Goal: Task Accomplishment & Management: Use online tool/utility

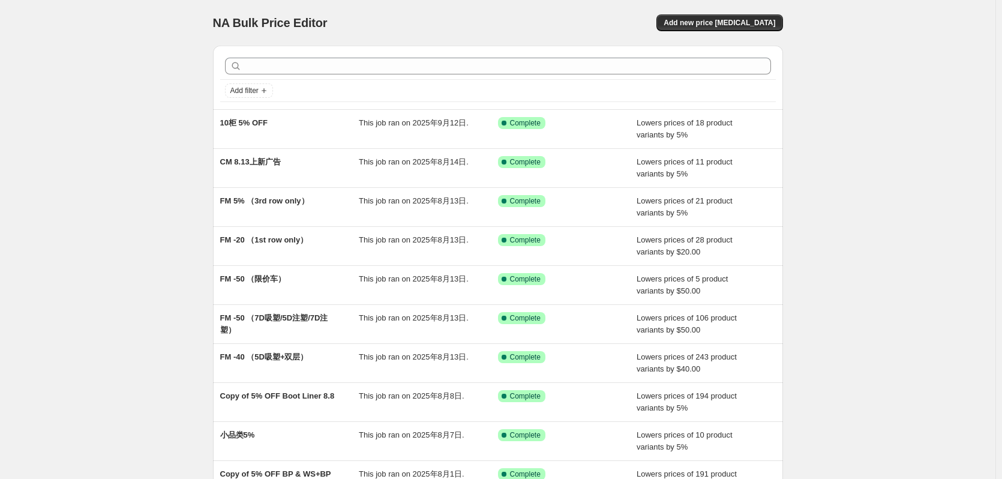
drag, startPoint x: 932, startPoint y: 209, endPoint x: 866, endPoint y: 191, distance: 68.3
click at [932, 209] on div "NA Bulk Price Editor. This page is ready NA Bulk Price Editor Add new price [ME…" at bounding box center [498, 309] width 996 height 618
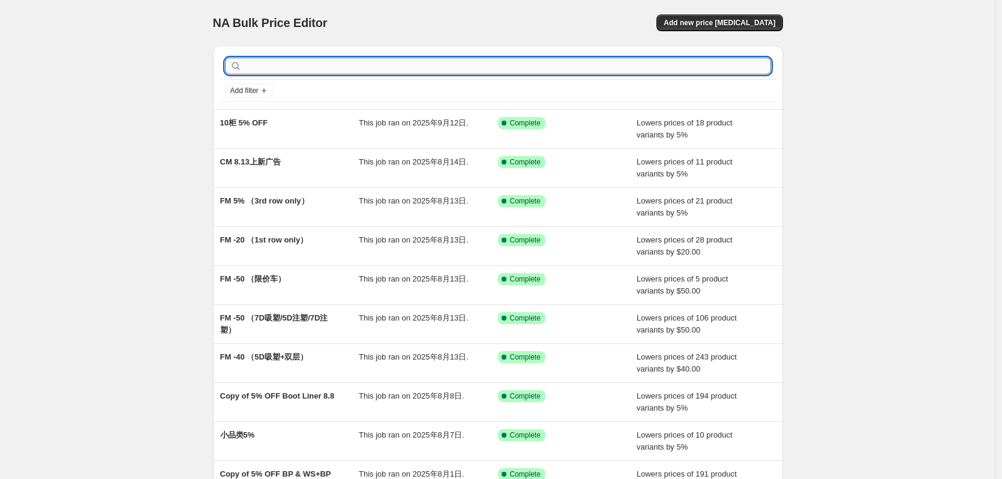
click at [355, 62] on input "text" at bounding box center [507, 66] width 527 height 17
type input "FM"
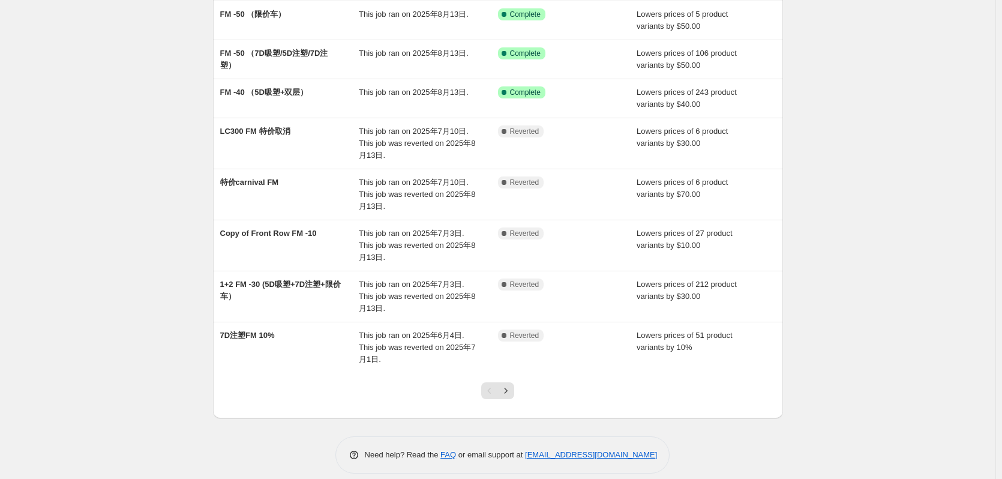
scroll to position [187, 0]
click at [512, 384] on icon "Next" at bounding box center [506, 390] width 12 height 12
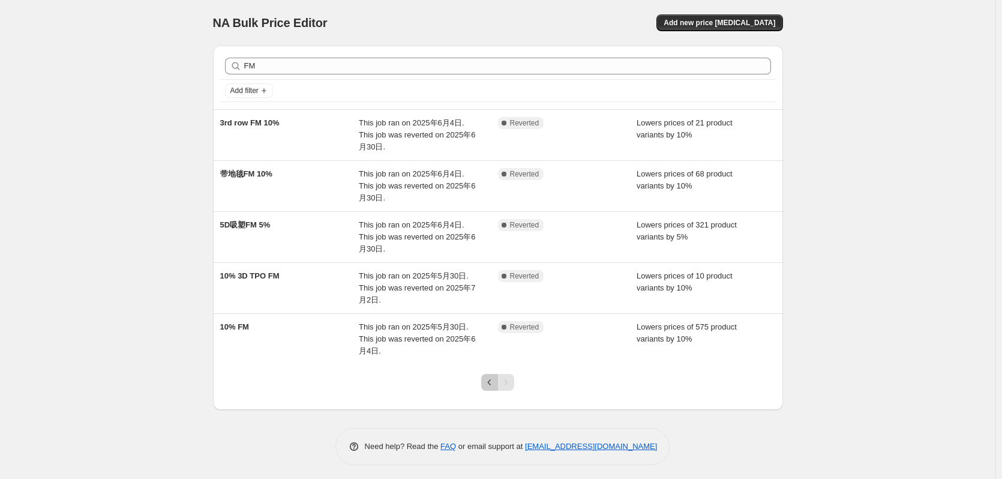
click at [496, 387] on icon "Previous" at bounding box center [490, 382] width 12 height 12
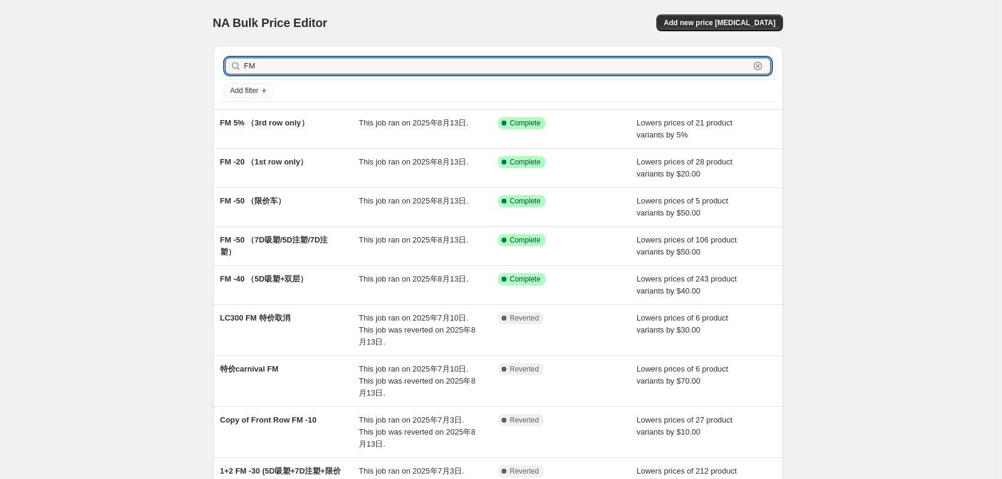
drag, startPoint x: 268, startPoint y: 65, endPoint x: 245, endPoint y: 65, distance: 22.8
click at [245, 65] on div "FM Clear" at bounding box center [498, 66] width 546 height 17
type input "FLOOR"
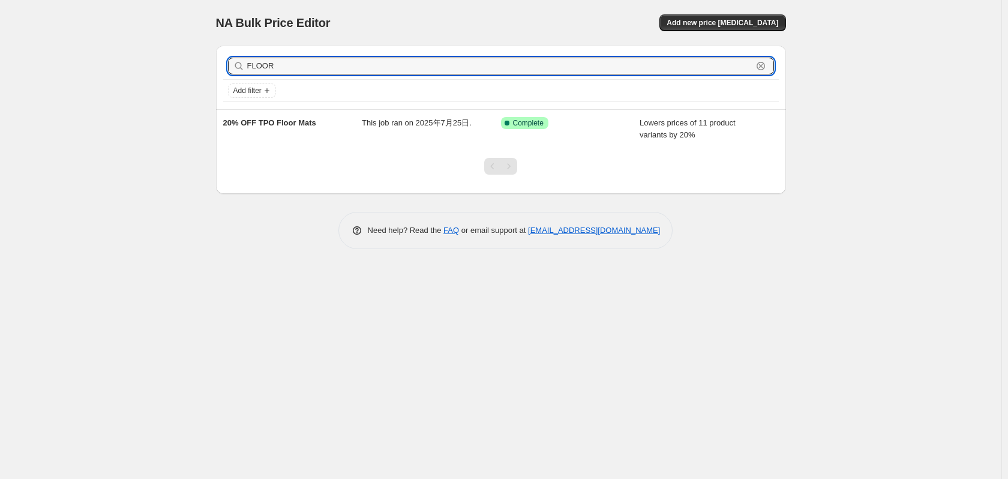
drag, startPoint x: 224, startPoint y: 72, endPoint x: 179, endPoint y: 70, distance: 45.1
click at [179, 70] on div "NA Bulk Price Editor. This page is ready NA Bulk Price Editor Add new price [ME…" at bounding box center [501, 239] width 1002 height 479
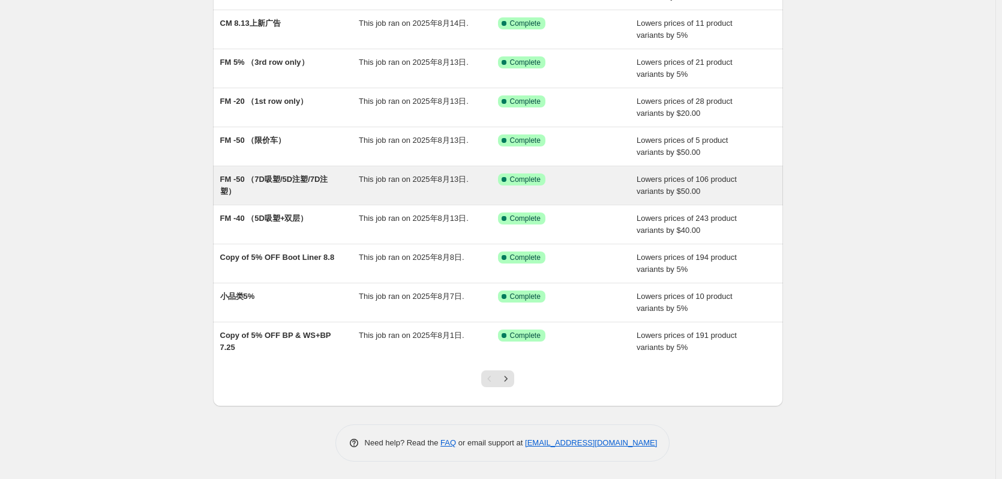
scroll to position [139, 0]
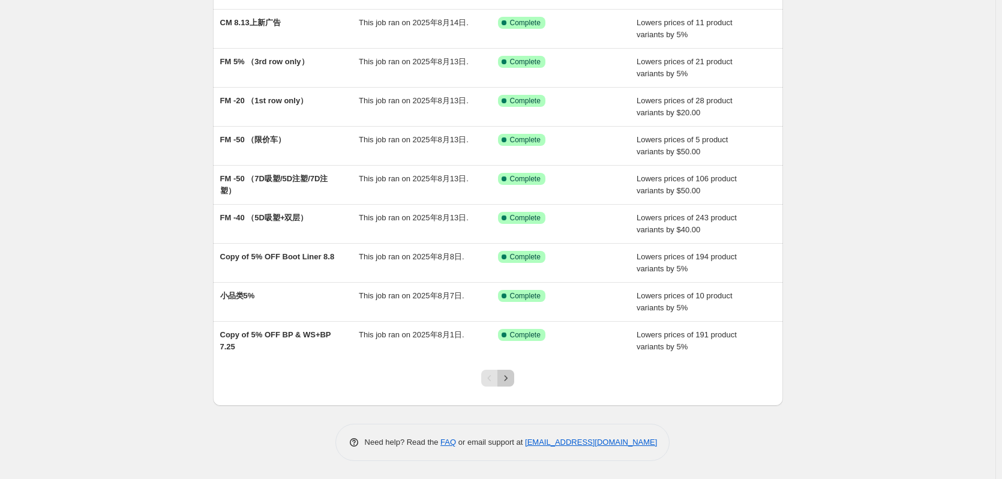
click at [511, 372] on button "Next" at bounding box center [506, 378] width 17 height 17
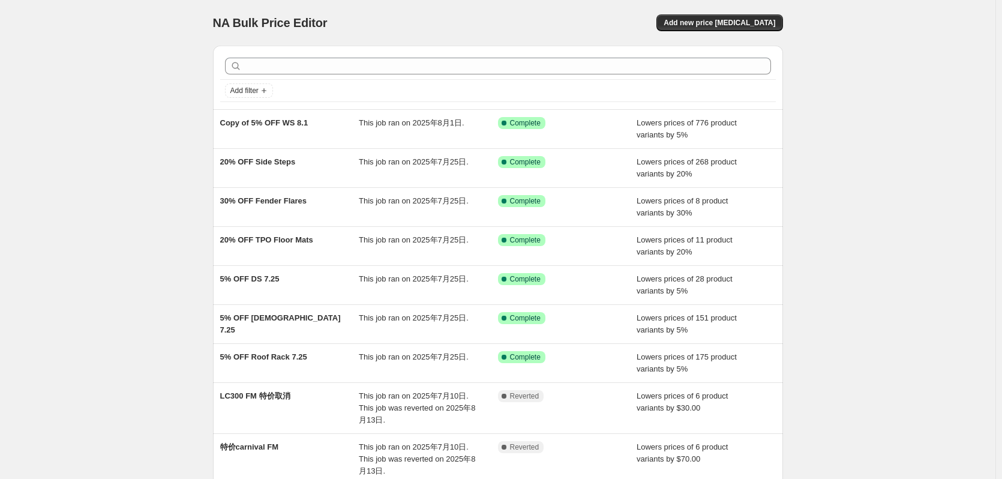
scroll to position [175, 0]
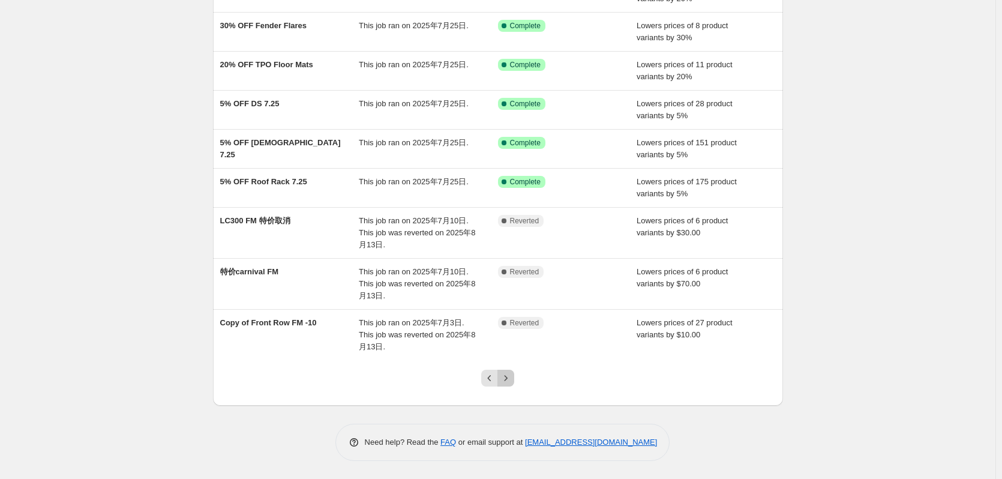
click at [508, 376] on icon "Next" at bounding box center [506, 378] width 12 height 12
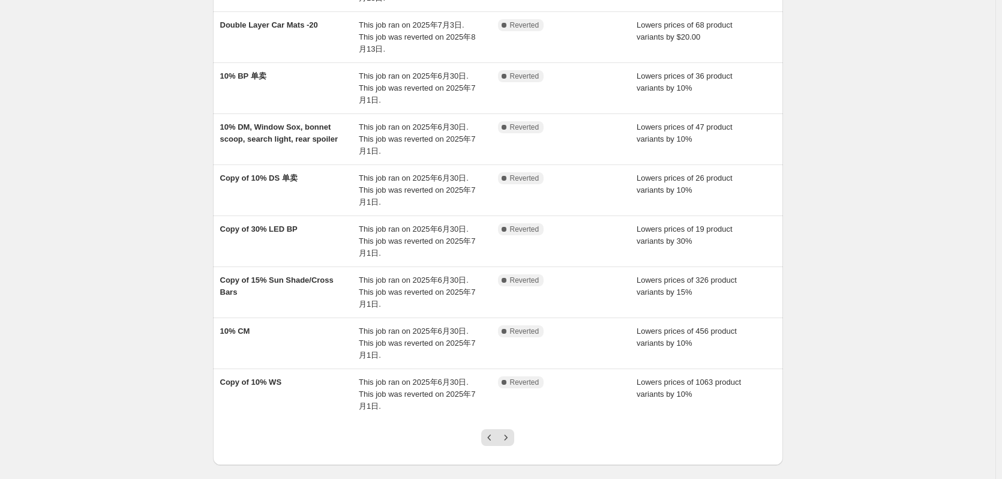
scroll to position [259, 0]
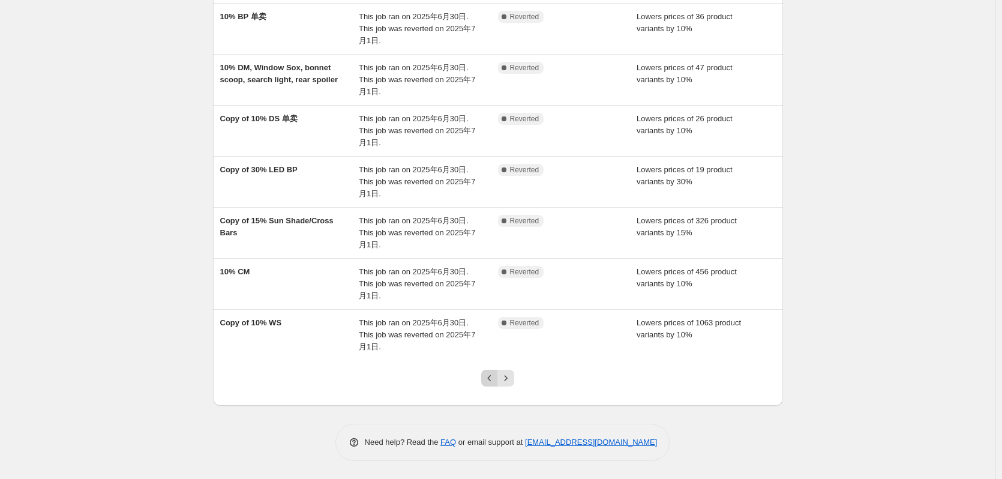
click at [496, 381] on icon "Previous" at bounding box center [490, 378] width 12 height 12
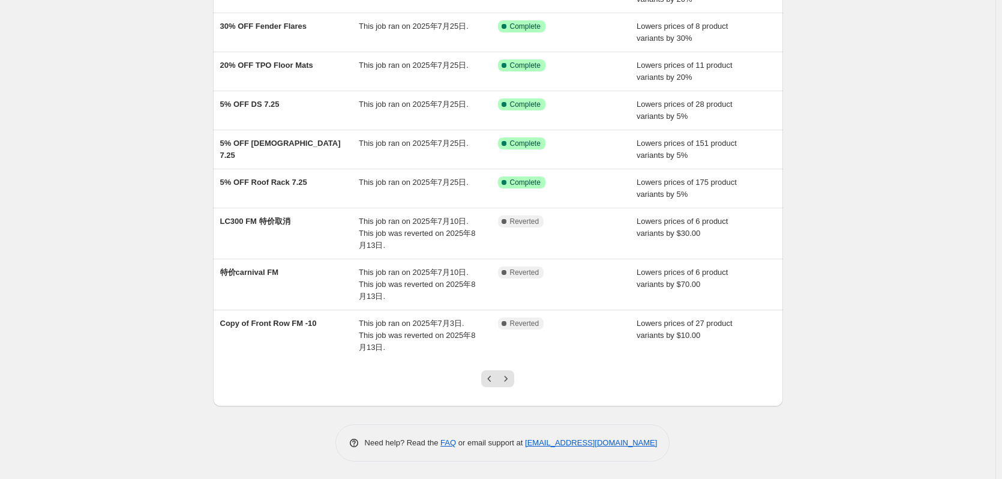
scroll to position [175, 0]
click at [495, 380] on icon "Previous" at bounding box center [490, 378] width 12 height 12
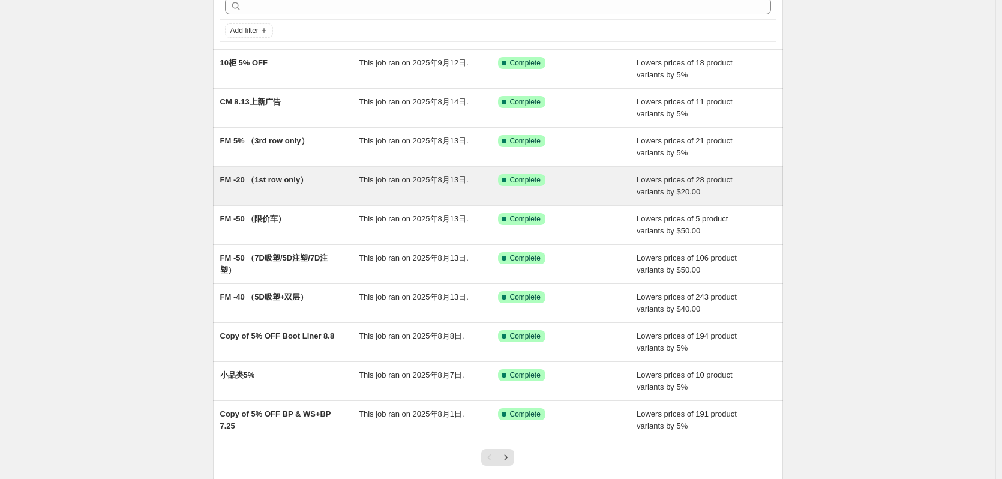
scroll to position [120, 0]
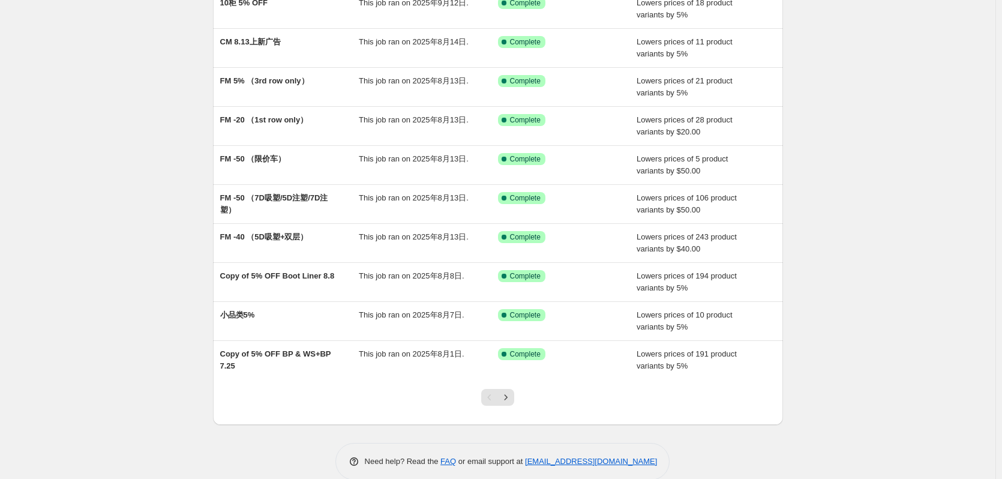
click at [942, 163] on div "NA Bulk Price Editor. This page is ready NA Bulk Price Editor Add new price [ME…" at bounding box center [498, 189] width 996 height 618
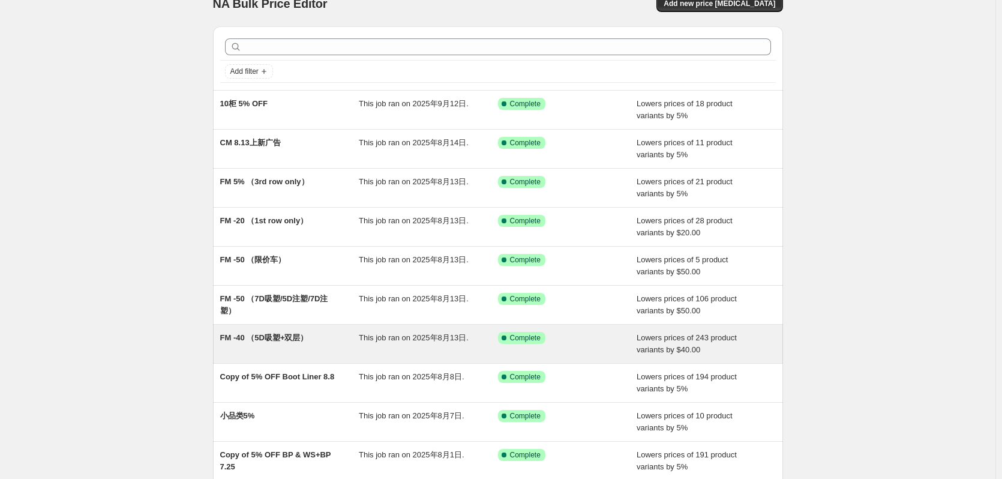
scroll to position [139, 0]
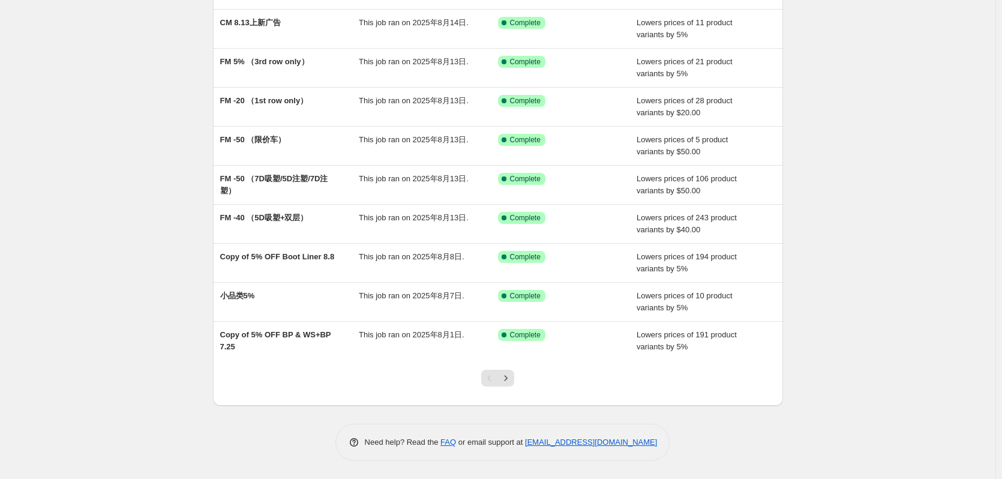
click at [881, 211] on div "NA Bulk Price Editor. This page is ready NA Bulk Price Editor Add new price [ME…" at bounding box center [498, 170] width 996 height 618
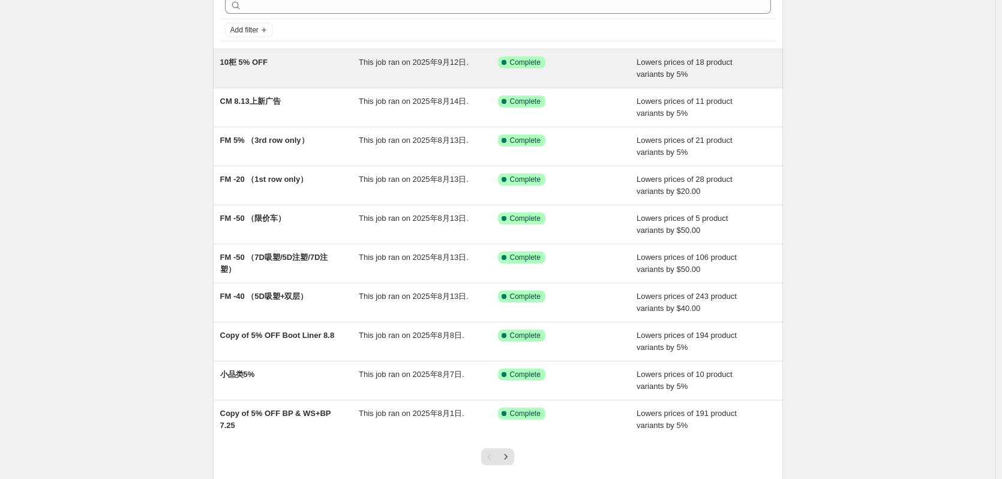
scroll to position [79, 0]
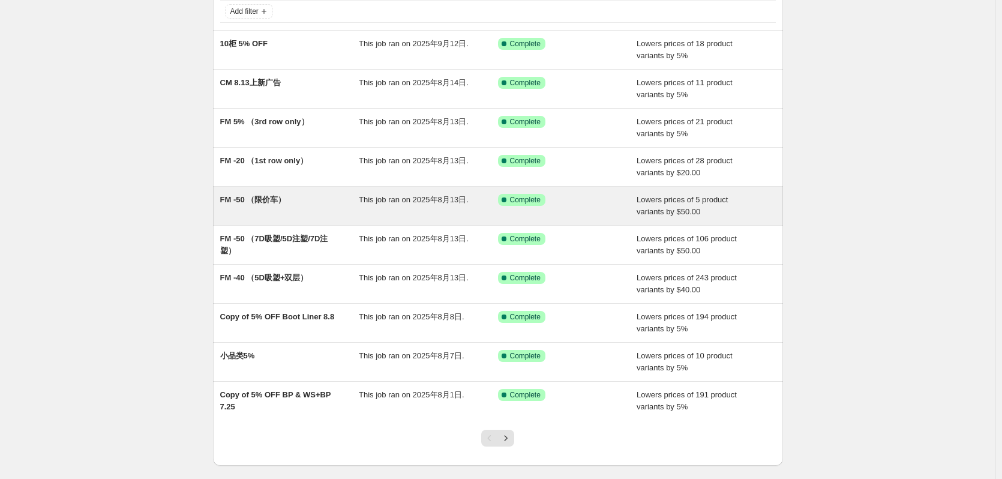
drag, startPoint x: 256, startPoint y: 203, endPoint x: 229, endPoint y: 203, distance: 26.4
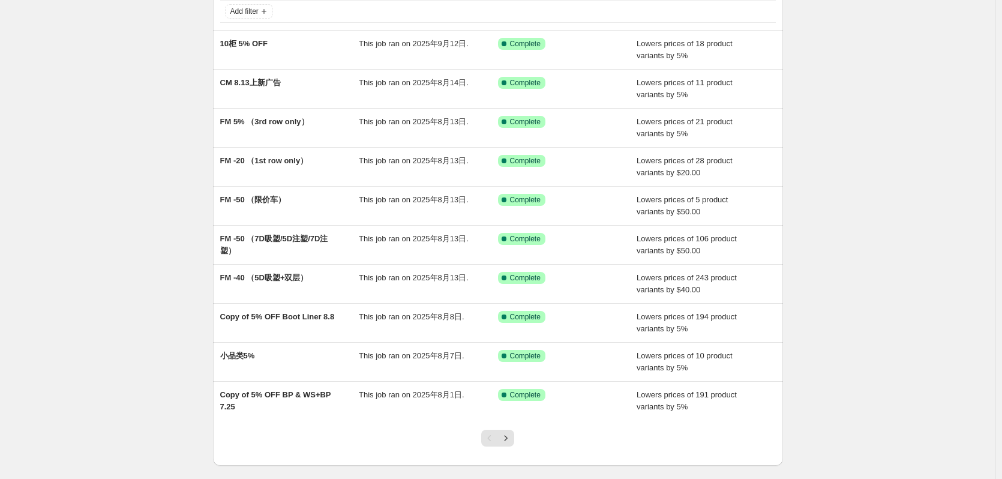
drag, startPoint x: 229, startPoint y: 203, endPoint x: 174, endPoint y: 219, distance: 57.5
click at [174, 219] on div "NA Bulk Price Editor. This page is ready NA Bulk Price Editor Add new price [ME…" at bounding box center [498, 230] width 996 height 618
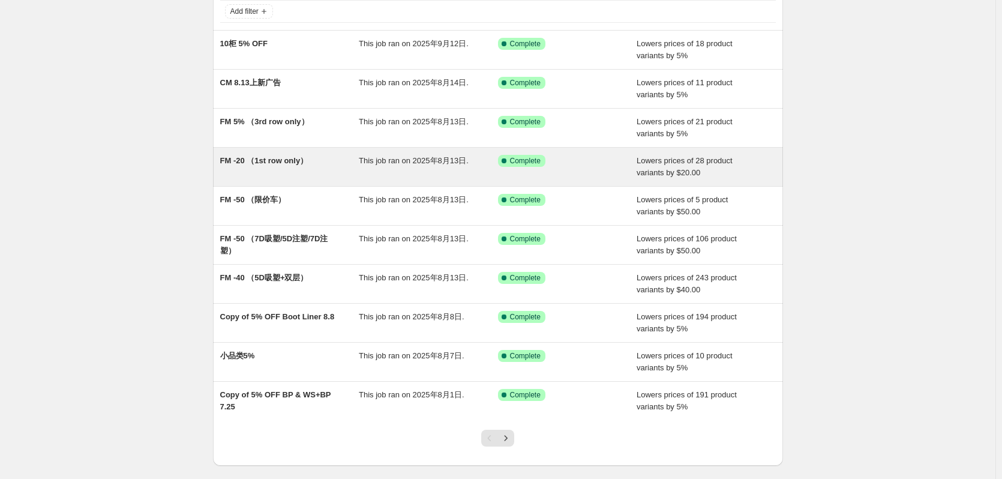
click at [320, 173] on div "FM -20 （1st row only）" at bounding box center [289, 167] width 139 height 24
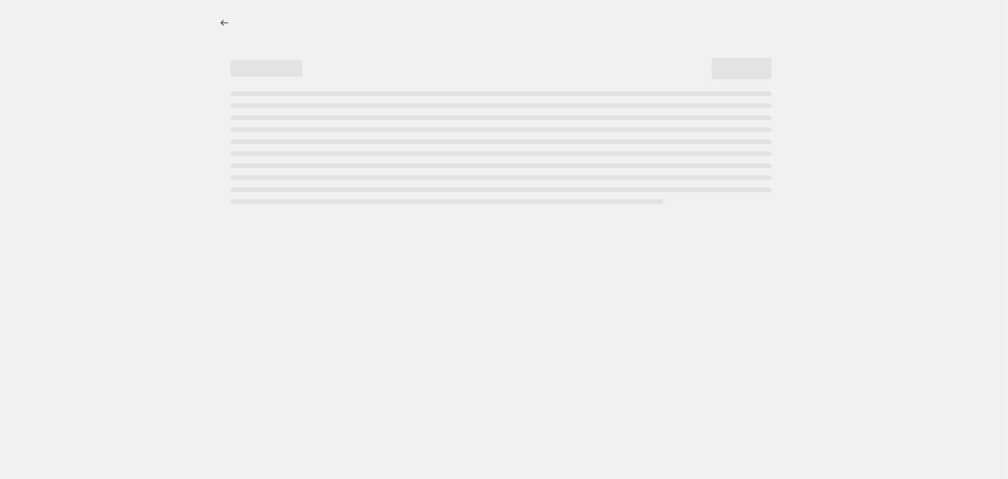
select select "by"
select select "collection"
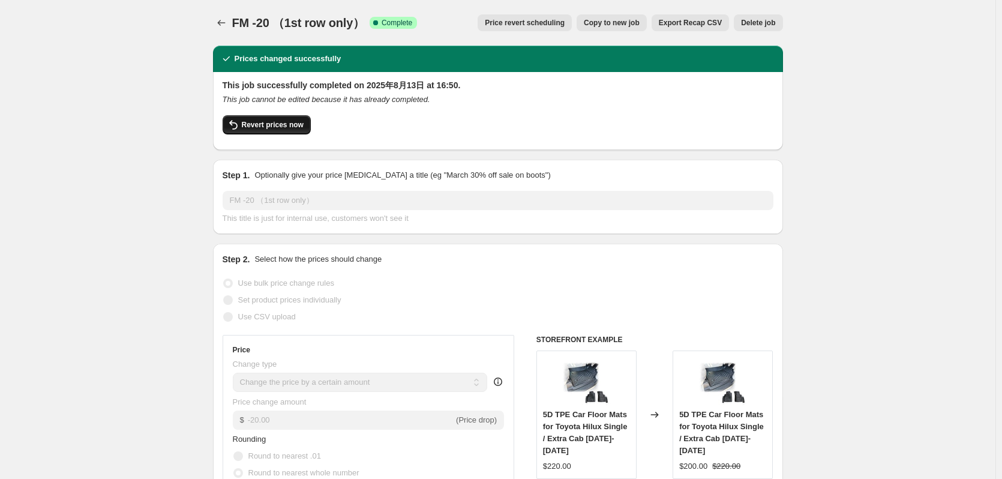
click at [258, 125] on span "Revert prices now" at bounding box center [273, 125] width 62 height 10
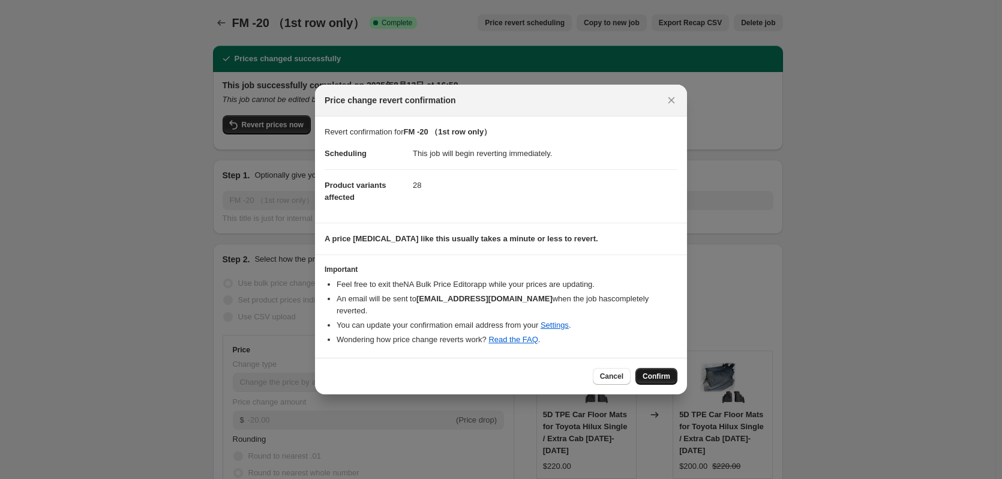
click at [661, 368] on button "Confirm" at bounding box center [657, 376] width 42 height 17
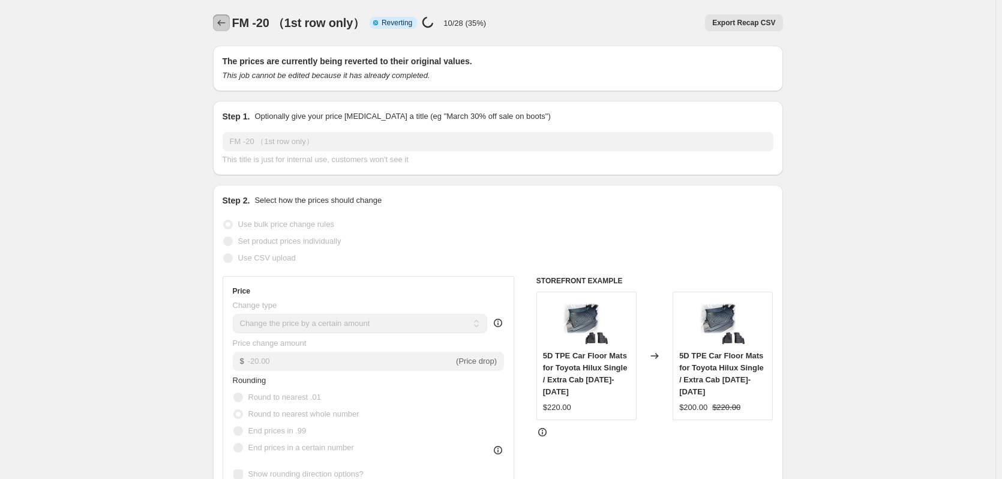
click at [224, 20] on icon "Price change jobs" at bounding box center [221, 23] width 12 height 12
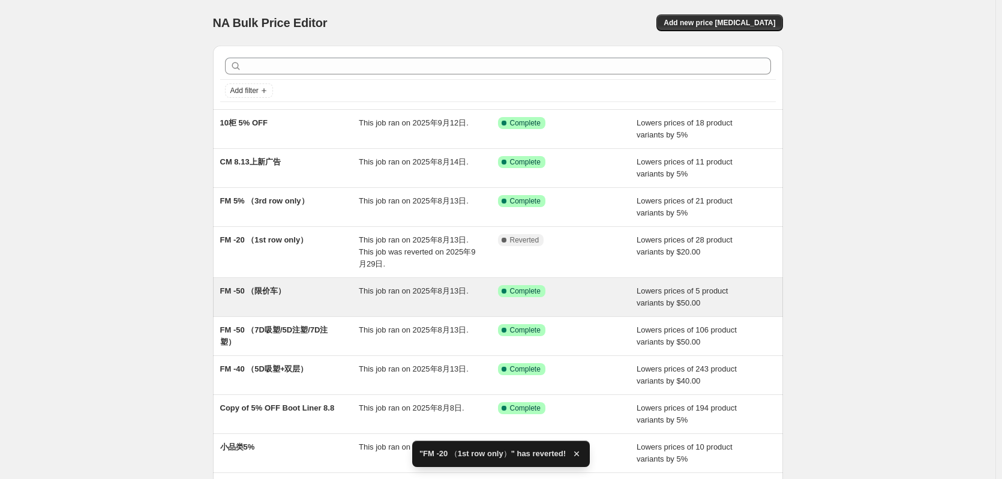
click at [308, 294] on div "FM -50 （限价车）" at bounding box center [289, 297] width 139 height 24
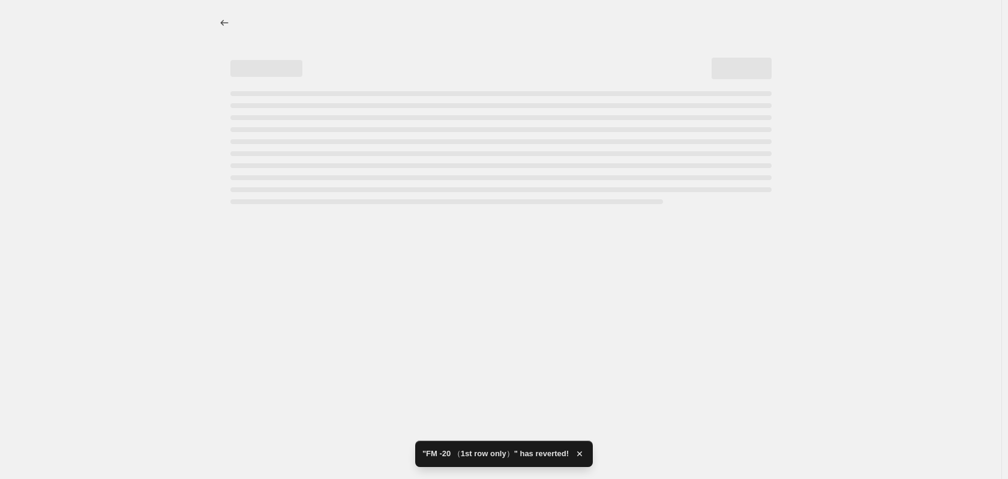
select select "by"
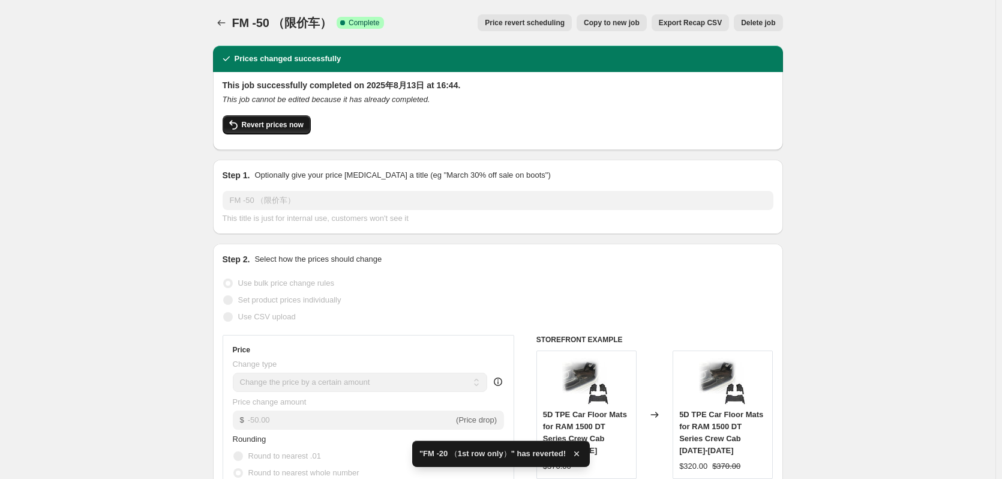
click at [292, 122] on span "Revert prices now" at bounding box center [273, 125] width 62 height 10
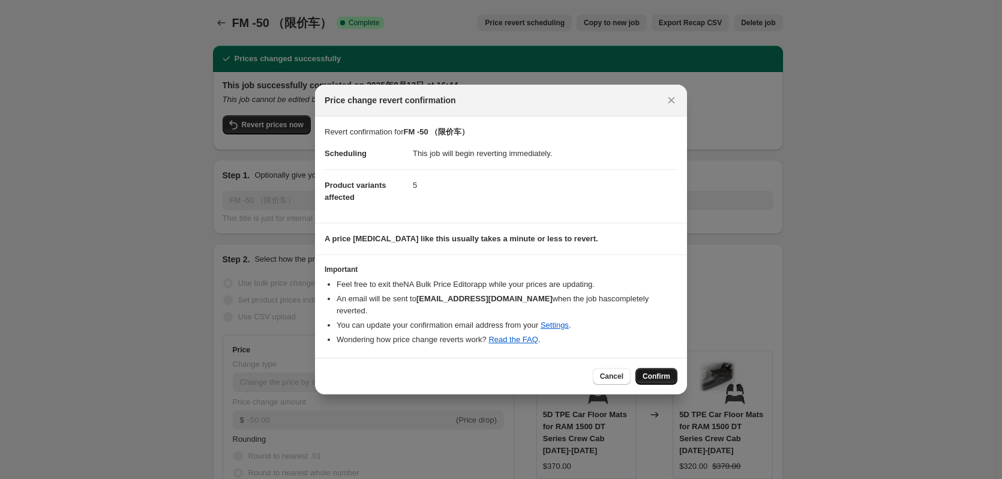
click at [666, 372] on span "Confirm" at bounding box center [657, 377] width 28 height 10
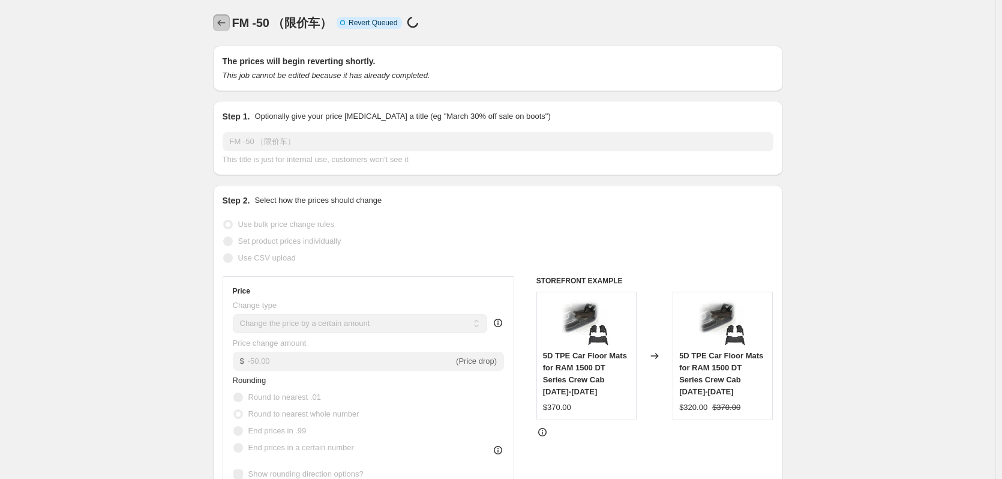
click at [224, 22] on icon "Price change jobs" at bounding box center [221, 23] width 12 height 12
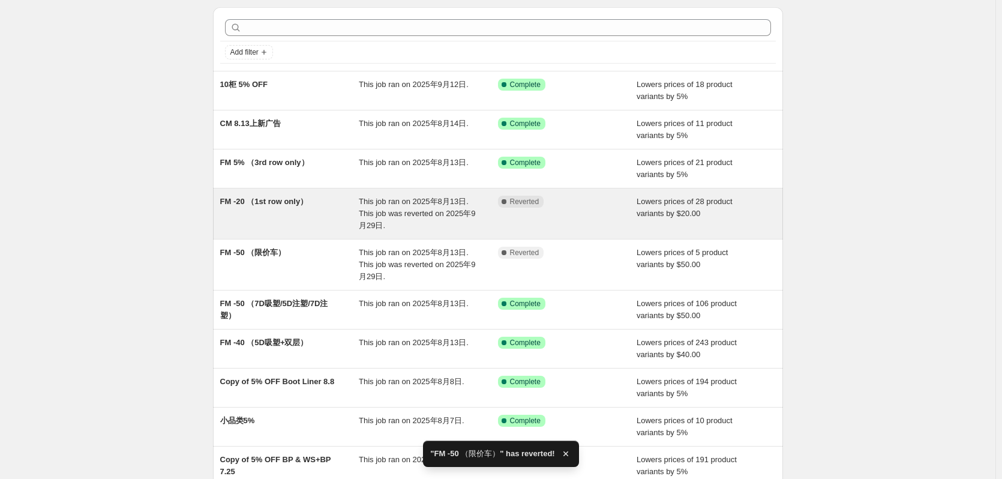
scroll to position [60, 0]
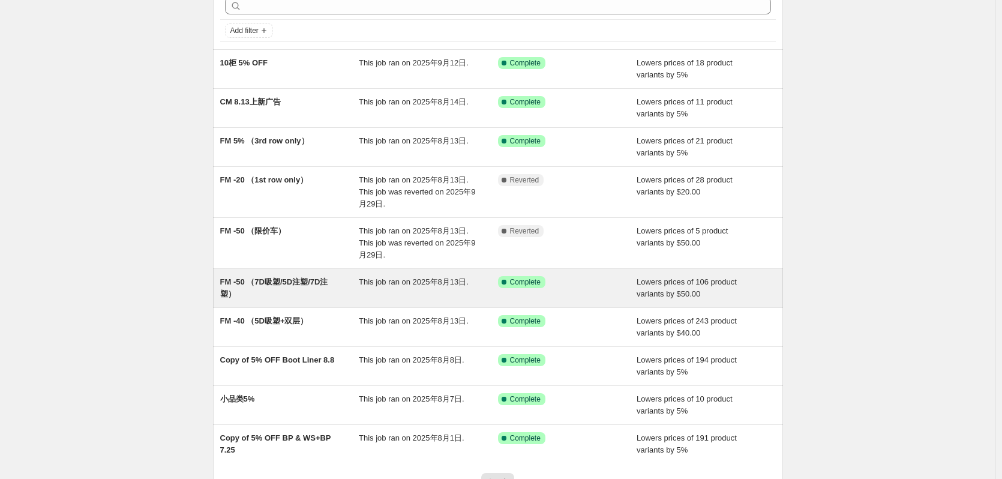
click at [303, 293] on div "FM -50 （7D吸塑/5D注塑/7D注塑）" at bounding box center [289, 288] width 139 height 24
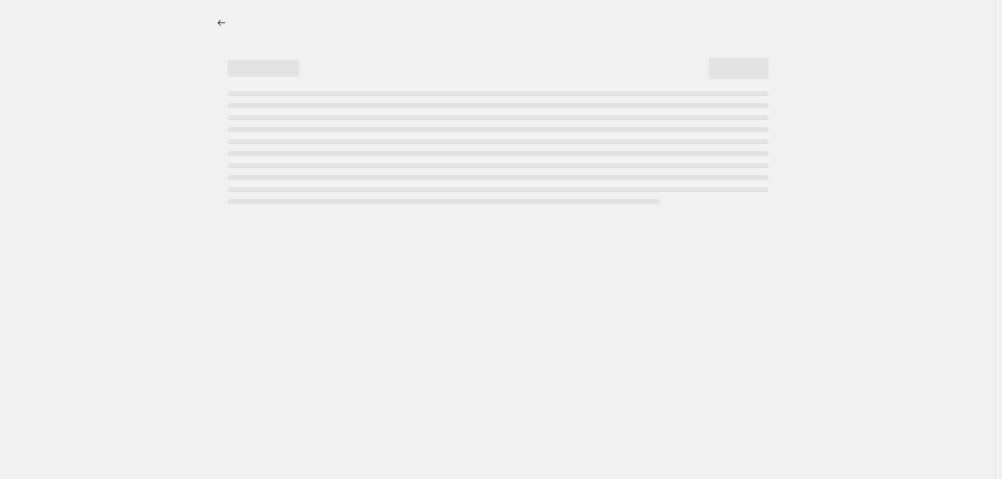
select select "by"
select select "collection"
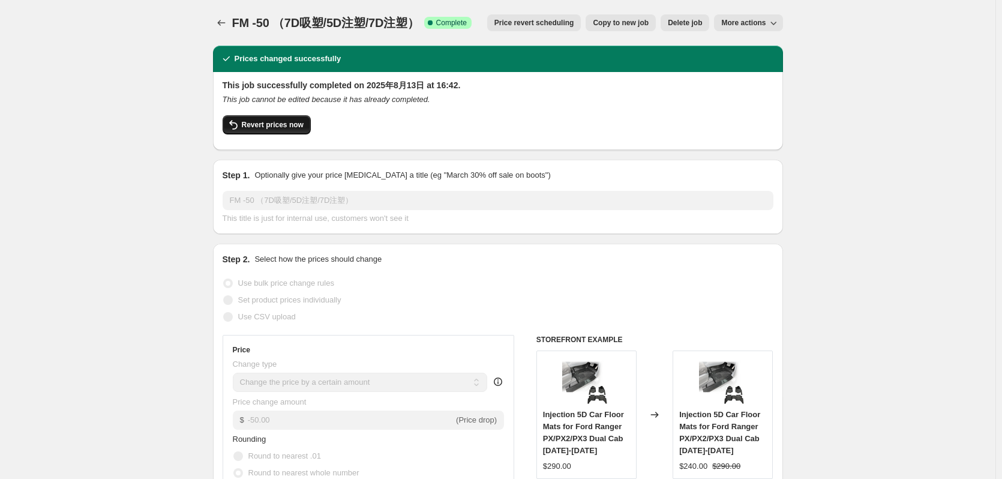
click at [294, 123] on span "Revert prices now" at bounding box center [273, 125] width 62 height 10
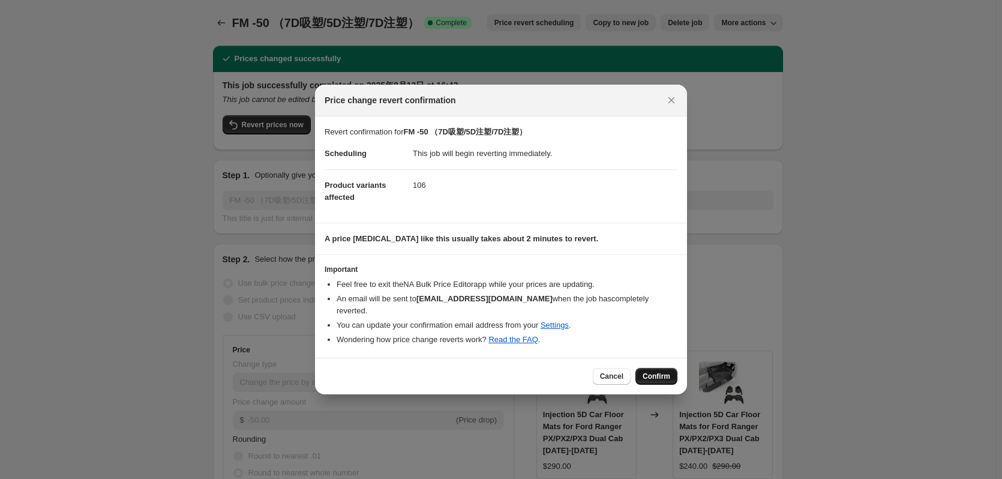
click at [664, 373] on span "Confirm" at bounding box center [657, 377] width 28 height 10
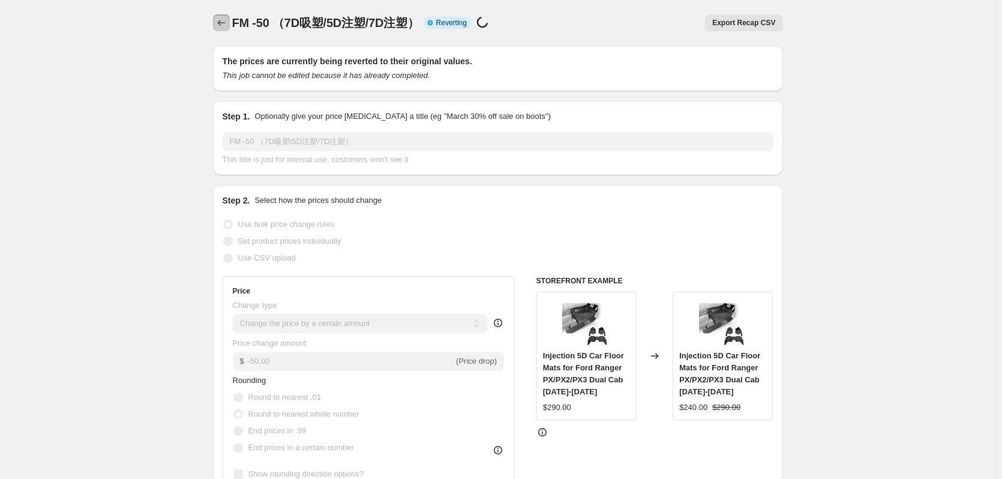
click at [225, 25] on icon "Price change jobs" at bounding box center [221, 23] width 12 height 12
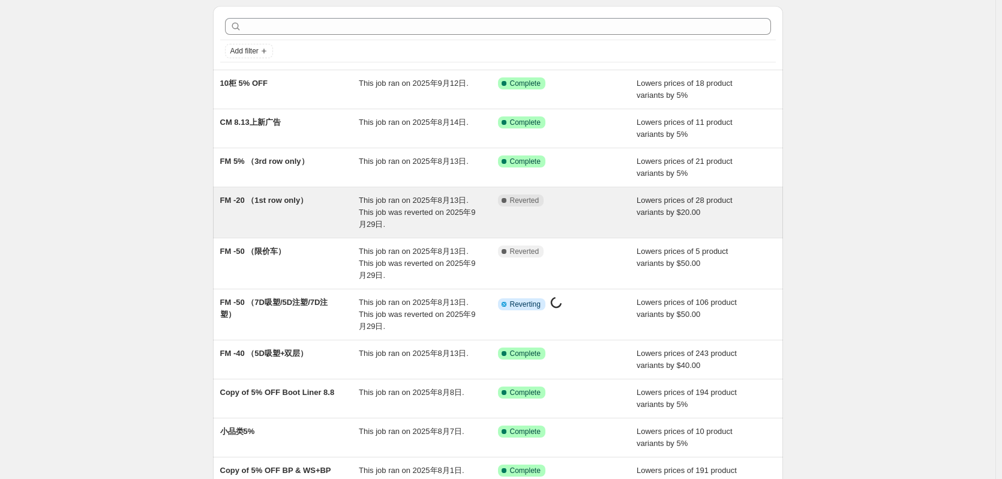
scroll to position [120, 0]
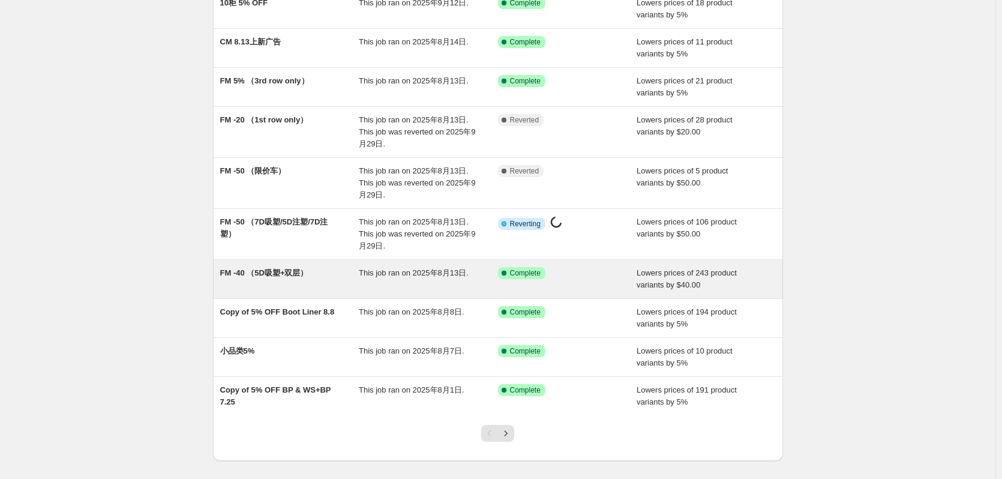
click at [342, 278] on div "FM -40 （5D吸塑+双层）" at bounding box center [289, 279] width 139 height 24
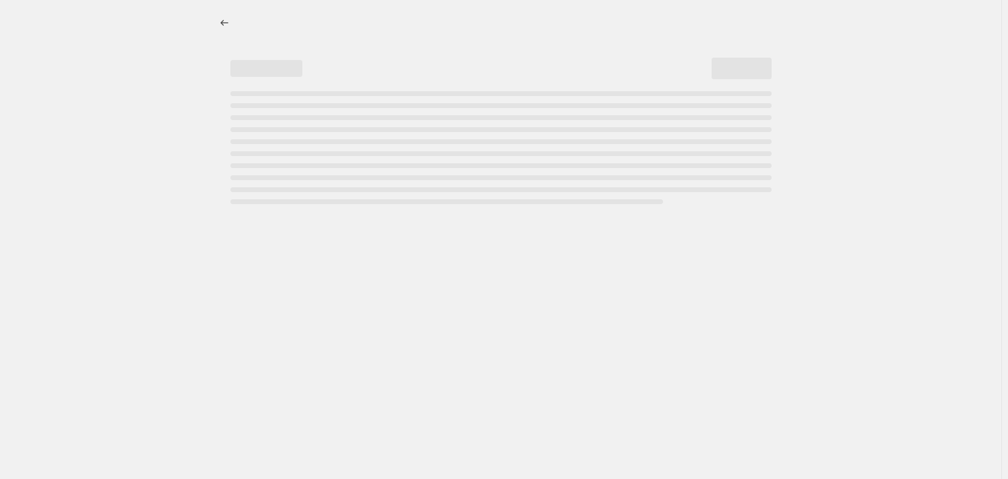
select select "by"
select select "collection"
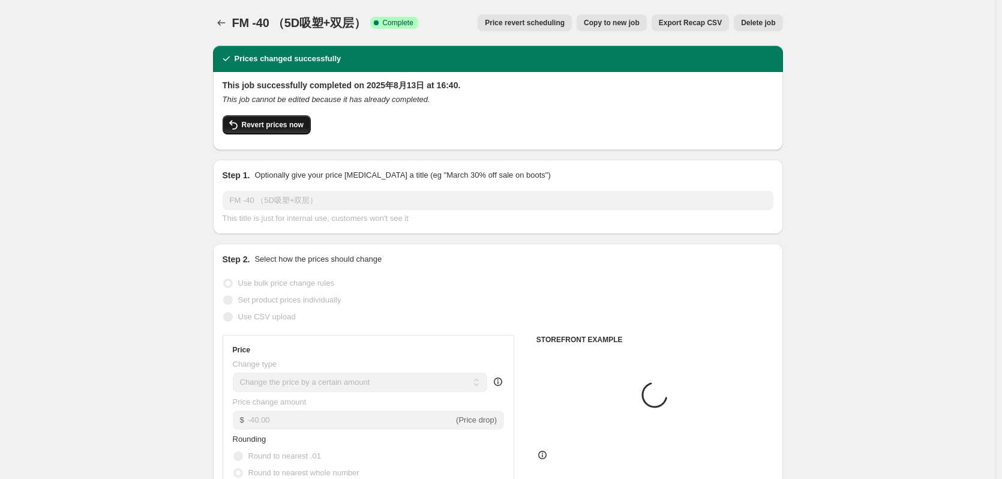
click at [282, 127] on span "Revert prices now" at bounding box center [273, 125] width 62 height 10
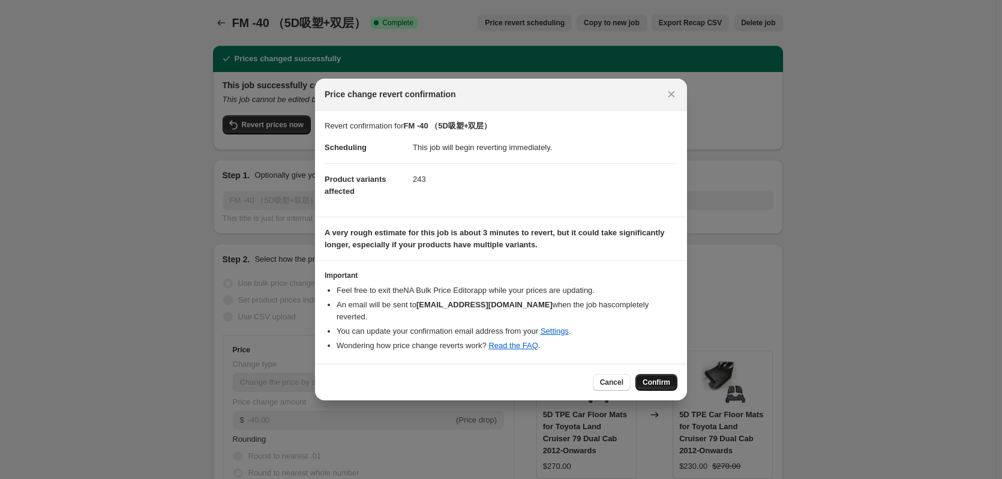
click at [658, 378] on span "Confirm" at bounding box center [657, 383] width 28 height 10
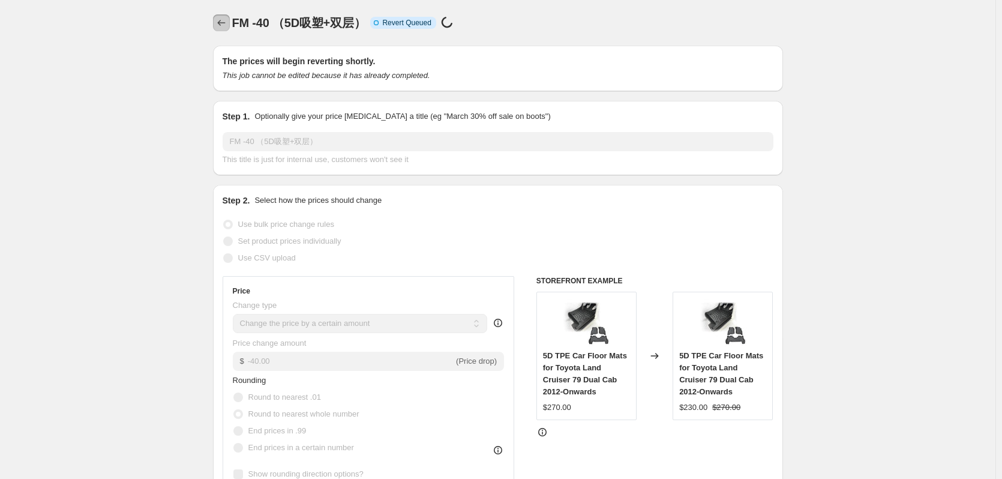
click at [227, 28] on icon "Price change jobs" at bounding box center [221, 23] width 12 height 12
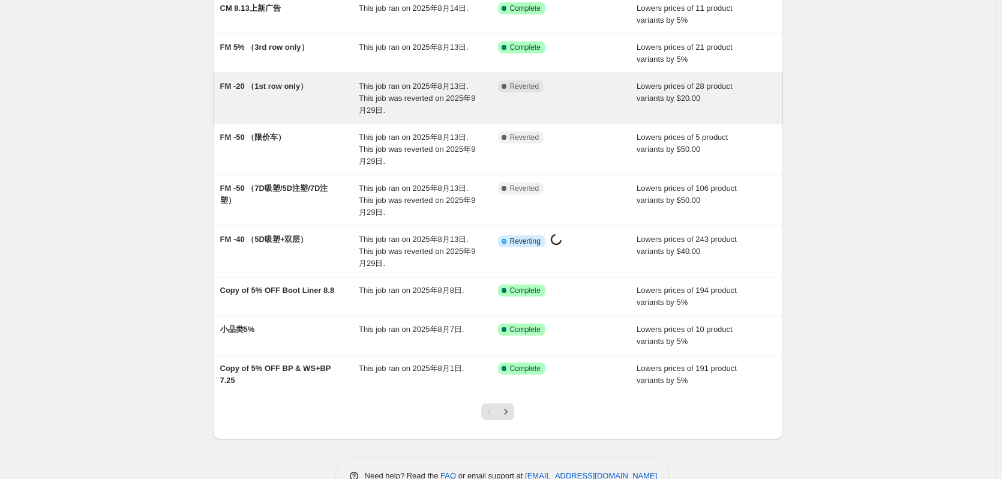
scroll to position [180, 0]
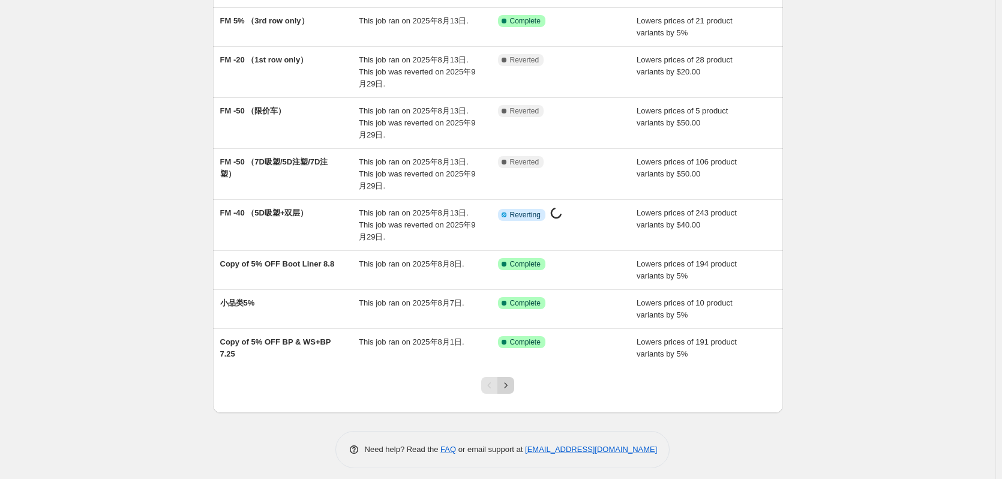
click at [511, 383] on icon "Next" at bounding box center [506, 385] width 12 height 12
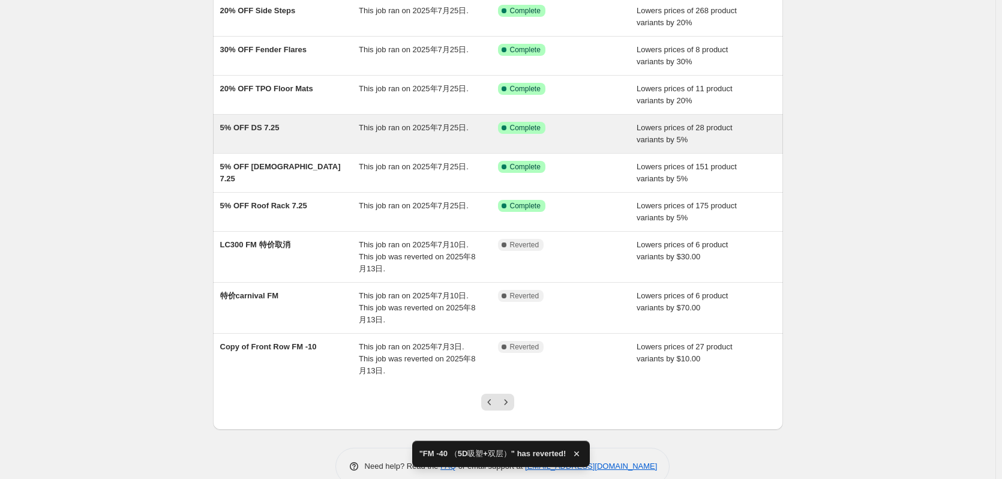
scroll to position [175, 0]
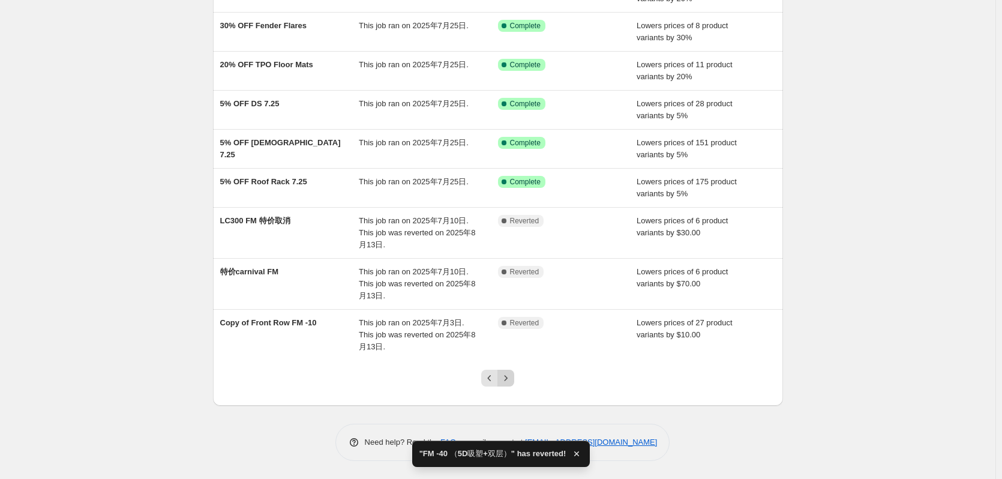
click at [512, 380] on icon "Next" at bounding box center [506, 378] width 12 height 12
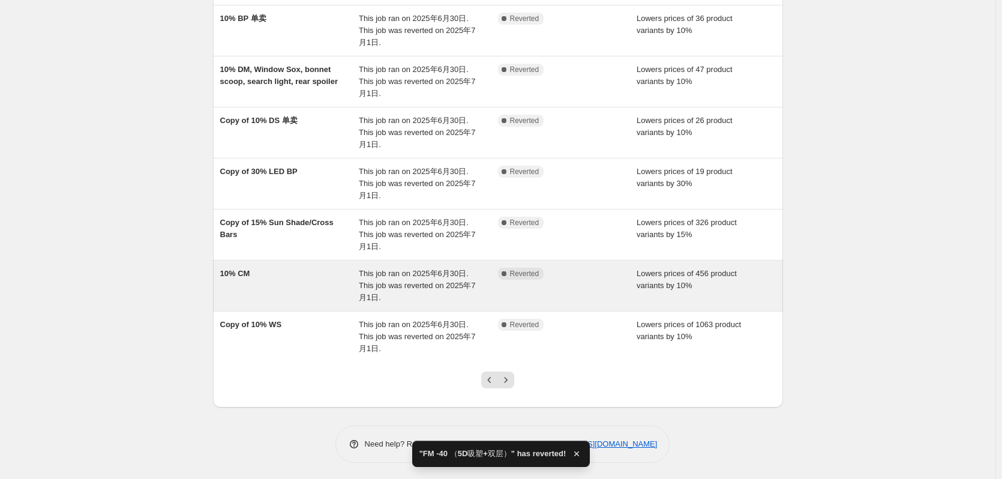
scroll to position [259, 0]
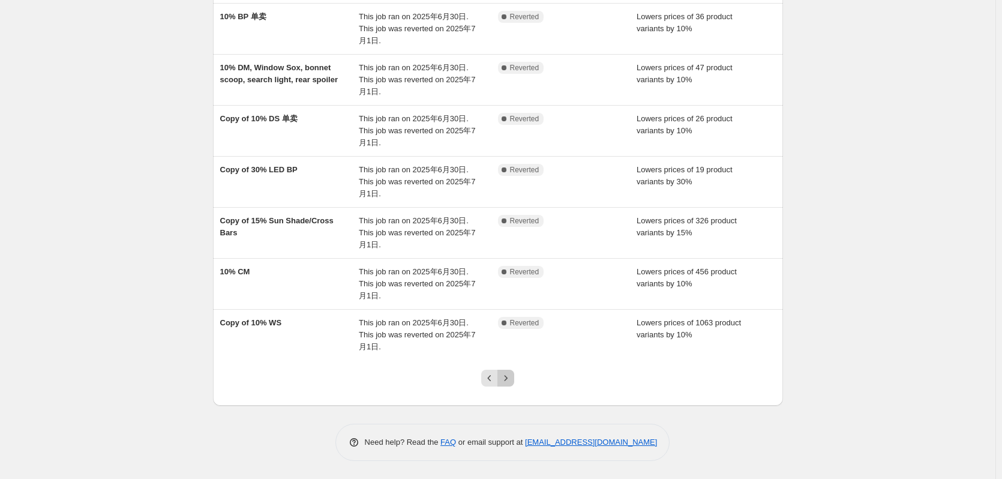
click at [501, 384] on button "Next" at bounding box center [506, 378] width 17 height 17
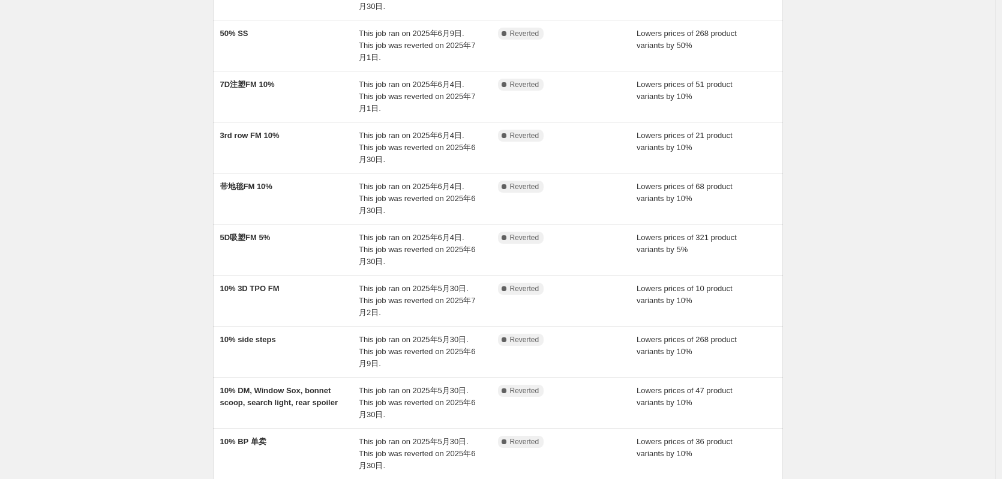
scroll to position [235, 0]
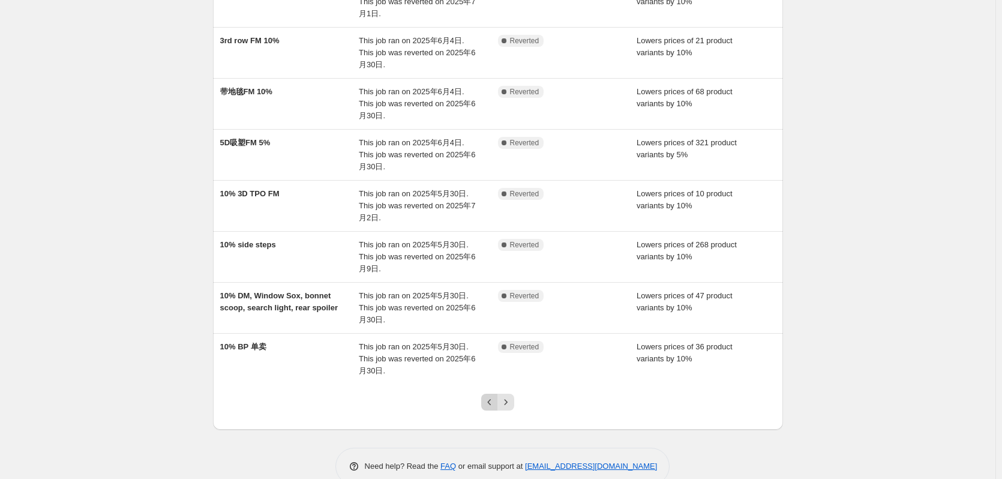
click at [496, 396] on icon "Previous" at bounding box center [490, 402] width 12 height 12
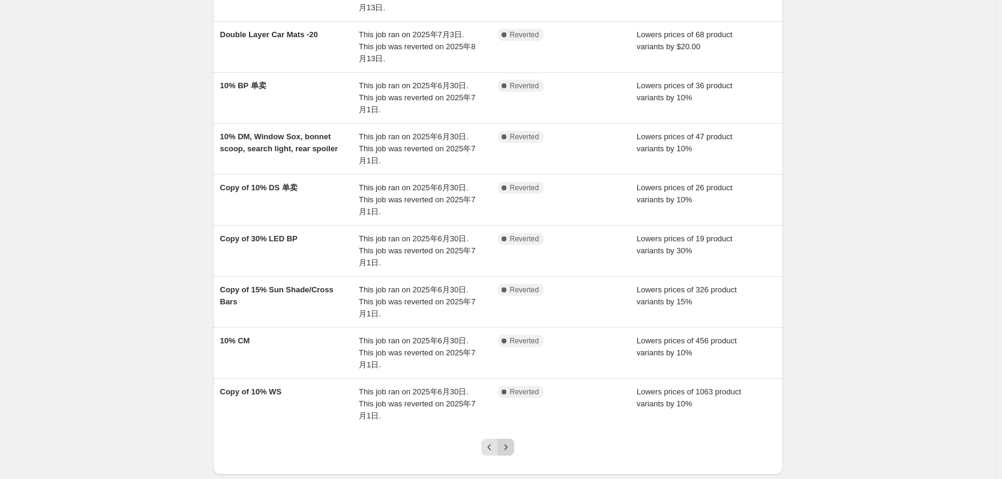
scroll to position [259, 0]
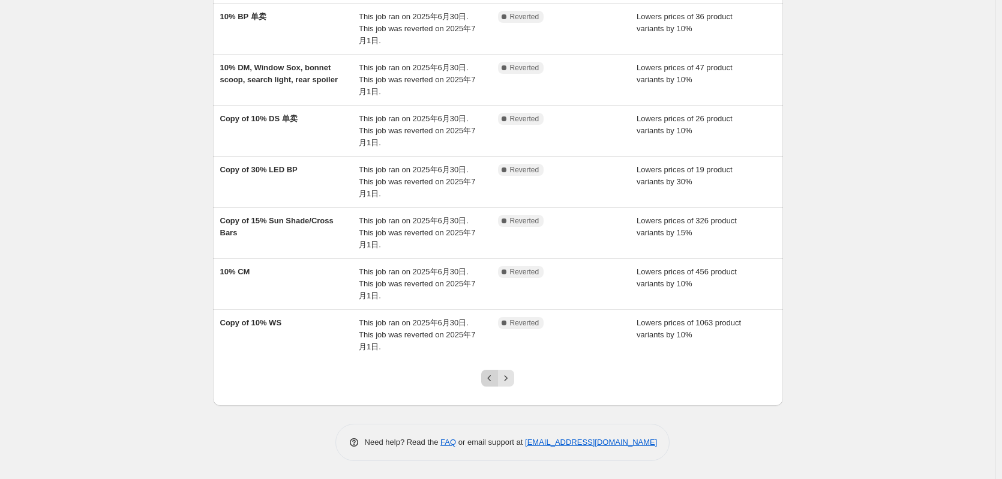
click at [492, 377] on icon "Previous" at bounding box center [490, 378] width 12 height 12
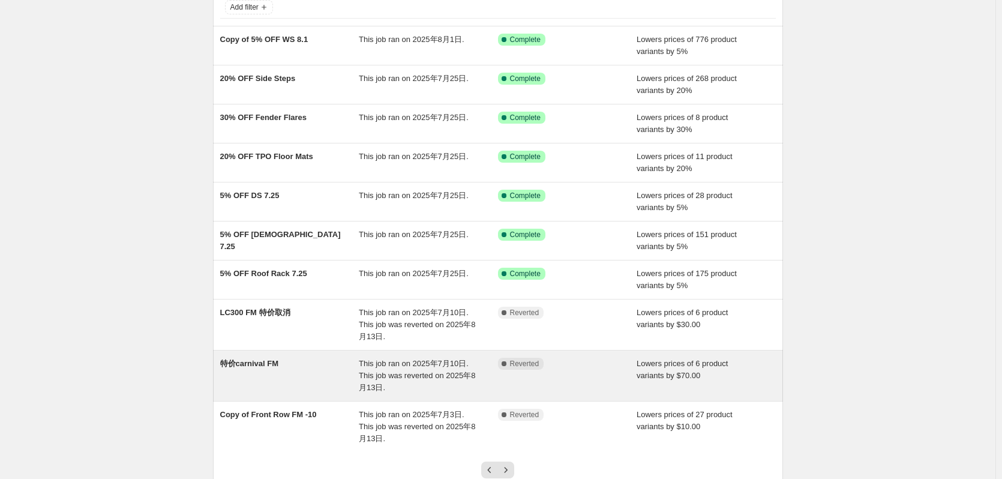
scroll to position [175, 0]
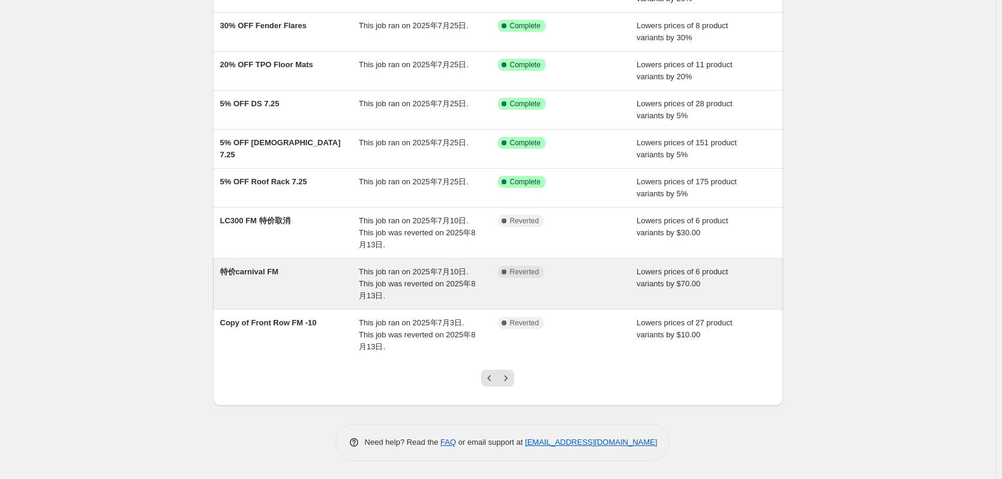
click at [490, 379] on icon "Previous" at bounding box center [490, 378] width 12 height 12
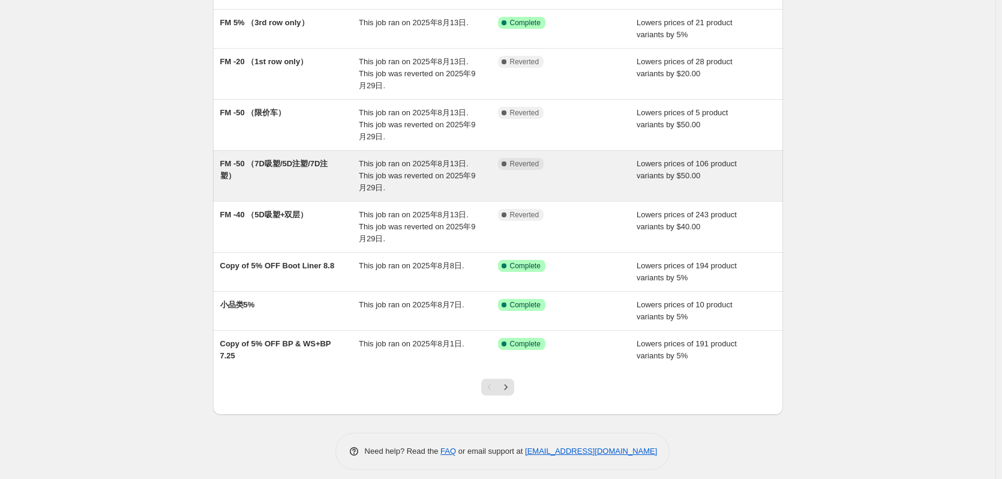
scroll to position [180, 0]
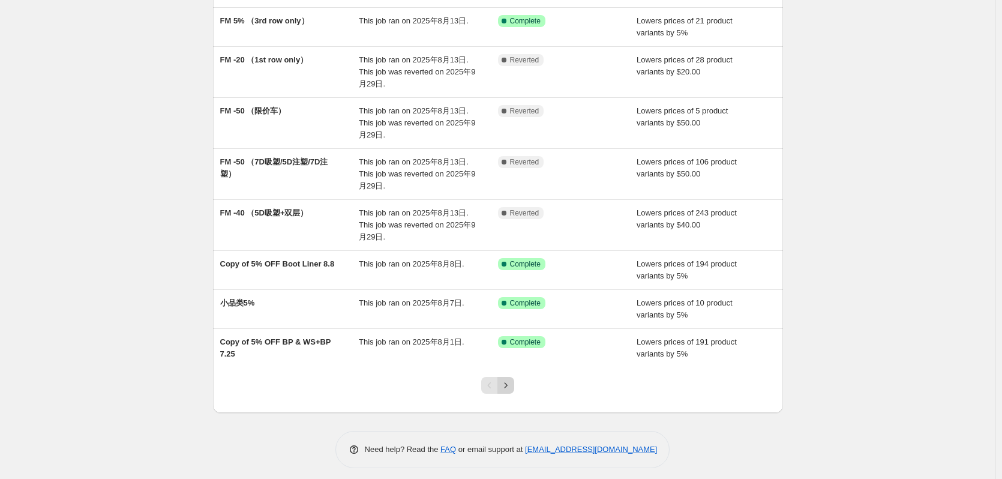
click at [510, 389] on icon "Next" at bounding box center [506, 385] width 12 height 12
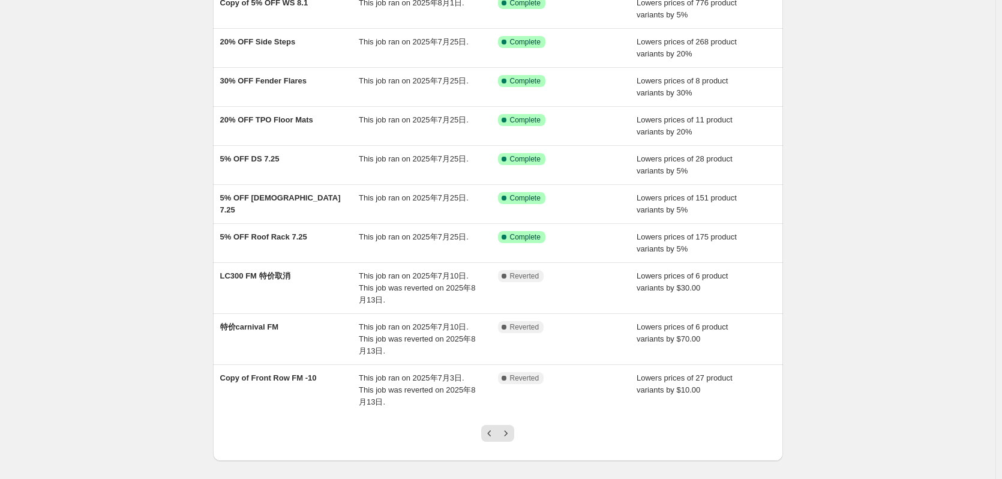
scroll to position [175, 0]
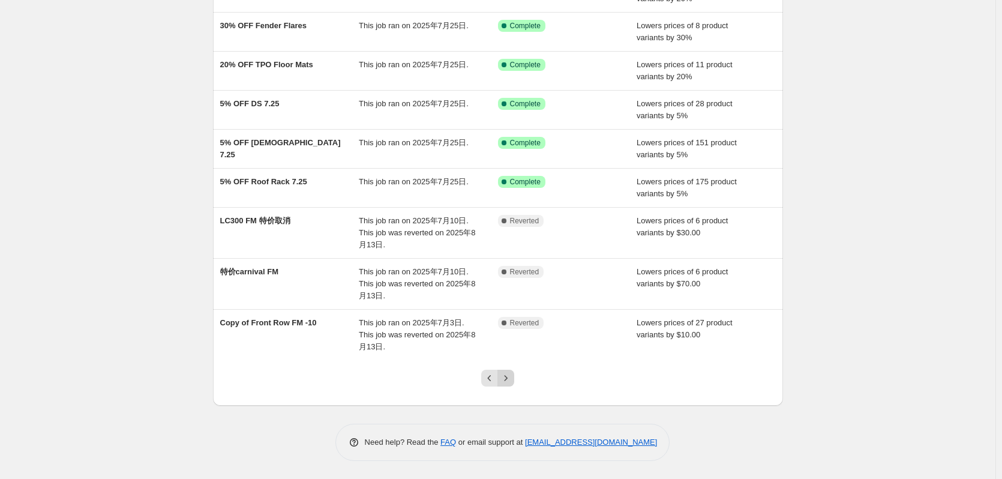
click at [506, 380] on icon "Next" at bounding box center [506, 378] width 12 height 12
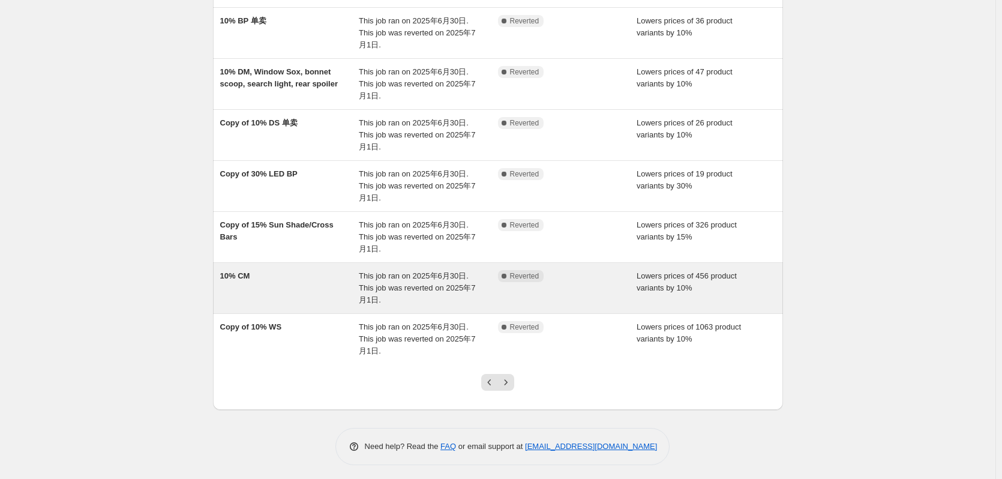
scroll to position [259, 0]
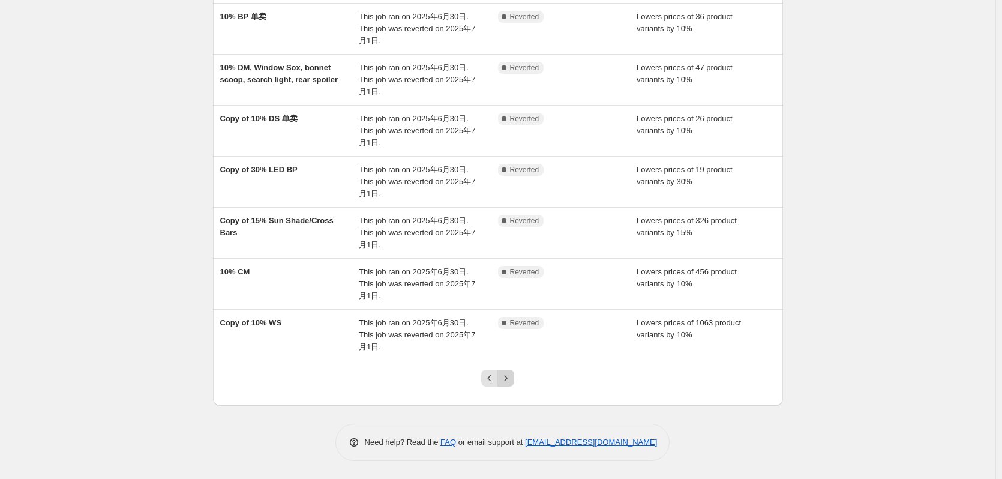
click at [505, 378] on icon "Next" at bounding box center [506, 378] width 12 height 12
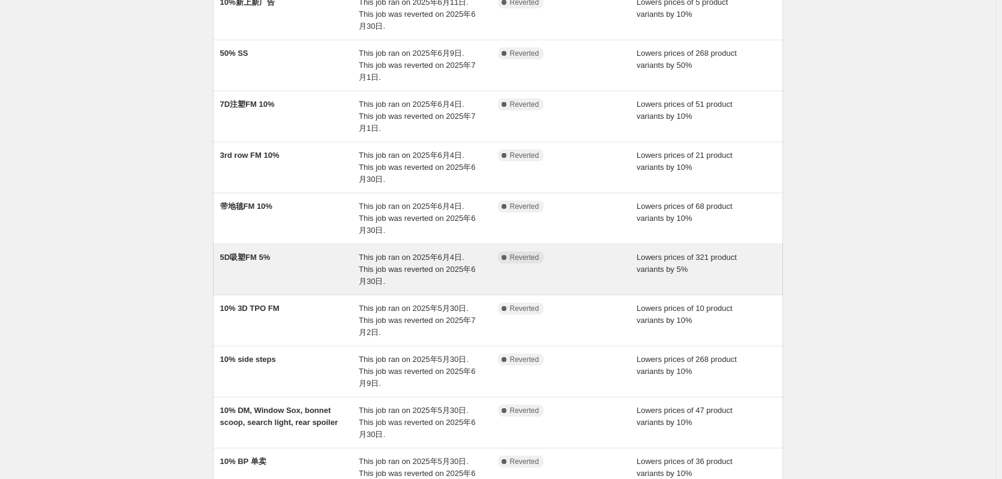
scroll to position [235, 0]
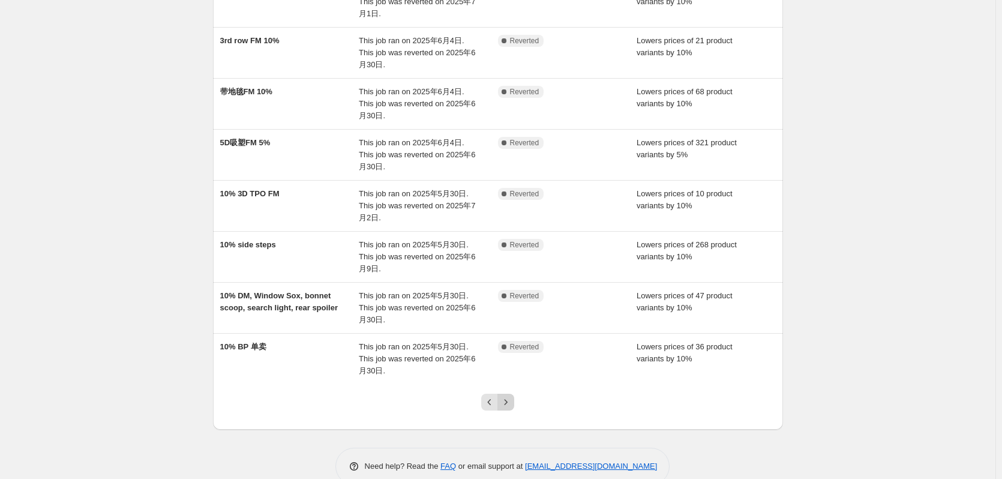
click at [507, 396] on icon "Next" at bounding box center [506, 402] width 12 height 12
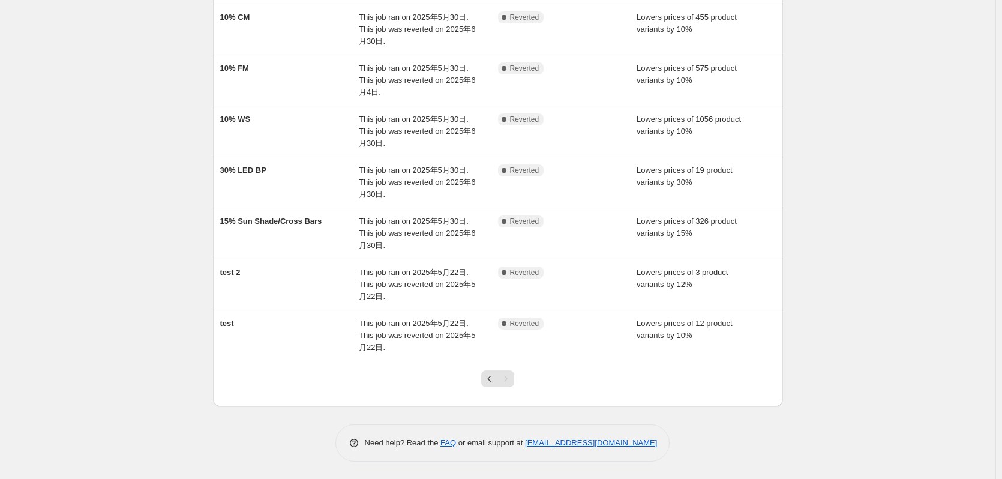
scroll to position [157, 0]
click at [492, 382] on icon "Previous" at bounding box center [490, 378] width 12 height 12
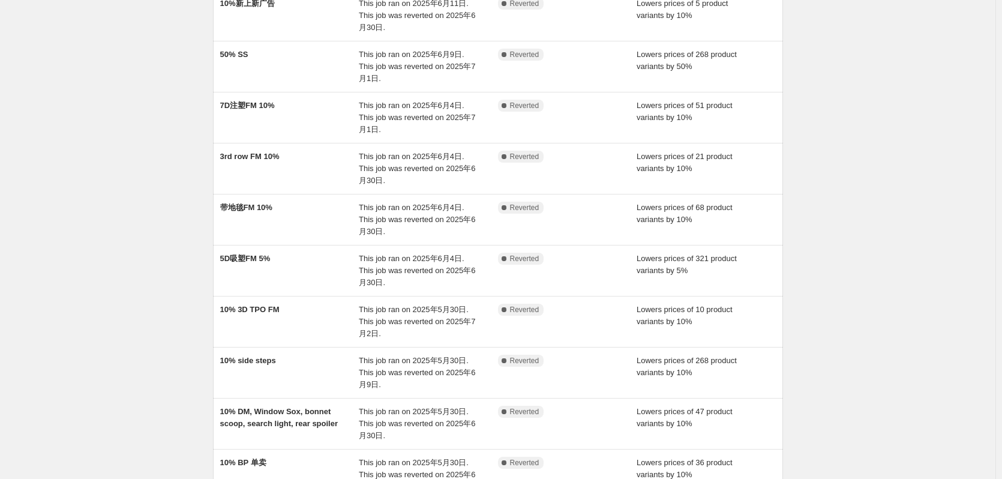
scroll to position [235, 0]
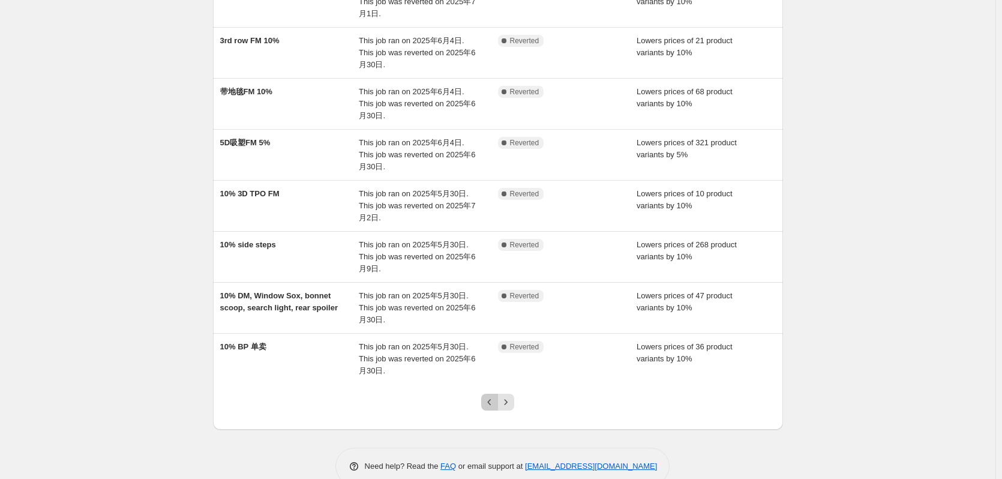
click at [485, 394] on button "Previous" at bounding box center [489, 402] width 17 height 17
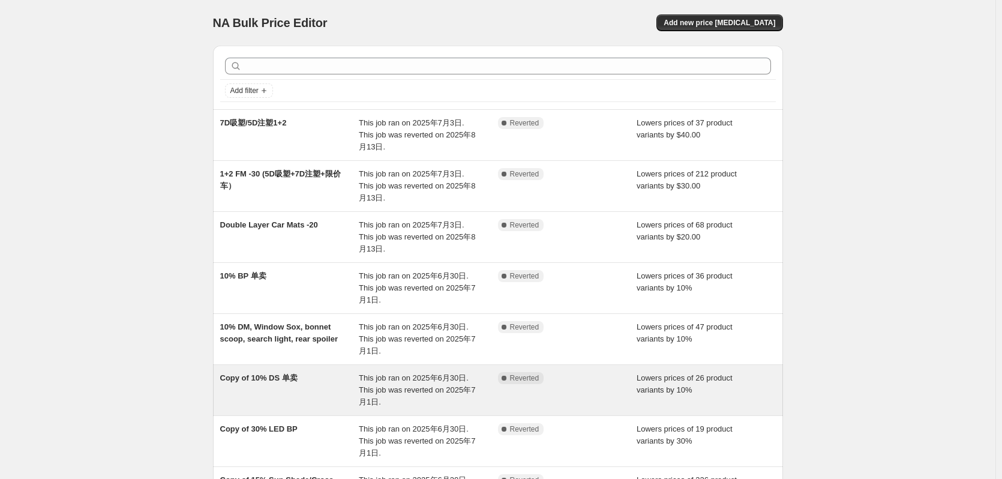
scroll to position [259, 0]
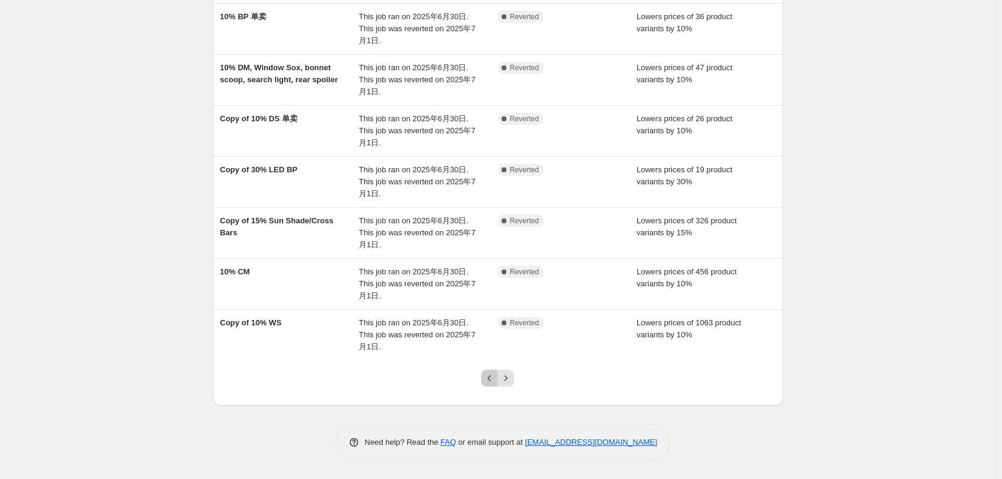
click at [492, 379] on icon "Previous" at bounding box center [490, 378] width 12 height 12
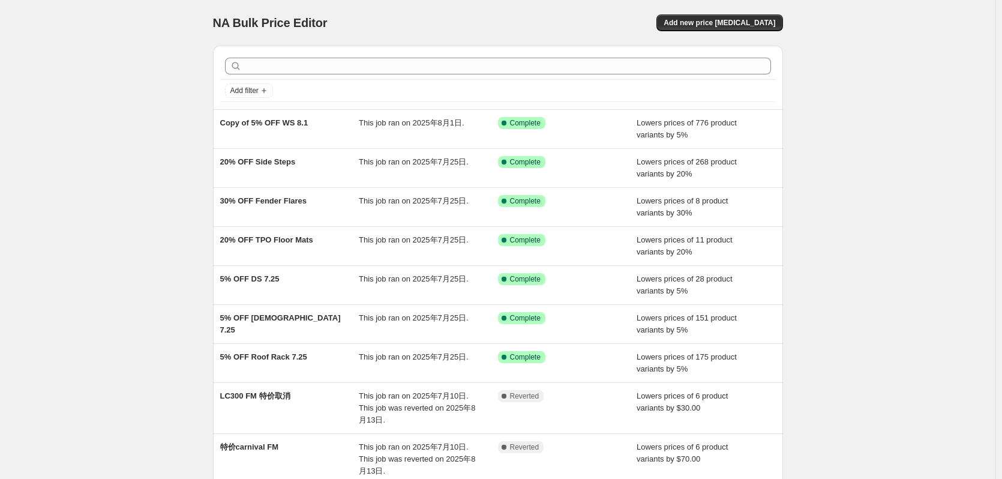
scroll to position [175, 0]
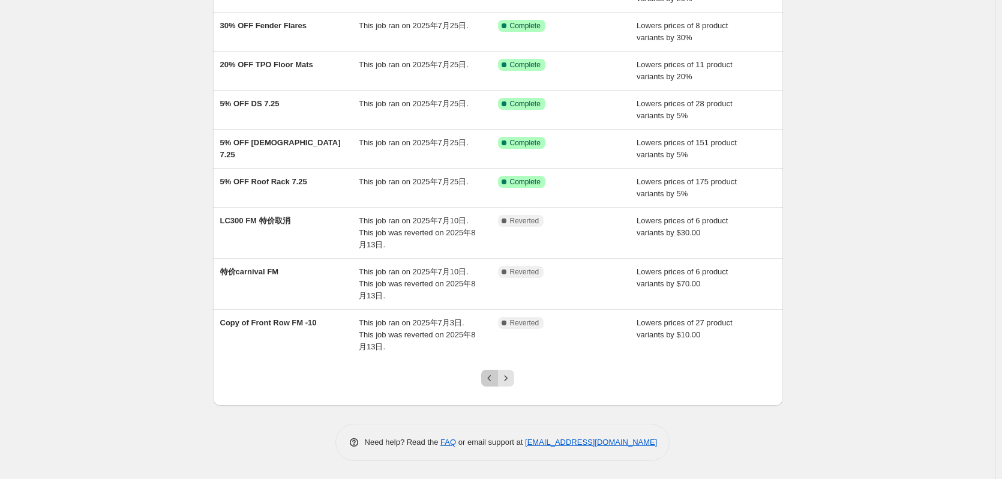
click at [494, 375] on icon "Previous" at bounding box center [490, 378] width 12 height 12
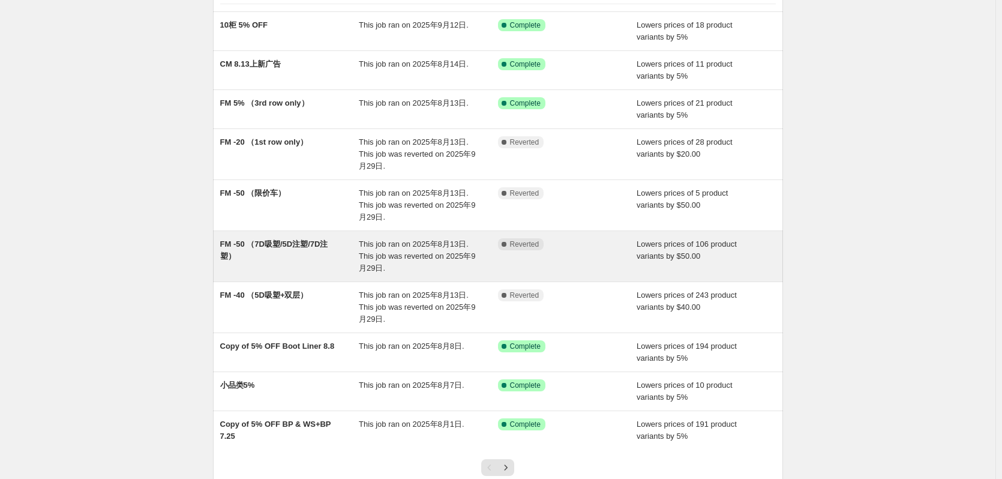
scroll to position [187, 0]
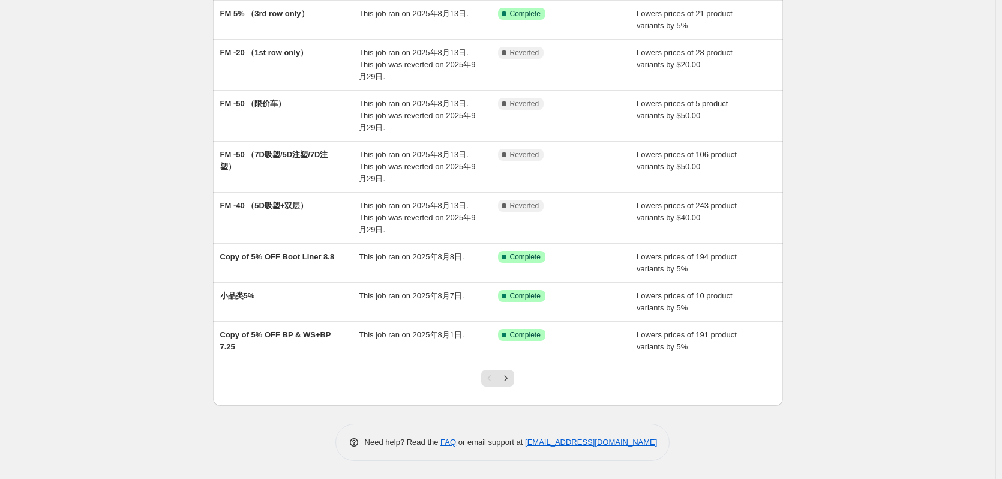
click at [491, 374] on div "Pagination" at bounding box center [489, 378] width 17 height 17
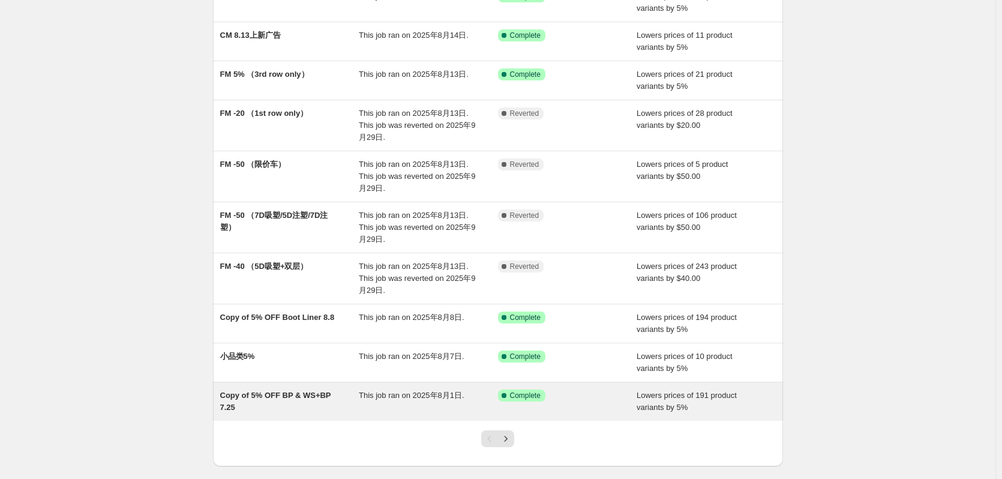
scroll to position [127, 0]
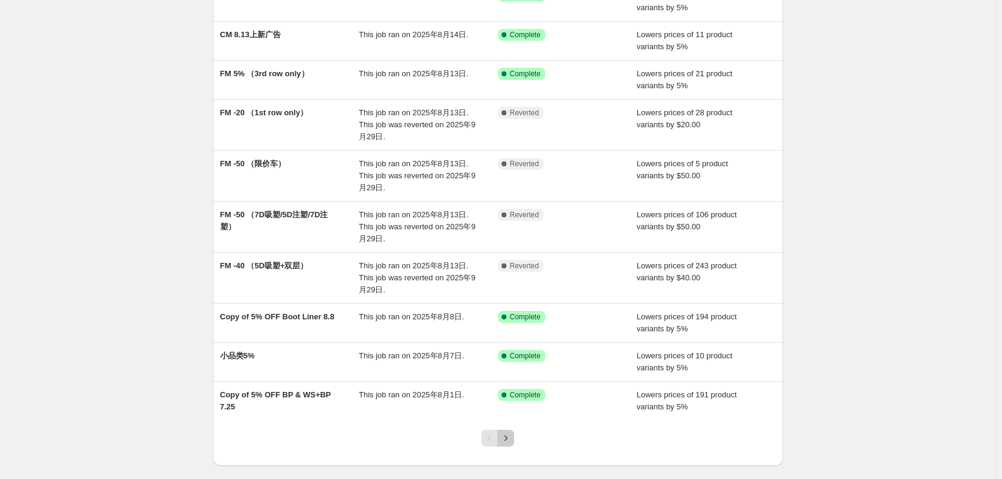
click at [509, 441] on icon "Next" at bounding box center [506, 438] width 12 height 12
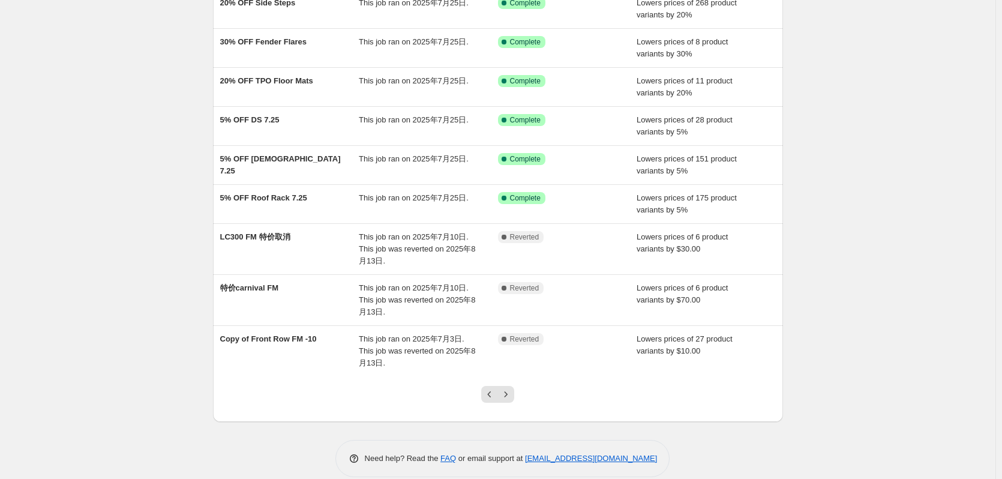
scroll to position [175, 0]
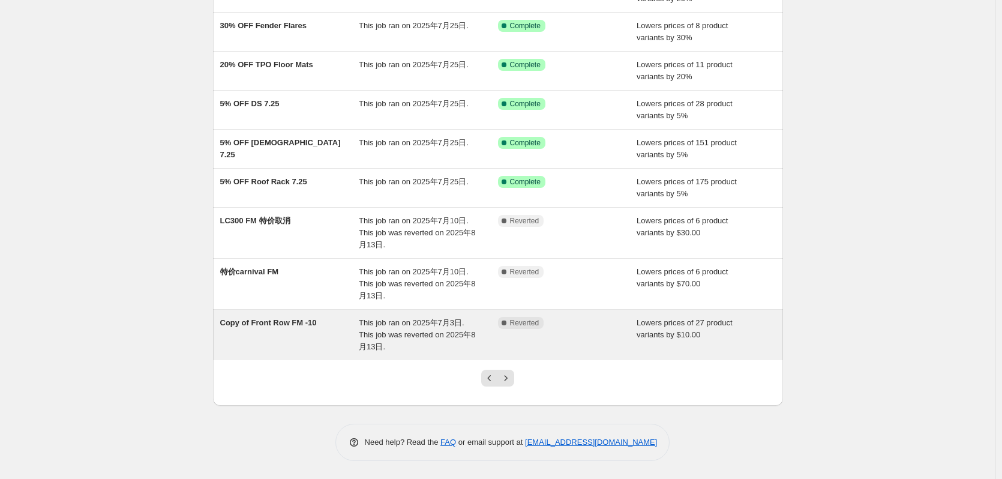
click at [283, 324] on span "Copy of Front Row FM -10" at bounding box center [268, 322] width 97 height 9
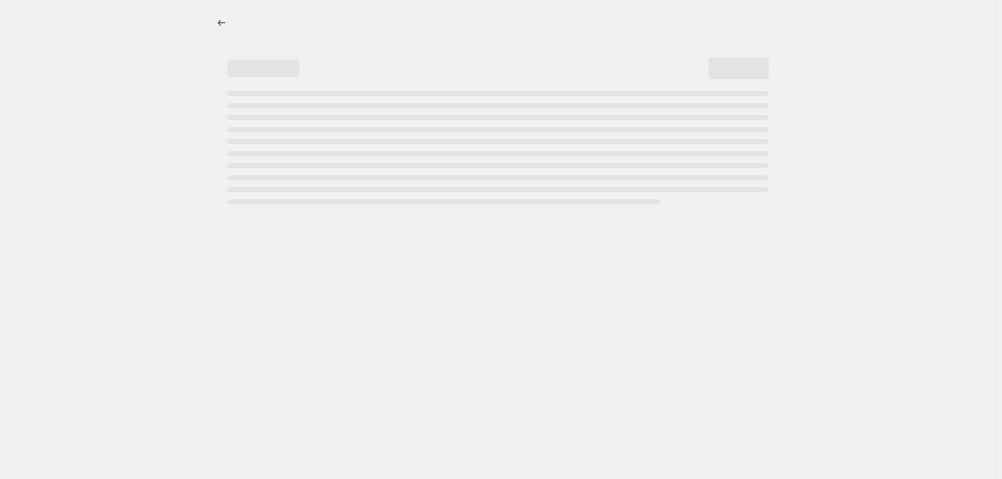
select select "by"
select select "collection"
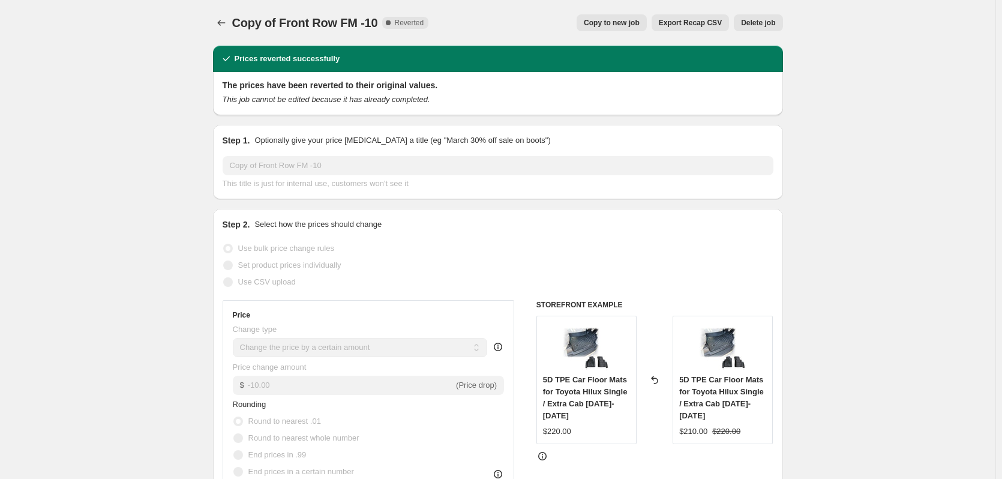
click at [626, 26] on span "Copy to new job" at bounding box center [612, 23] width 56 height 10
select select "by"
select select "collection"
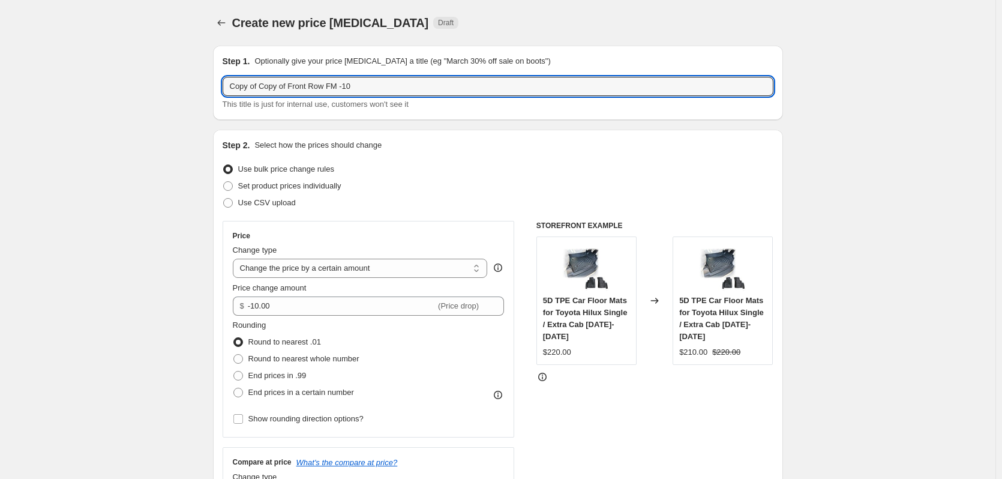
drag, startPoint x: 230, startPoint y: 86, endPoint x: 509, endPoint y: 104, distance: 279.1
click at [509, 104] on div "Copy of Copy of Front Row FM -10 This title is just for internal use, customers…" at bounding box center [498, 94] width 551 height 34
click at [299, 86] on input "FM -10 (Front Row第一排)" at bounding box center [498, 86] width 551 height 19
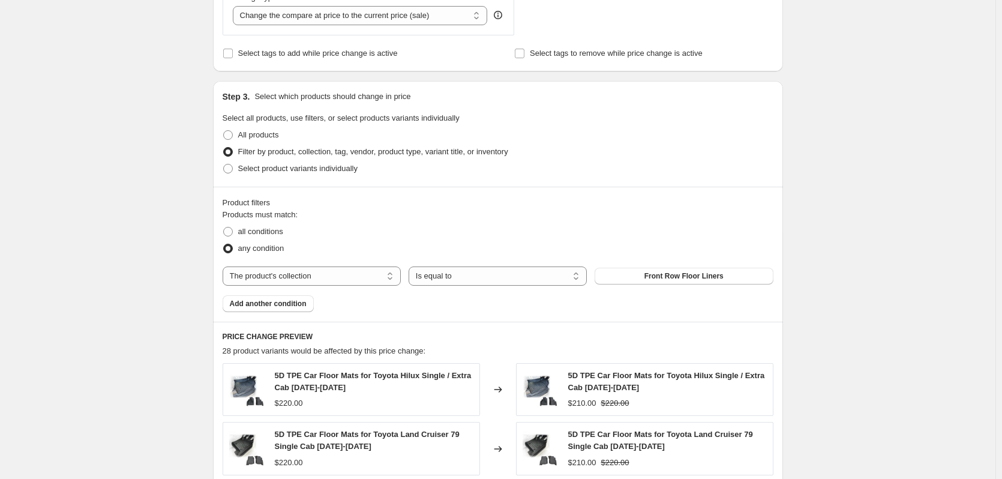
scroll to position [480, 0]
type input "FM -10 (Front Row 第一排)"
click at [859, 290] on div "Create new price [MEDICAL_DATA]. This page is ready Create new price [MEDICAL_D…" at bounding box center [498, 197] width 996 height 1354
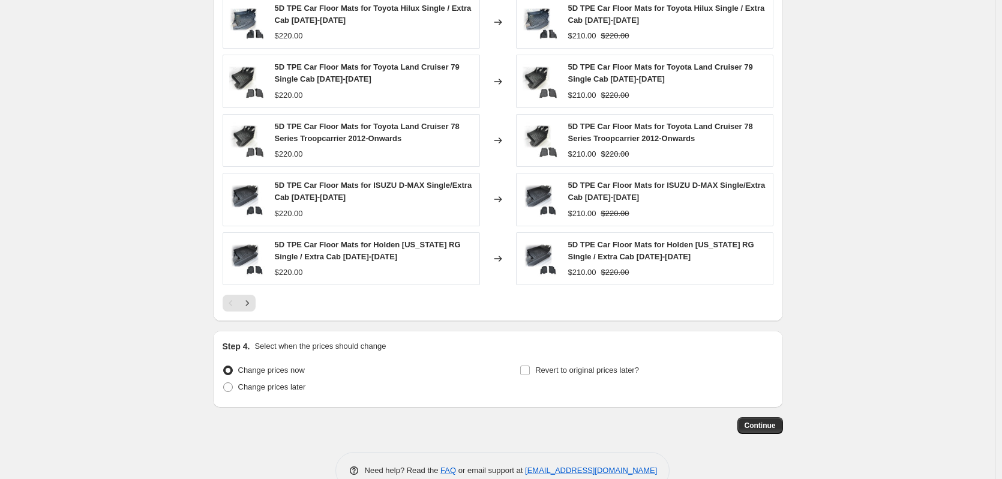
scroll to position [876, 0]
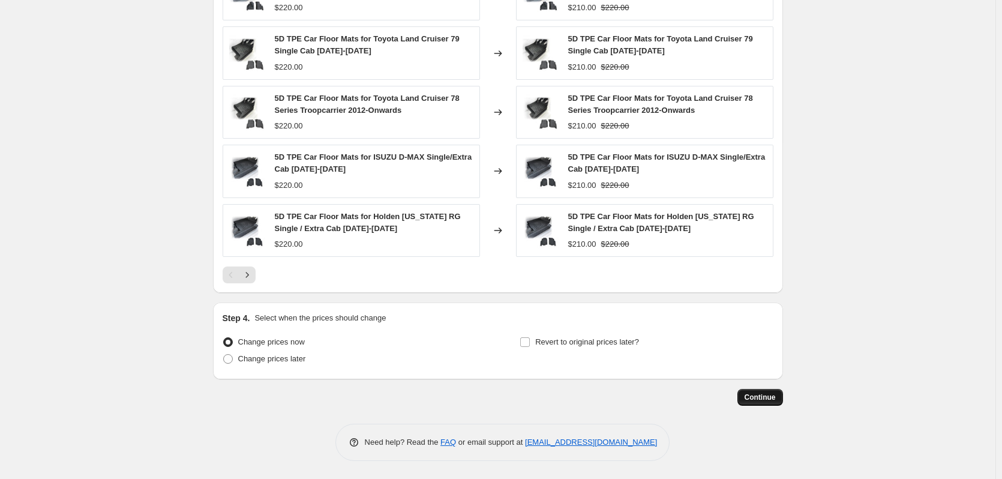
click at [773, 394] on span "Continue" at bounding box center [760, 398] width 31 height 10
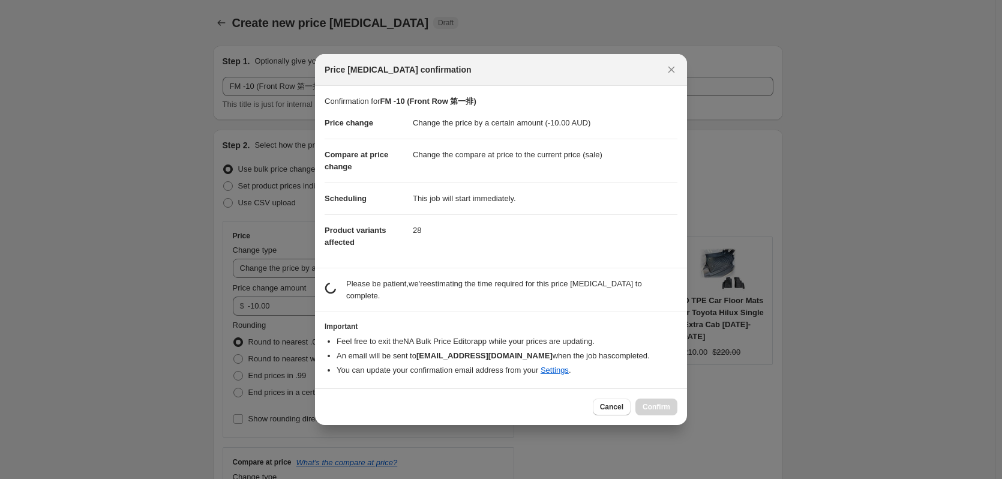
scroll to position [0, 0]
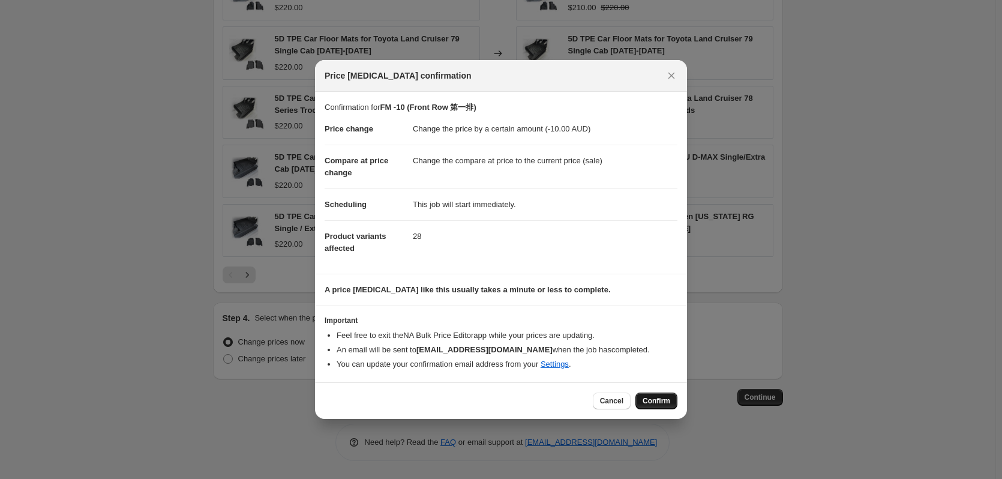
click at [659, 399] on span "Confirm" at bounding box center [657, 401] width 28 height 10
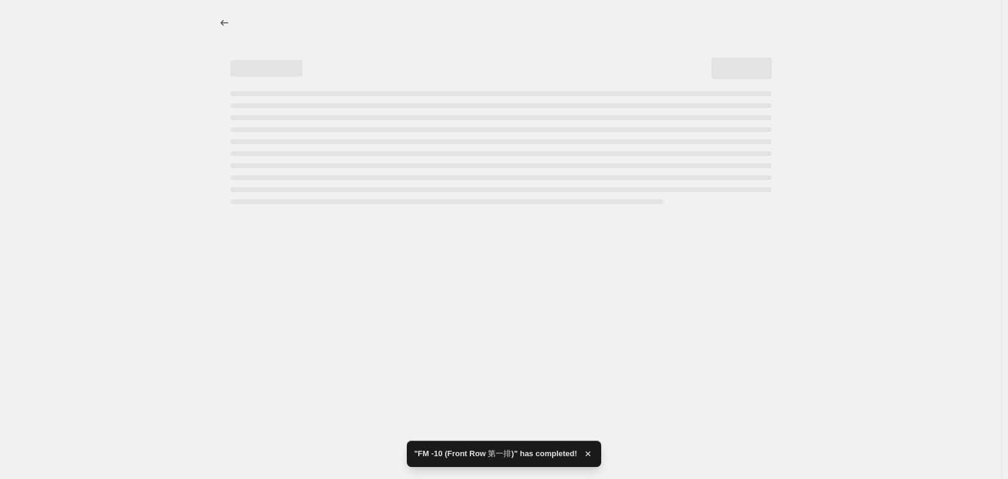
select select "by"
select select "collection"
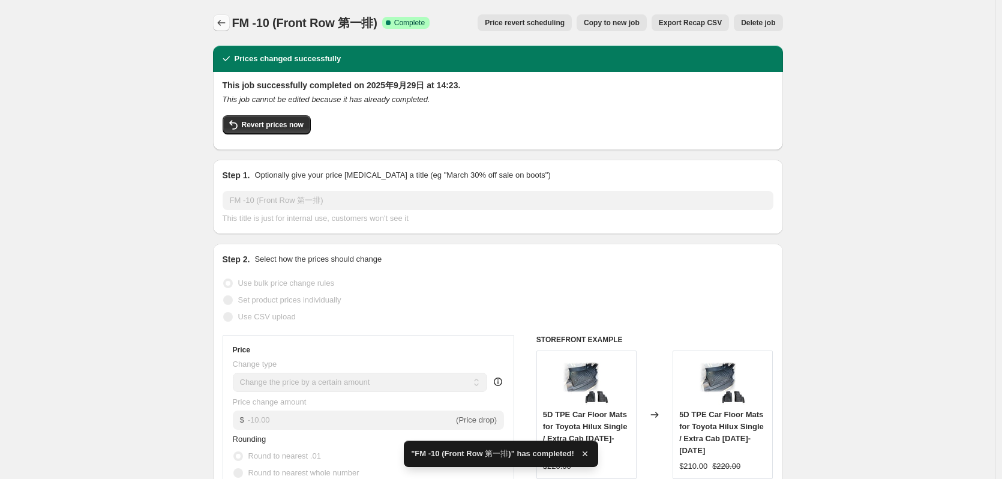
click at [227, 21] on icon "Price change jobs" at bounding box center [221, 23] width 12 height 12
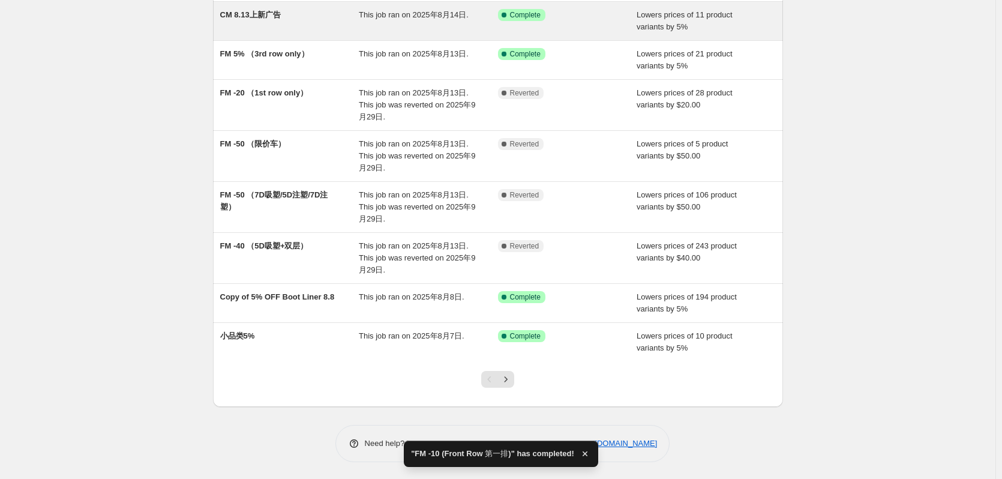
scroll to position [187, 0]
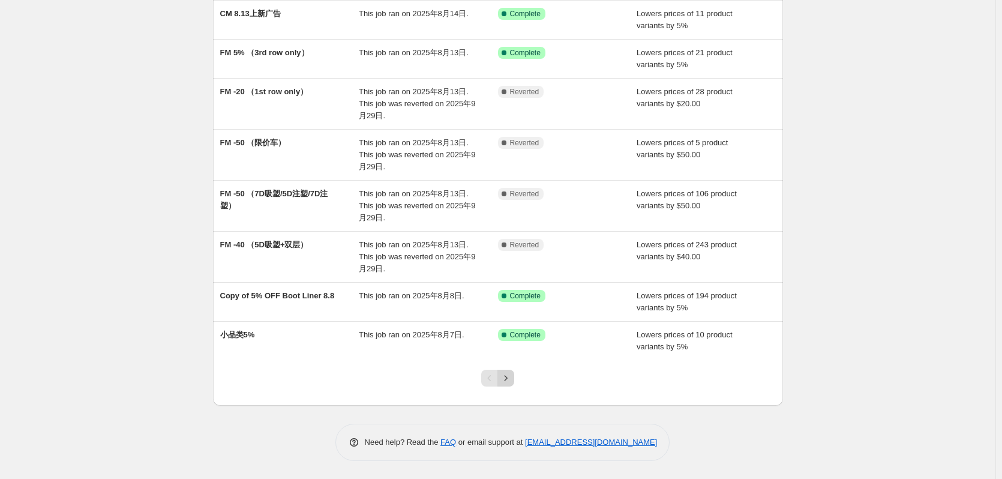
click at [507, 379] on icon "Next" at bounding box center [506, 378] width 12 height 12
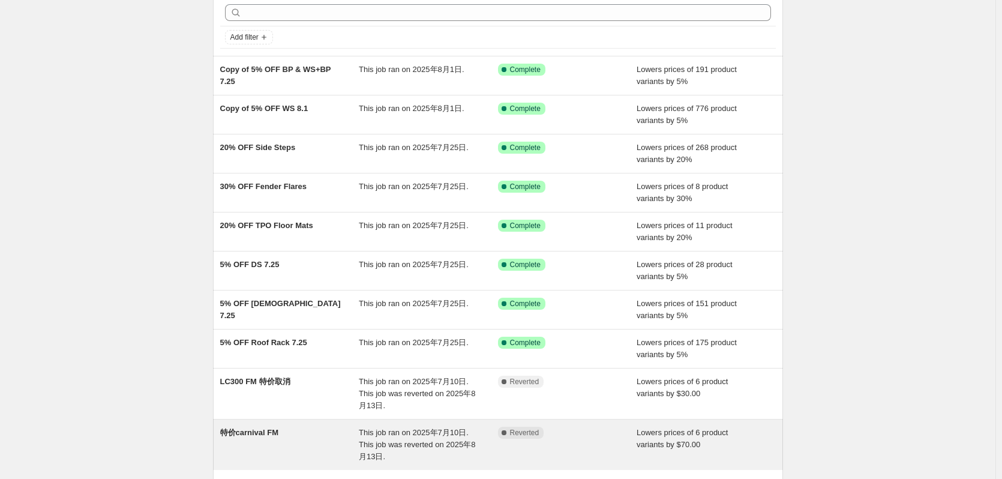
scroll to position [163, 0]
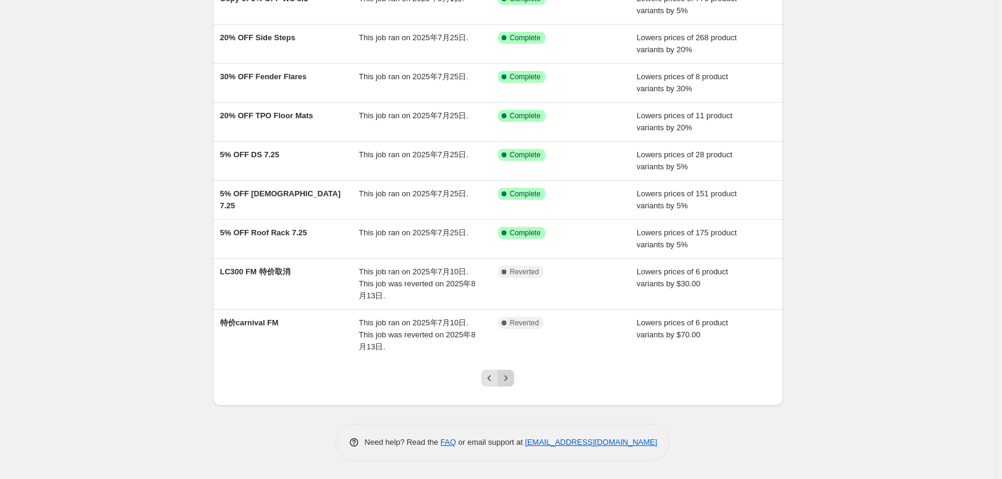
click at [512, 382] on icon "Next" at bounding box center [506, 378] width 12 height 12
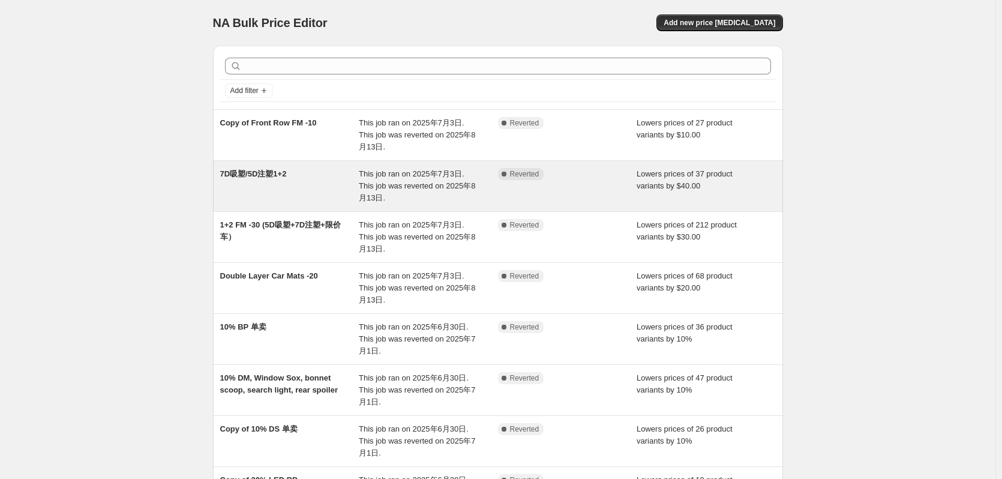
click at [313, 191] on div "7D吸塑/5D注塑1+2" at bounding box center [289, 186] width 139 height 36
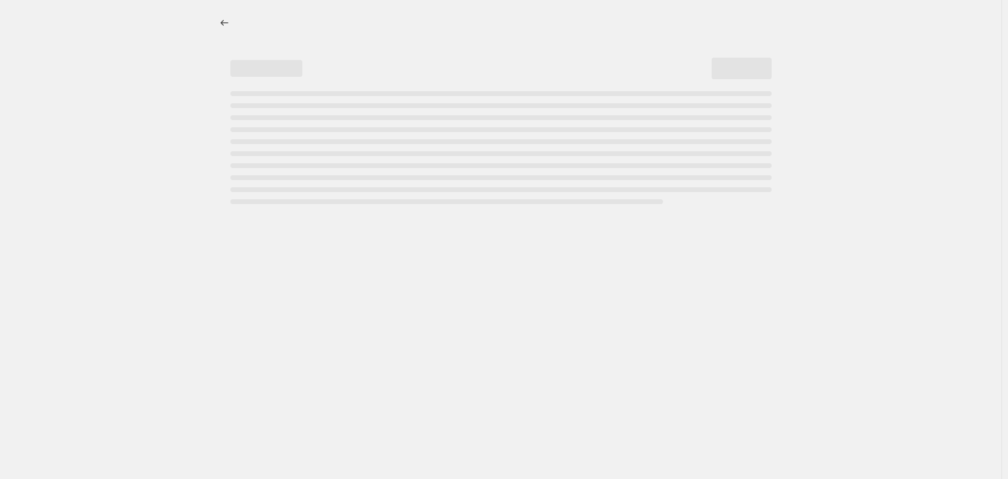
select select "by"
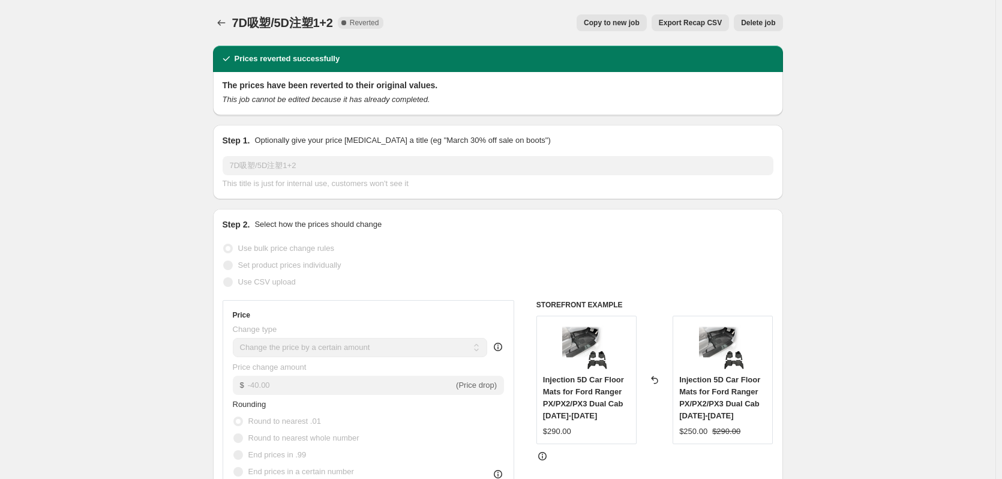
click at [636, 22] on span "Copy to new job" at bounding box center [612, 23] width 56 height 10
select select "by"
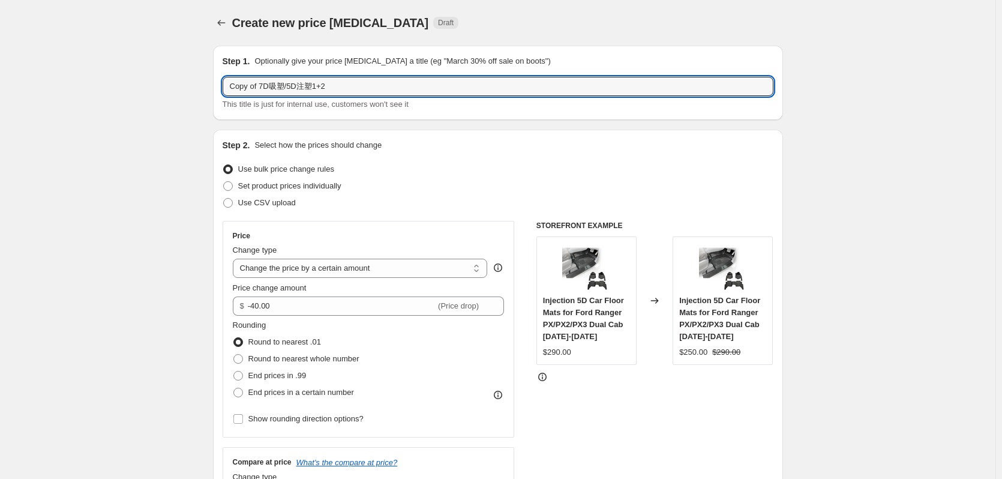
drag, startPoint x: 260, startPoint y: 83, endPoint x: 206, endPoint y: 70, distance: 55.2
click at [462, 74] on div "Step 1. Optionally give your price [MEDICAL_DATA] a title (eg "March 30% off sa…" at bounding box center [498, 82] width 551 height 55
click at [454, 84] on input "FM-40 (7D吸塑/5D注塑1+2" at bounding box center [498, 86] width 551 height 19
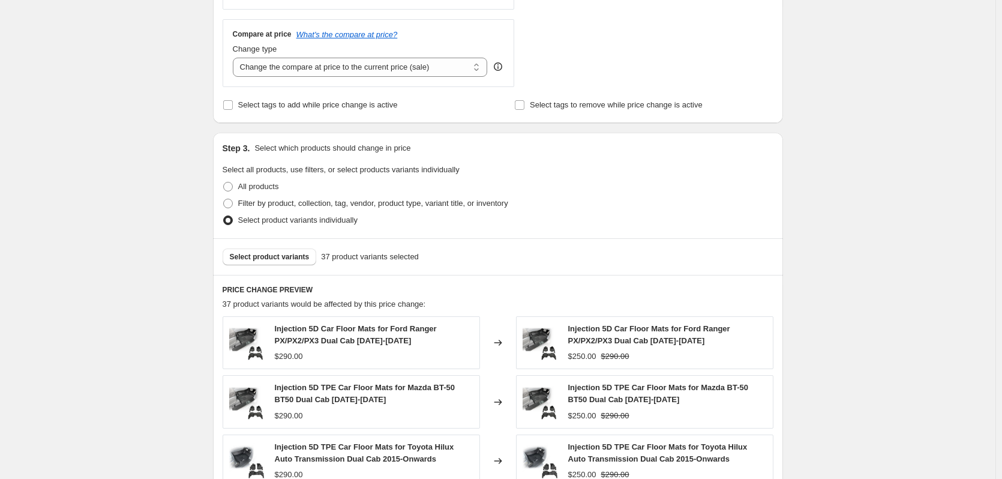
scroll to position [477, 0]
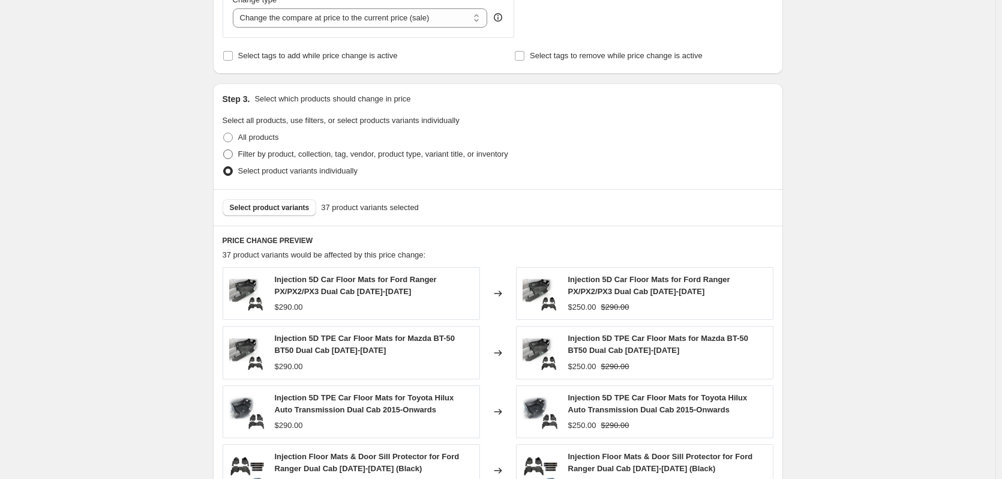
type input "FM-40 (7D吸塑/5D注塑1+2)"
click at [233, 155] on span at bounding box center [228, 154] width 10 height 10
click at [224, 150] on input "Filter by product, collection, tag, vendor, product type, variant title, or inv…" at bounding box center [223, 149] width 1 height 1
radio input "true"
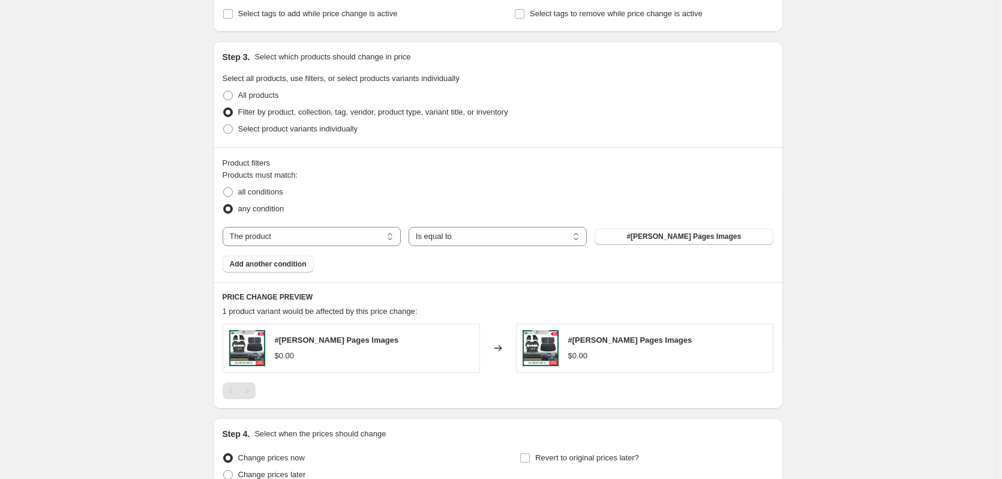
scroll to position [537, 0]
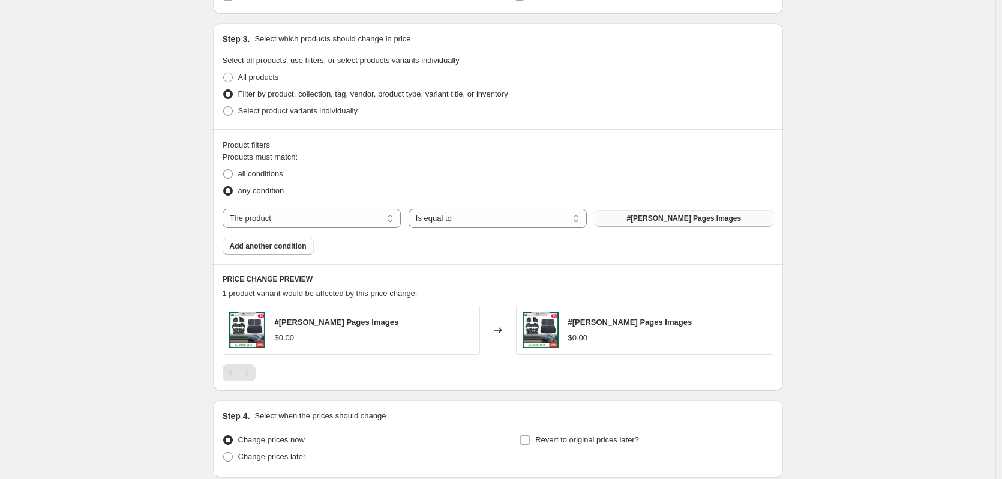
click at [651, 224] on button "#[PERSON_NAME] Pages Images" at bounding box center [684, 218] width 178 height 17
click at [285, 229] on div "Products must match: all conditions any condition The product The product's col…" at bounding box center [498, 202] width 551 height 103
click at [285, 220] on select "The product The product's collection The product's tag The product's vendor The…" at bounding box center [312, 218] width 178 height 19
select select "collection"
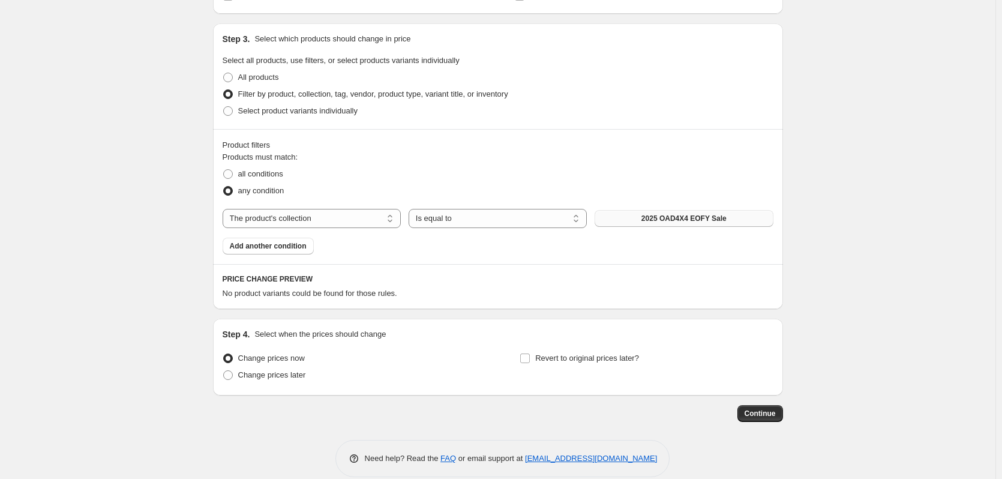
click at [688, 218] on span "2025 OAD4X4 EOFY Sale" at bounding box center [684, 219] width 85 height 10
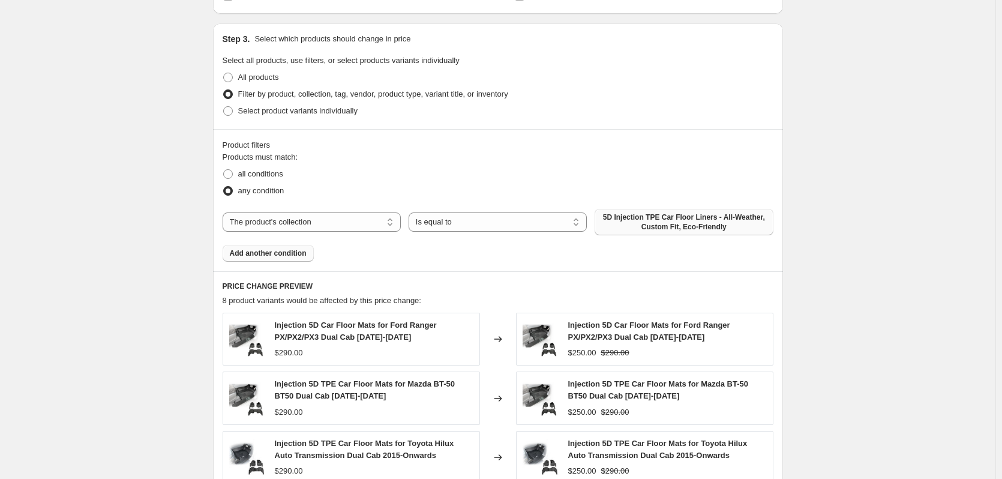
click at [271, 255] on span "Add another condition" at bounding box center [268, 253] width 77 height 10
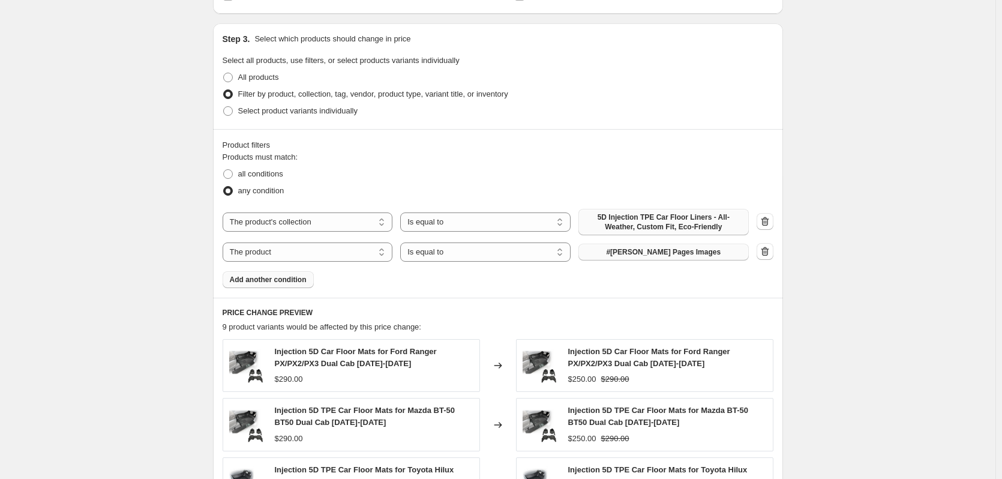
click at [690, 255] on span "#[PERSON_NAME] Pages Images" at bounding box center [663, 252] width 115 height 10
drag, startPoint x: 327, startPoint y: 243, endPoint x: 327, endPoint y: 253, distance: 10.2
click at [327, 243] on select "The product The product's collection The product's tag The product's vendor The…" at bounding box center [308, 251] width 170 height 19
click at [327, 253] on select "The product The product's collection The product's tag The product's vendor The…" at bounding box center [308, 251] width 170 height 19
drag, startPoint x: 316, startPoint y: 250, endPoint x: 315, endPoint y: 261, distance: 10.9
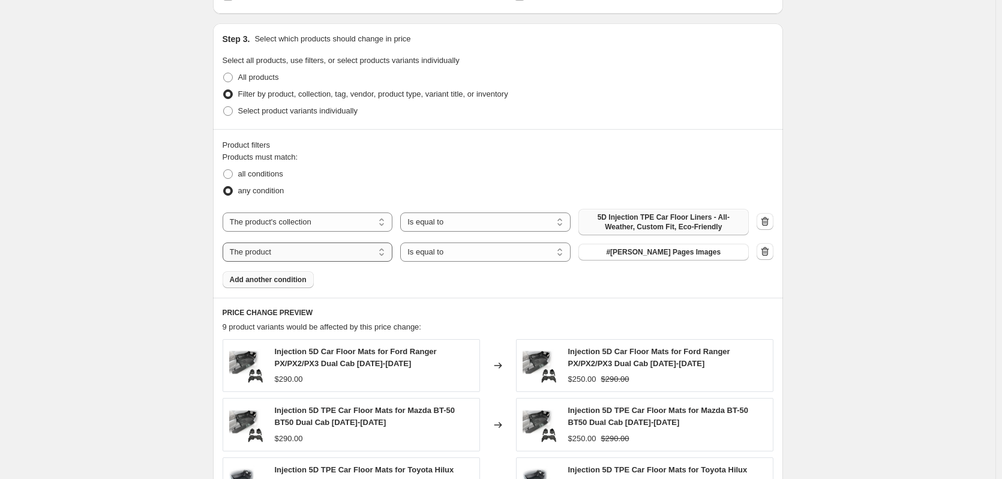
click at [316, 250] on select "The product The product's collection The product's tag The product's vendor The…" at bounding box center [308, 251] width 170 height 19
select select "collection"
click at [697, 251] on span "2025 OAD4X4 EOFY Sale" at bounding box center [663, 252] width 85 height 10
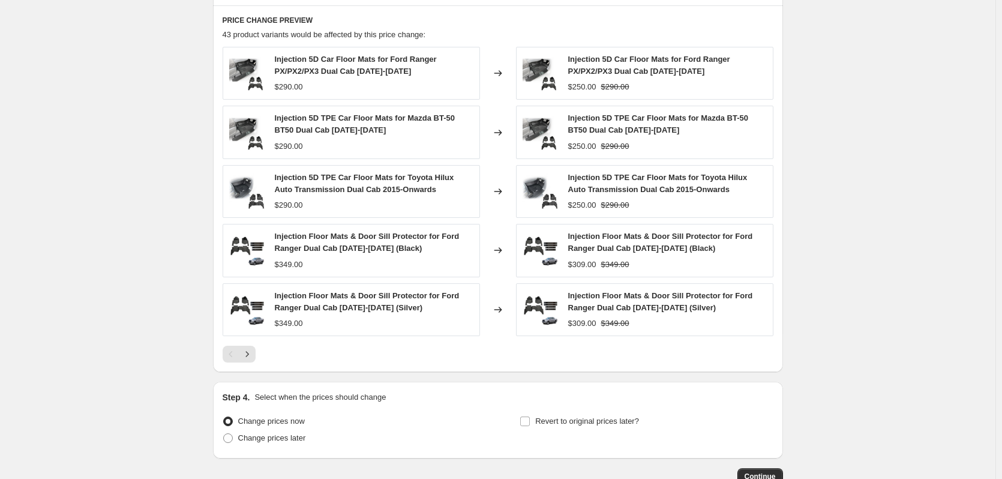
scroll to position [837, 0]
click at [253, 353] on icon "Next" at bounding box center [247, 354] width 12 height 12
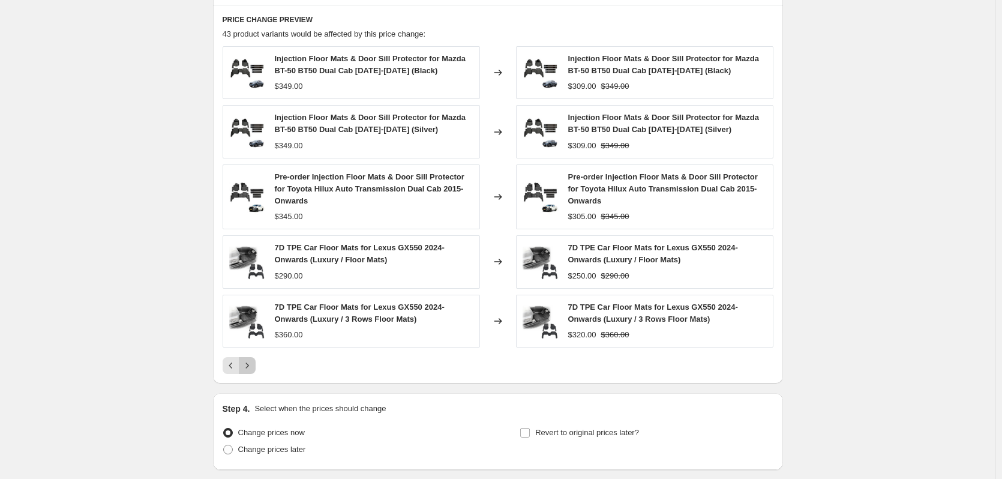
click at [251, 370] on icon "Next" at bounding box center [247, 366] width 12 height 12
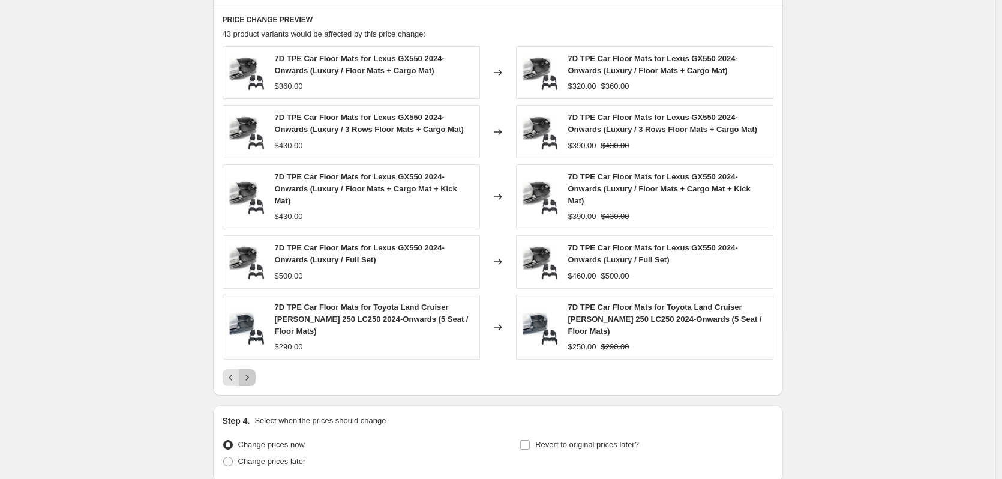
click at [251, 372] on icon "Next" at bounding box center [247, 378] width 12 height 12
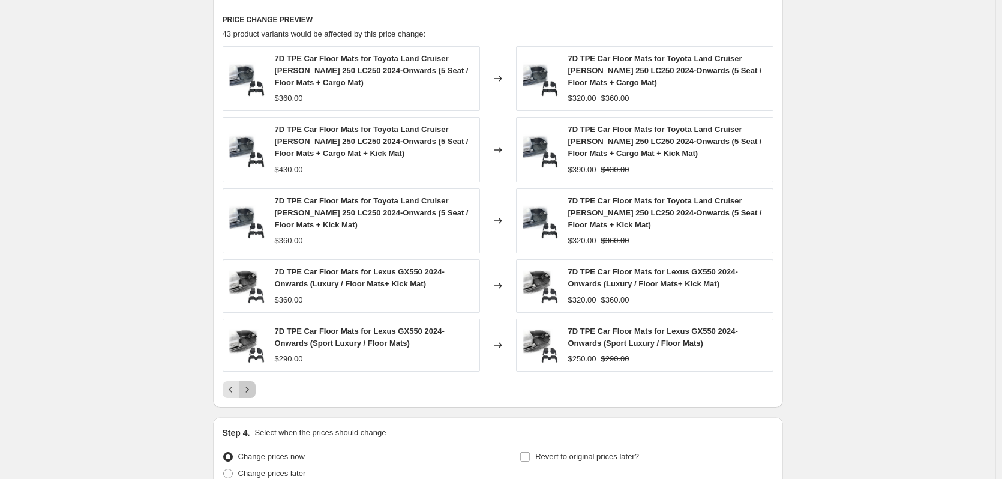
click at [248, 391] on icon "Next" at bounding box center [246, 389] width 3 height 5
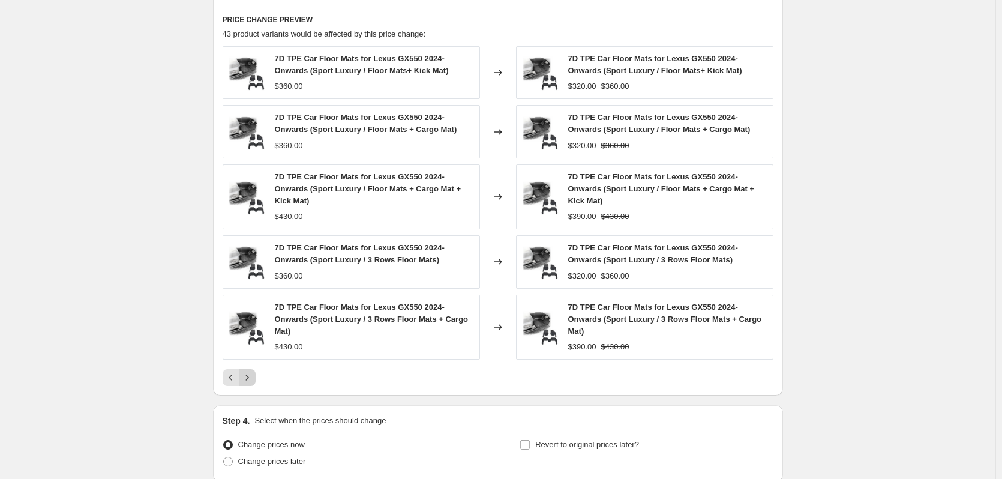
click at [253, 379] on icon "Next" at bounding box center [247, 378] width 12 height 12
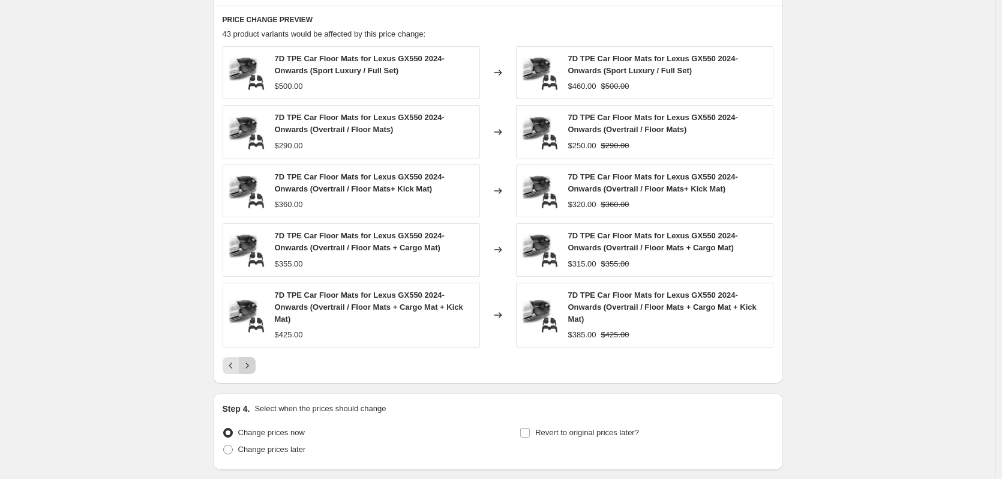
click at [253, 365] on icon "Next" at bounding box center [247, 366] width 12 height 12
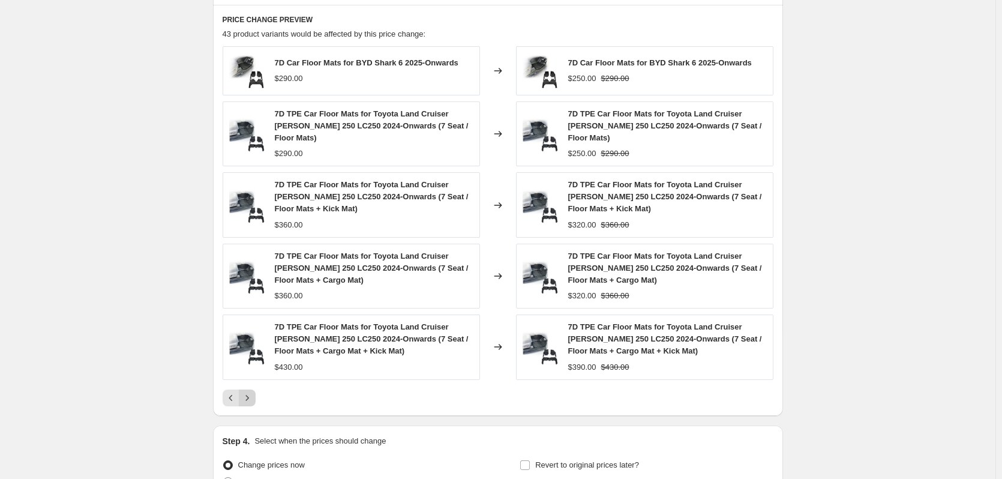
click at [253, 365] on div "7D TPE Car Floor Mats for Toyota Land Cruiser [PERSON_NAME] 250 LC250 2024-Onwa…" at bounding box center [351, 347] width 257 height 65
click at [251, 392] on icon "Next" at bounding box center [247, 398] width 12 height 12
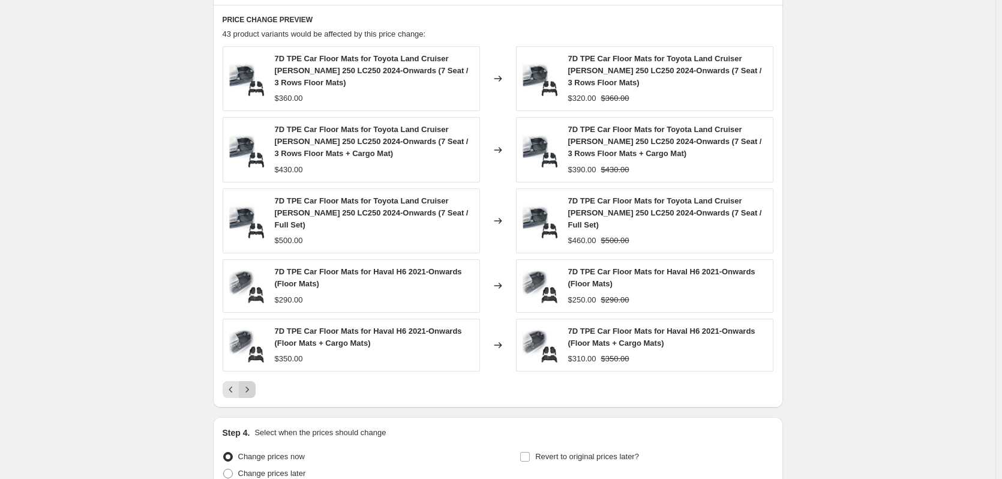
click at [251, 388] on div "PRICE CHANGE PREVIEW 43 product variants would be affected by this price change…" at bounding box center [498, 206] width 570 height 403
click at [250, 384] on icon "Next" at bounding box center [247, 390] width 12 height 12
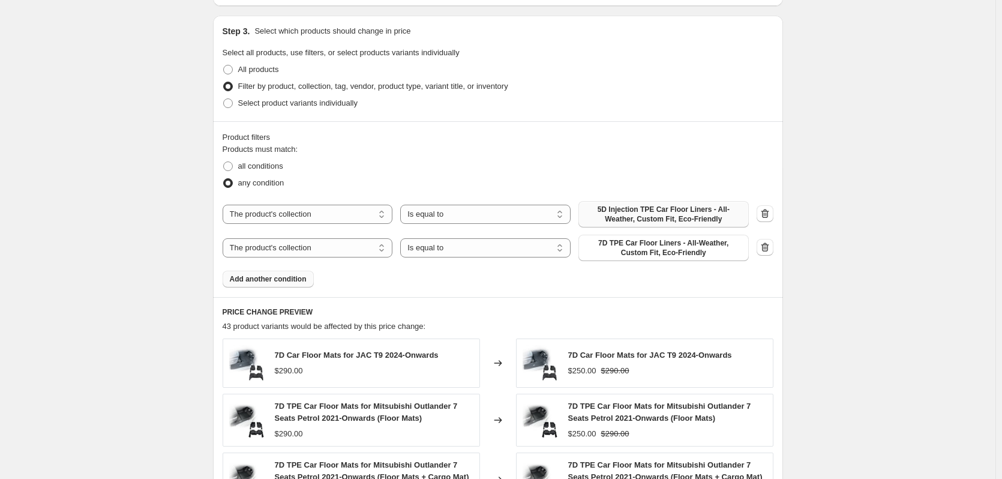
scroll to position [735, 0]
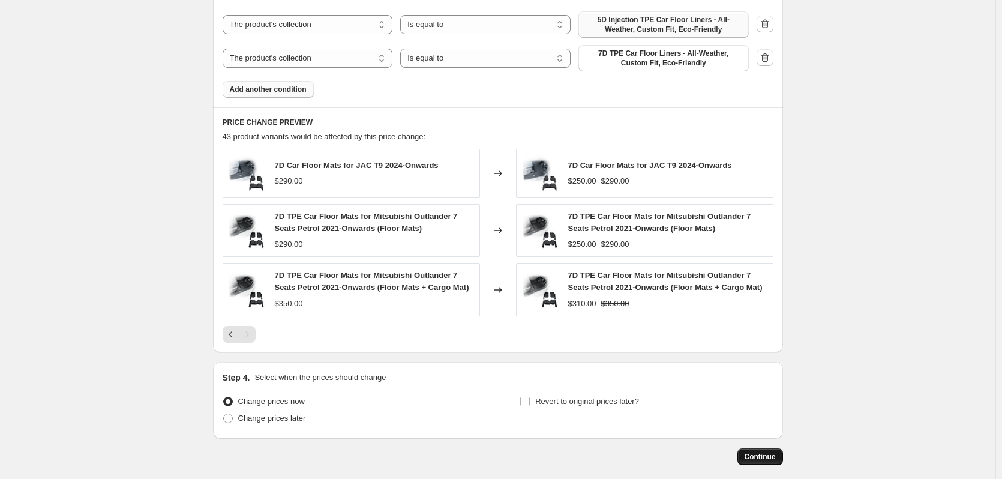
click at [769, 454] on span "Continue" at bounding box center [760, 457] width 31 height 10
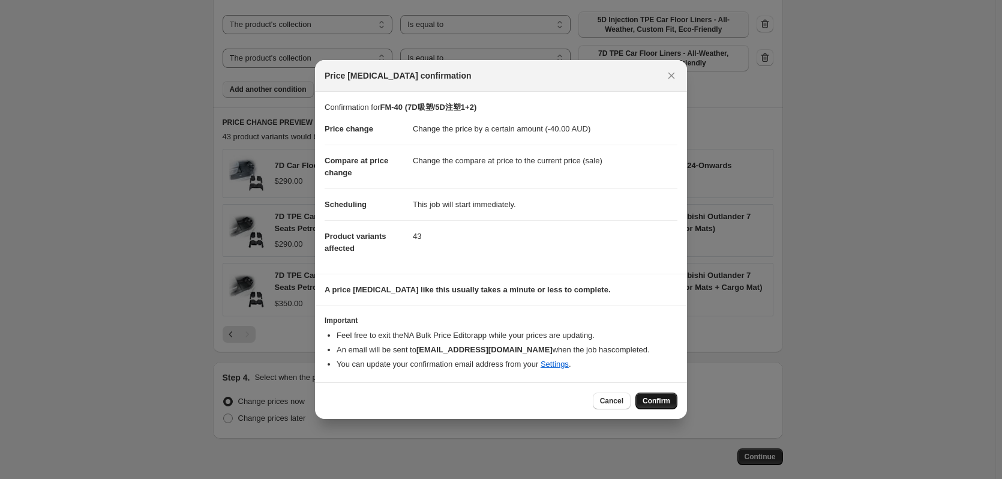
click at [662, 401] on span "Confirm" at bounding box center [657, 401] width 28 height 10
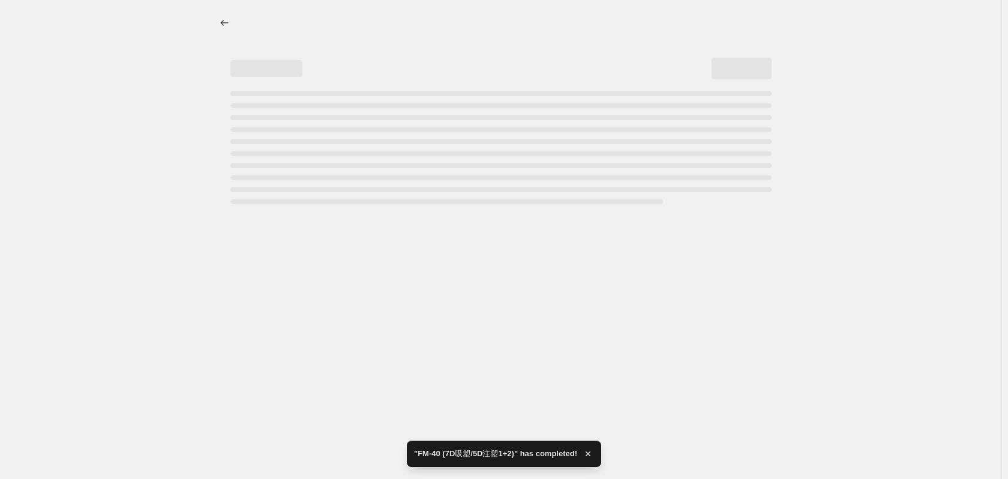
select select "by"
select select "collection"
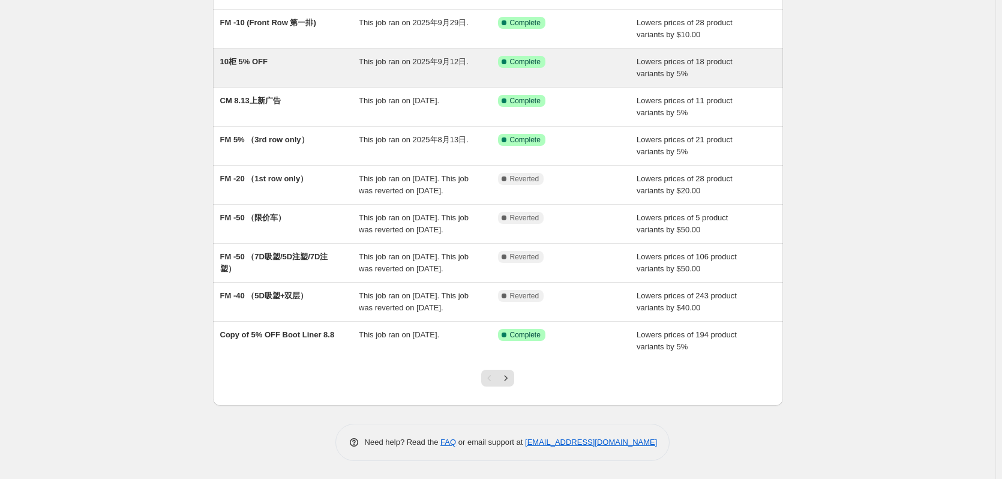
scroll to position [187, 0]
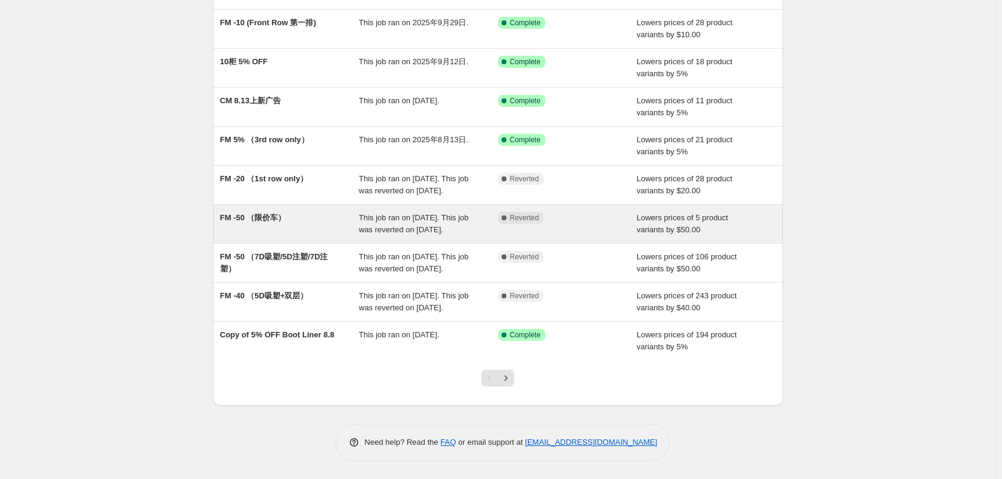
click at [309, 212] on div "FM -50 （限价车）" at bounding box center [289, 224] width 139 height 24
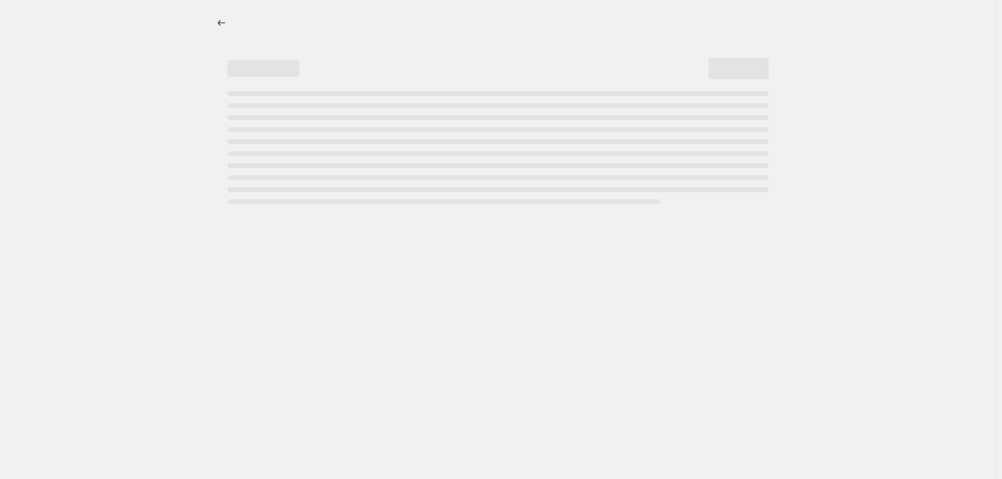
select select "by"
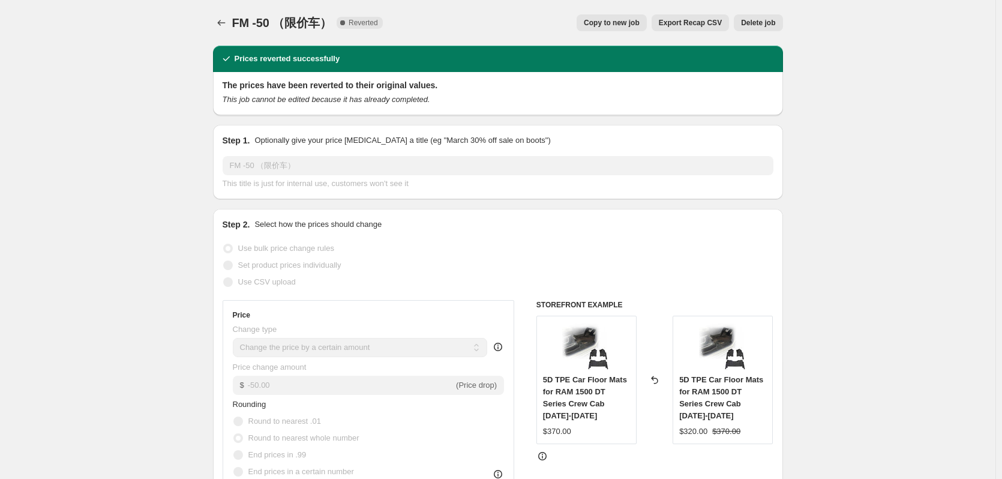
click at [765, 30] on button "Delete job" at bounding box center [758, 22] width 49 height 17
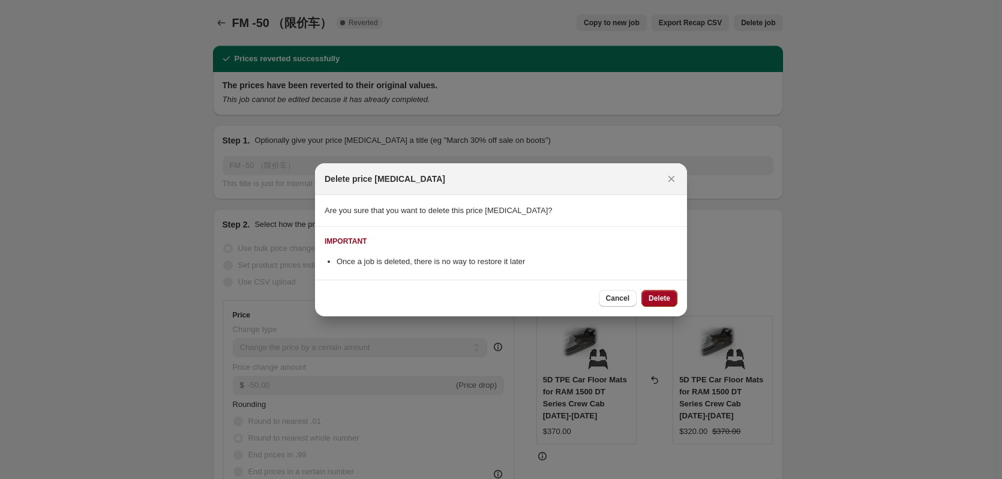
click at [658, 295] on span "Delete" at bounding box center [660, 299] width 22 height 10
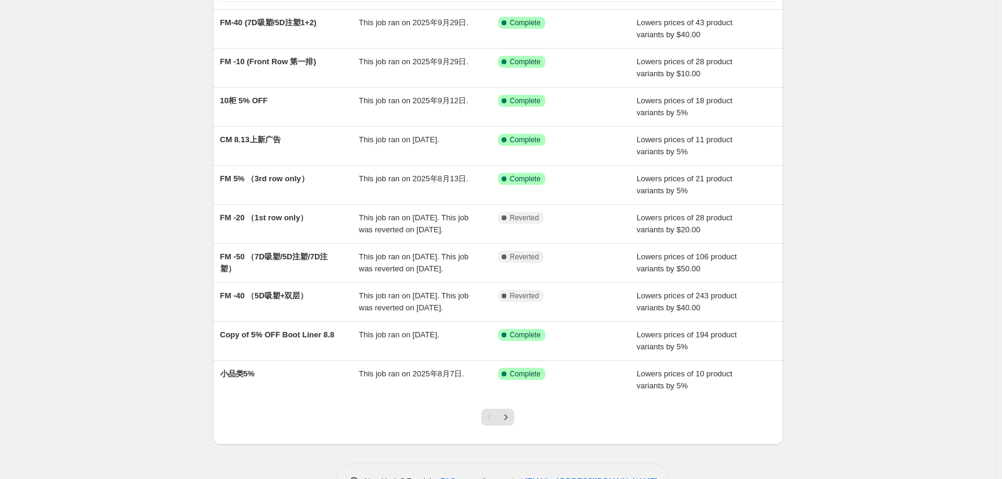
scroll to position [120, 0]
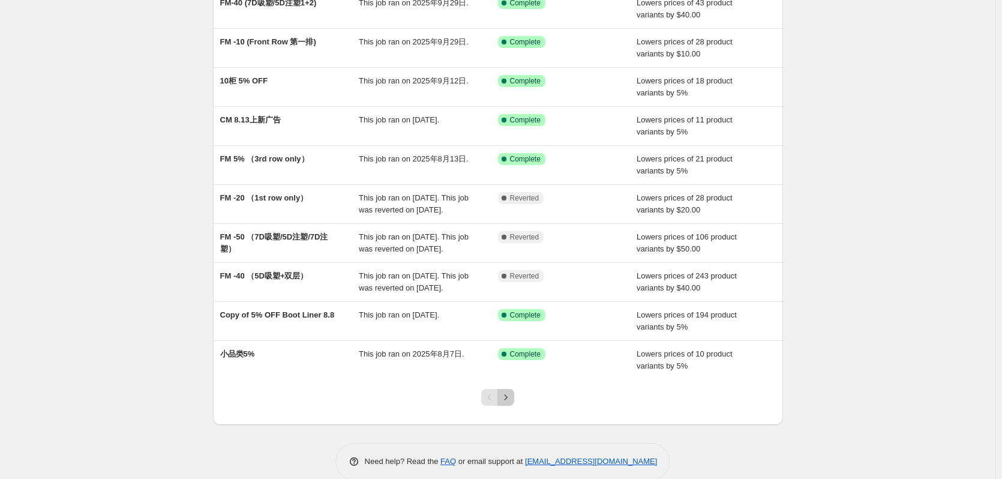
click at [510, 403] on icon "Next" at bounding box center [506, 397] width 12 height 12
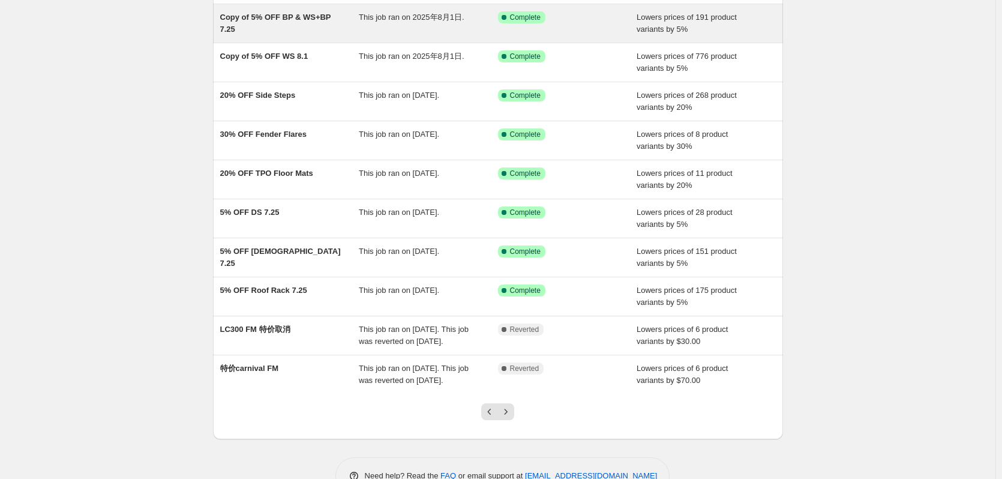
scroll to position [163, 0]
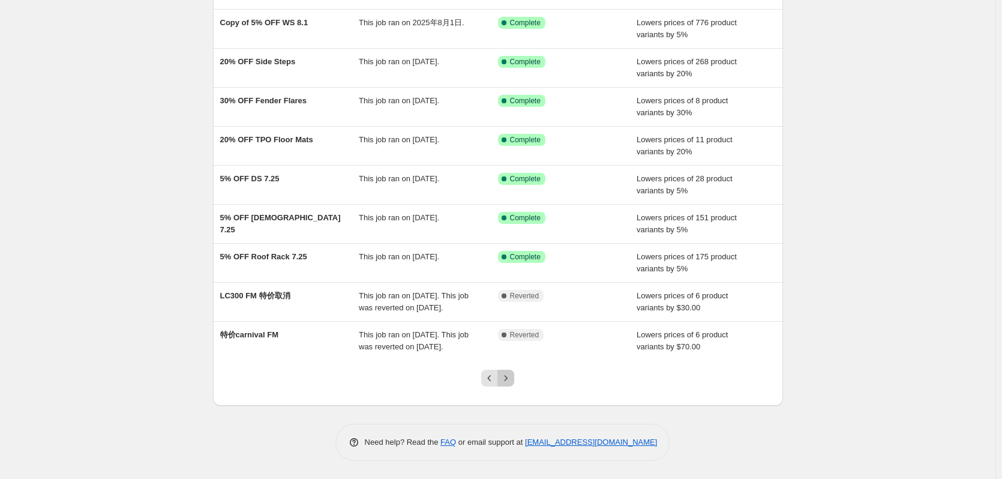
click at [514, 379] on button "Next" at bounding box center [506, 378] width 17 height 17
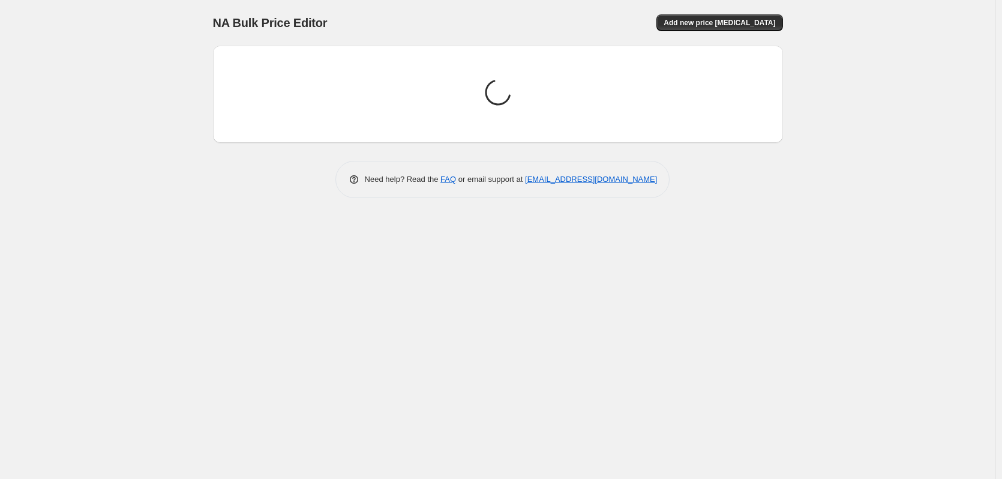
scroll to position [0, 0]
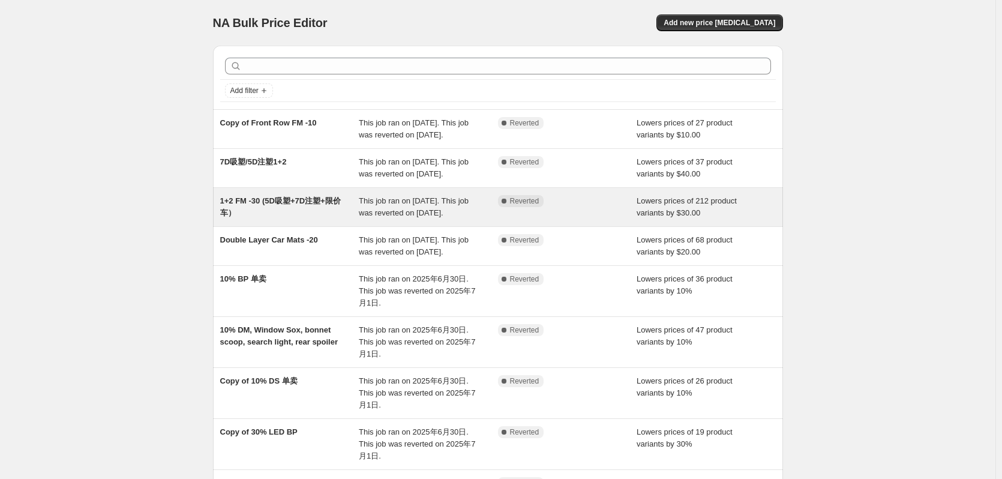
click at [331, 219] on div "1+2 FM -30 (5D吸塑+7D注塑+限价车）" at bounding box center [289, 207] width 139 height 24
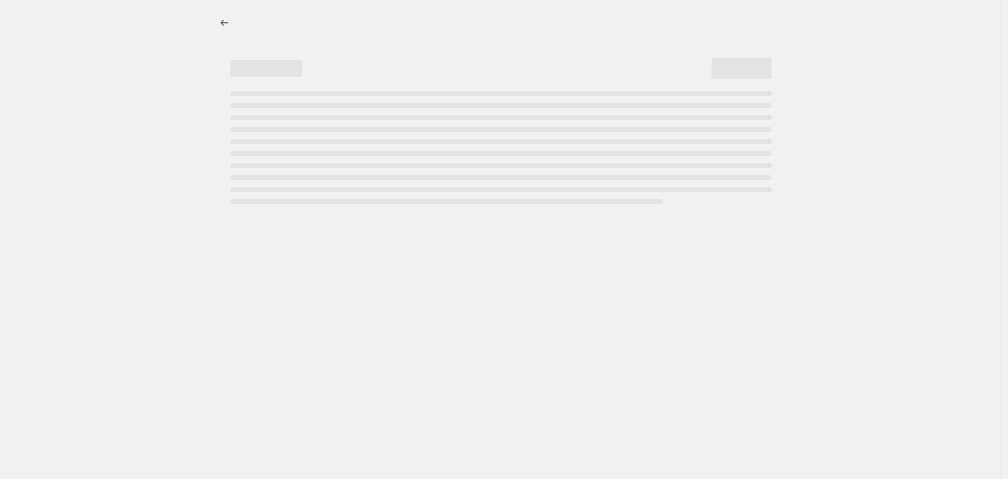
select select "by"
select select "collection"
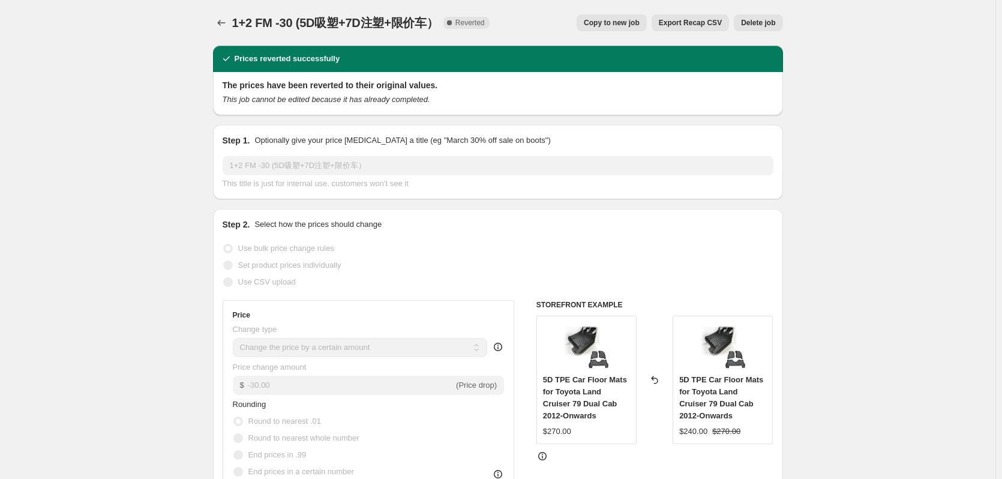
click at [634, 19] on span "Copy to new job" at bounding box center [612, 23] width 56 height 10
select select "by"
select select "collection"
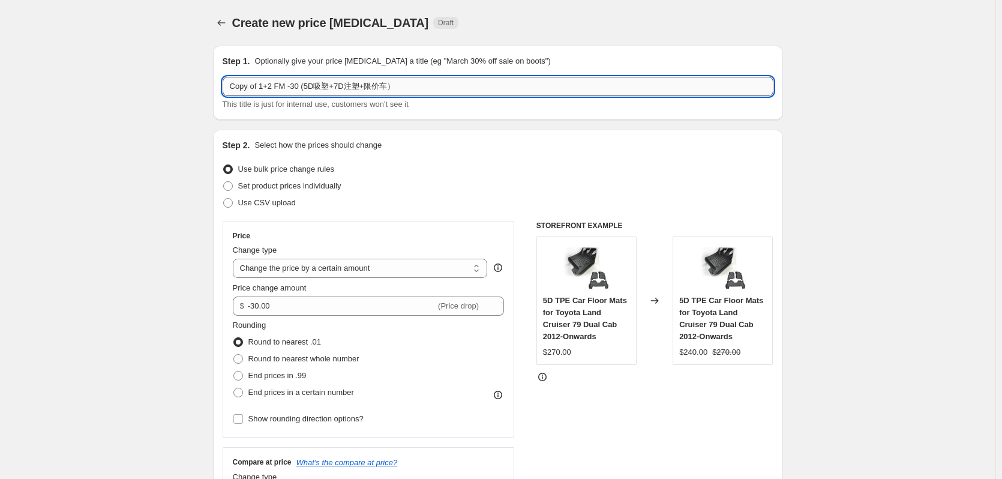
drag, startPoint x: 277, startPoint y: 88, endPoint x: 226, endPoint y: 88, distance: 51.0
click at [226, 88] on input "Copy of 1+2 FM -30 (5D吸塑+7D注塑+限价车）" at bounding box center [498, 86] width 551 height 19
drag, startPoint x: 319, startPoint y: 88, endPoint x: 345, endPoint y: 88, distance: 25.2
click at [345, 88] on input "FM -30 (5D吸塑+7D注塑+限价车）" at bounding box center [498, 86] width 551 height 19
type input "FM -30 (5D吸塑+7D注塑）"
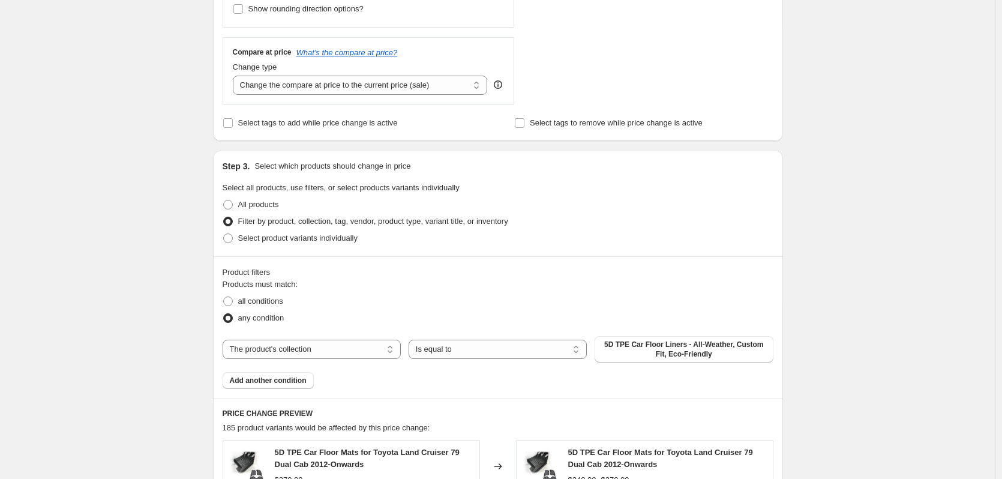
scroll to position [480, 0]
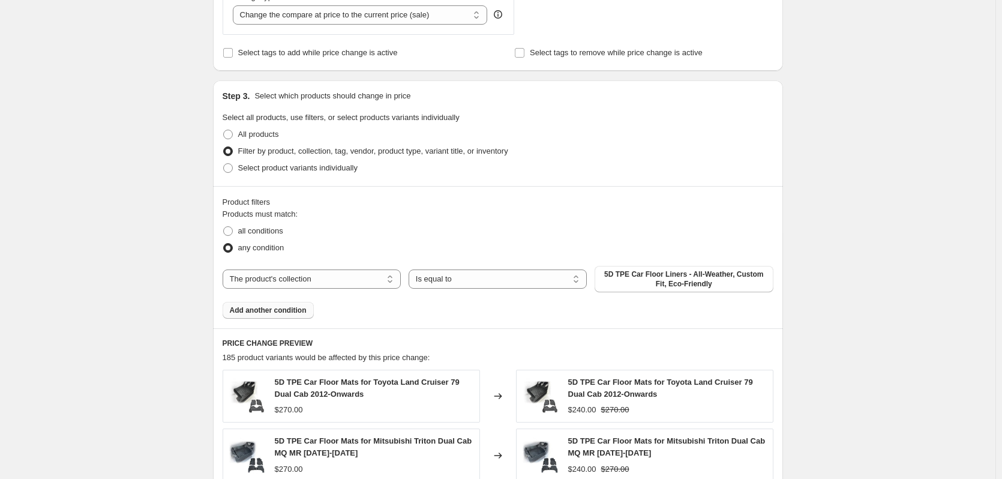
click at [291, 310] on span "Add another condition" at bounding box center [268, 311] width 77 height 10
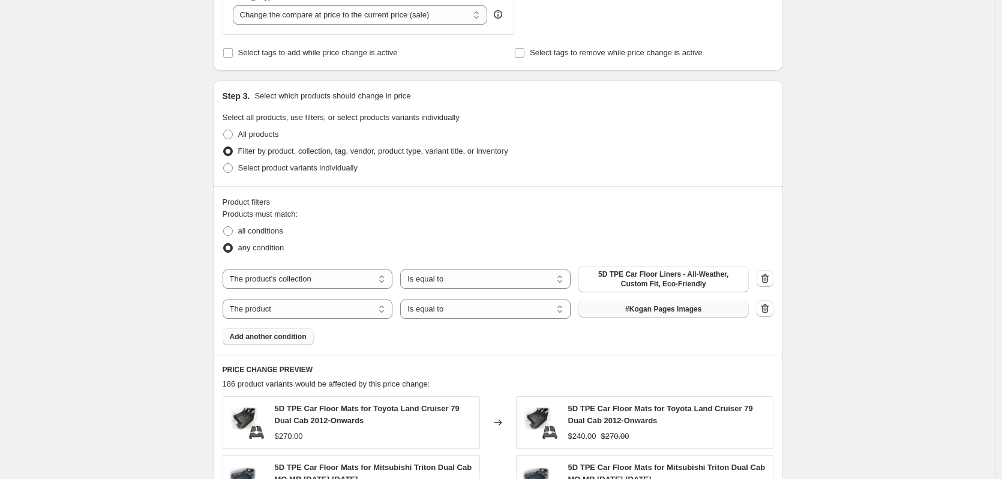
click at [698, 311] on span "#[PERSON_NAME] Pages Images" at bounding box center [663, 309] width 76 height 10
click at [386, 305] on select "The product The product's collection The product's tag The product's vendor The…" at bounding box center [308, 309] width 170 height 19
select select "collection"
click at [675, 312] on span "2025 OAD4X4 EOFY Sale" at bounding box center [663, 309] width 85 height 10
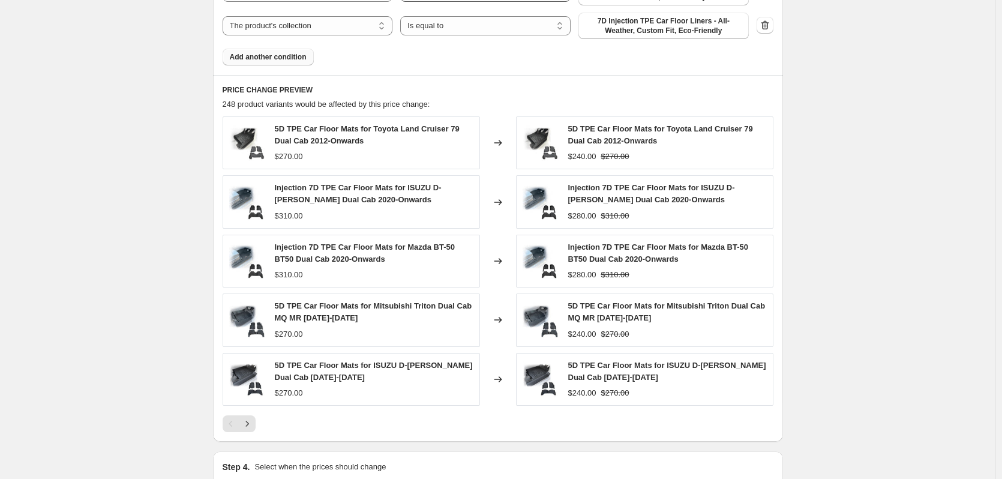
scroll to position [780, 0]
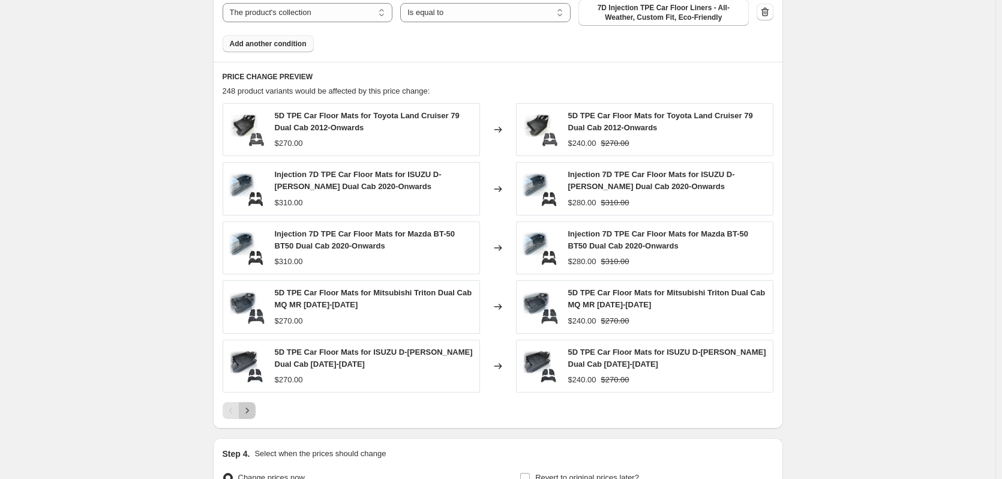
click at [253, 413] on icon "Next" at bounding box center [247, 411] width 12 height 12
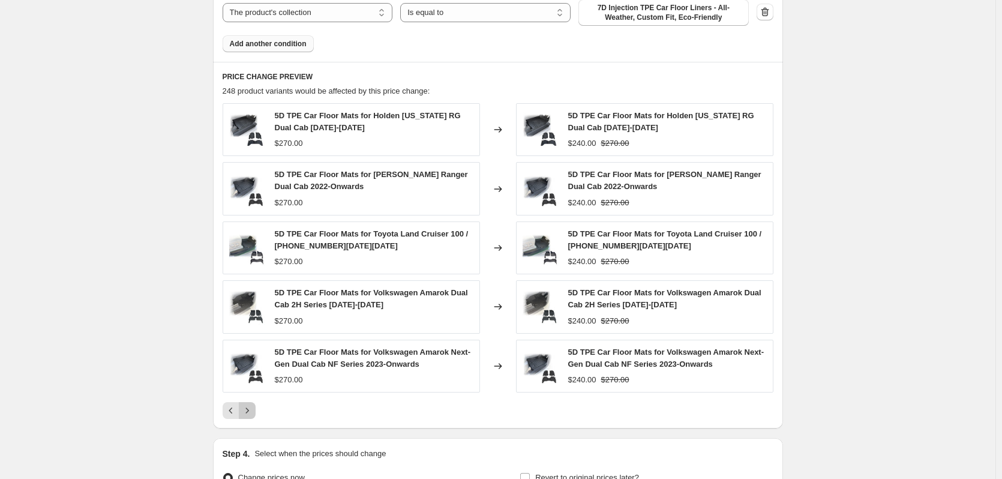
click at [253, 413] on icon "Next" at bounding box center [247, 411] width 12 height 12
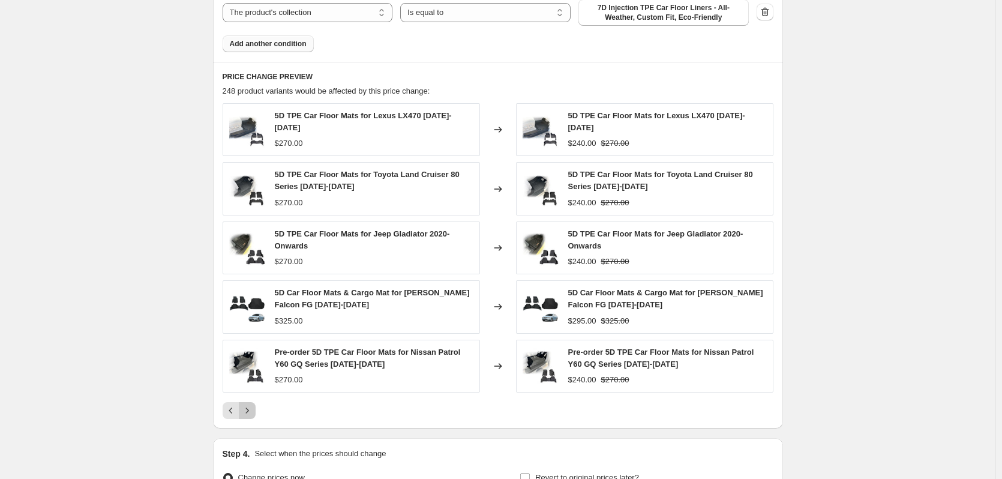
click at [256, 405] on button "Next" at bounding box center [247, 410] width 17 height 17
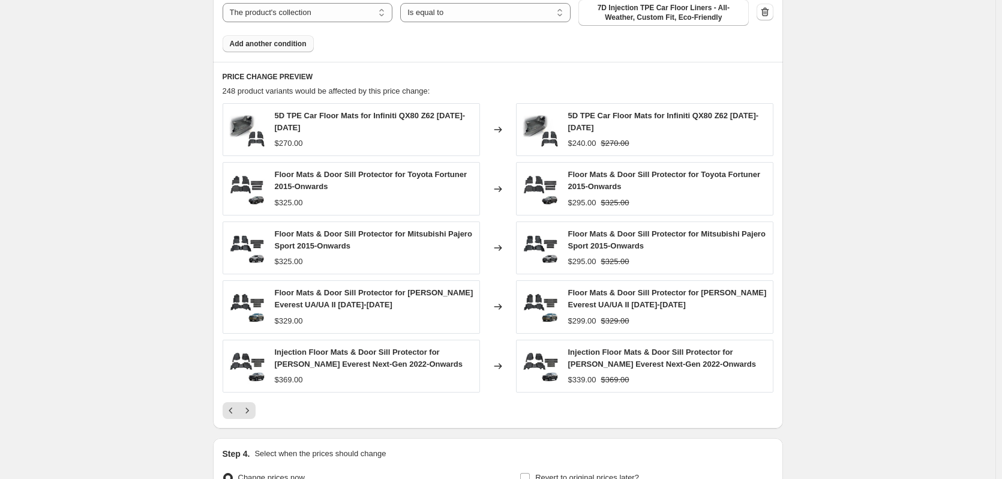
click at [253, 406] on icon "Next" at bounding box center [247, 411] width 12 height 12
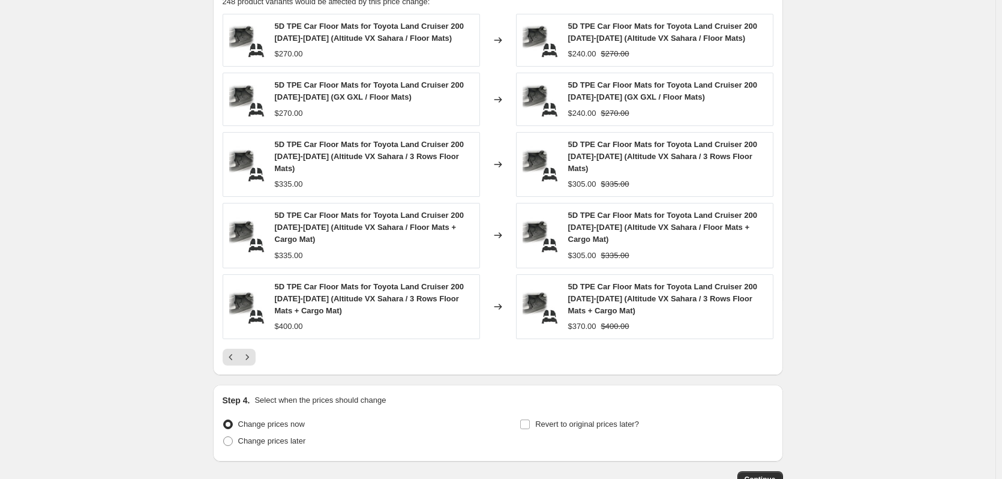
scroll to position [941, 0]
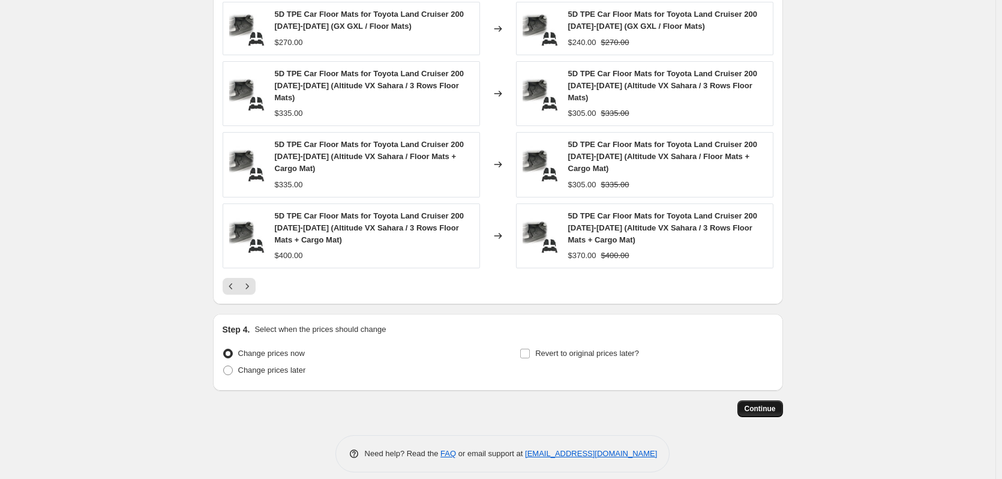
click at [757, 404] on span "Continue" at bounding box center [760, 409] width 31 height 10
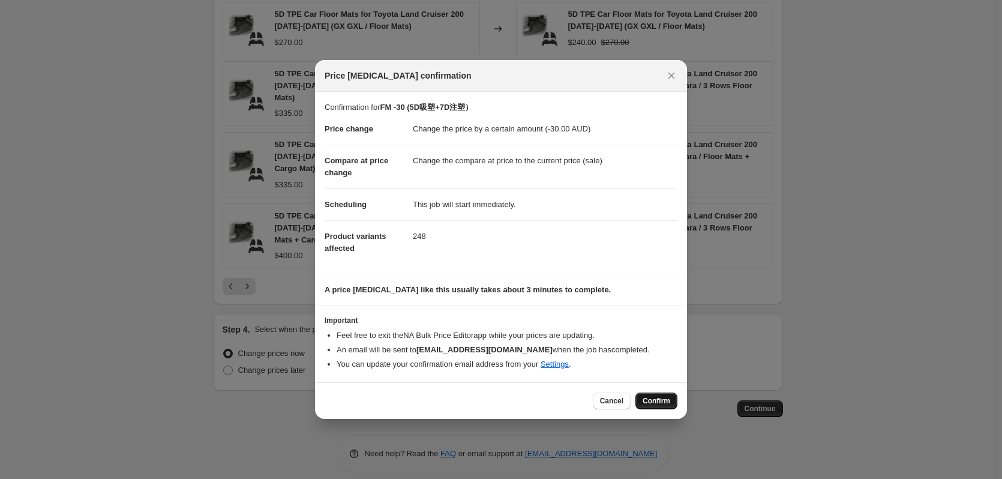
click at [656, 398] on span "Confirm" at bounding box center [657, 401] width 28 height 10
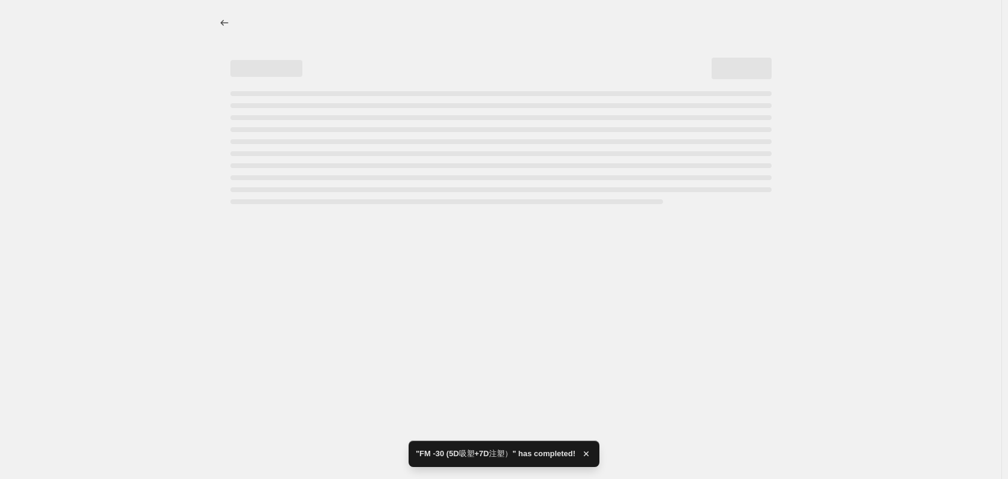
select select "by"
select select "collection"
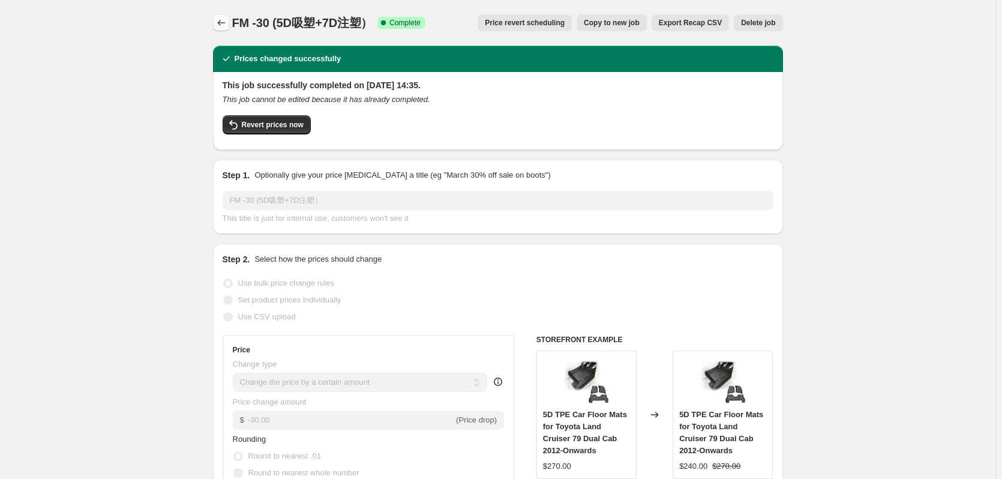
click at [220, 23] on icon "Price change jobs" at bounding box center [221, 23] width 12 height 12
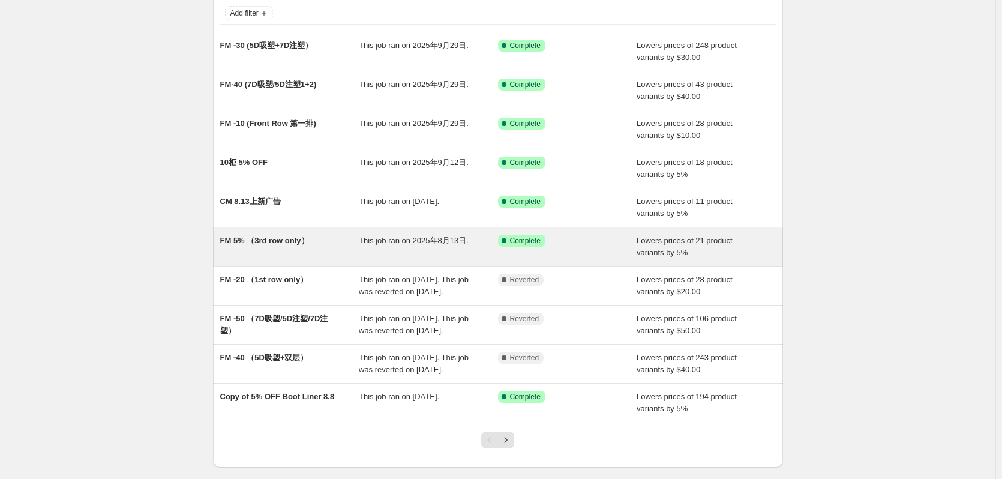
scroll to position [175, 0]
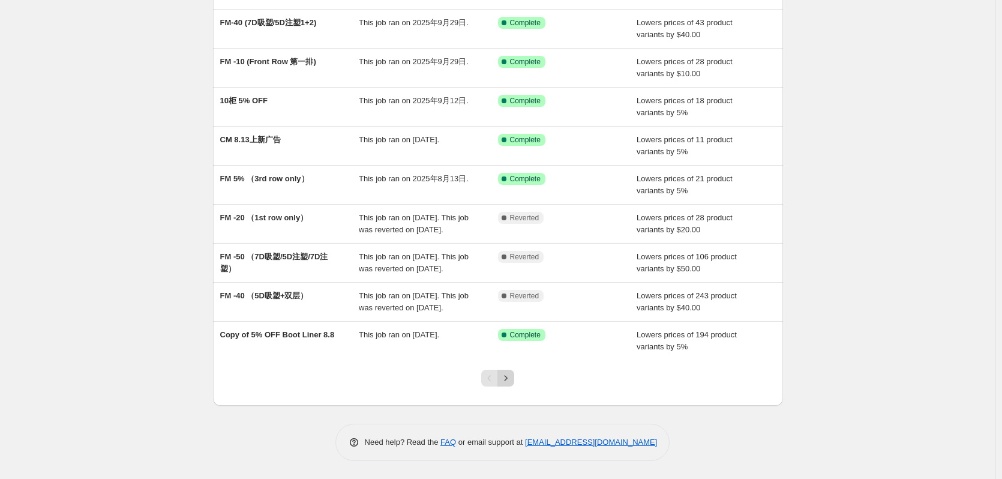
click at [508, 377] on icon "Next" at bounding box center [506, 377] width 3 height 5
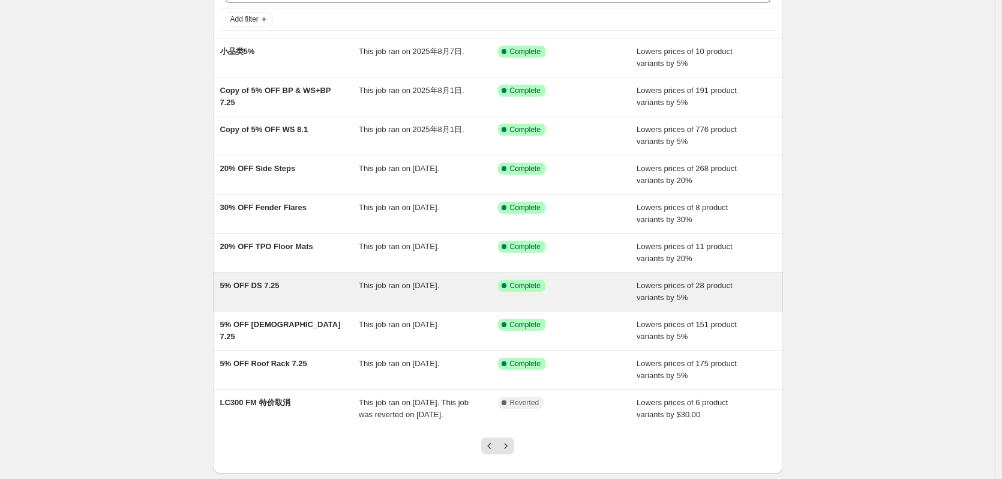
scroll to position [151, 0]
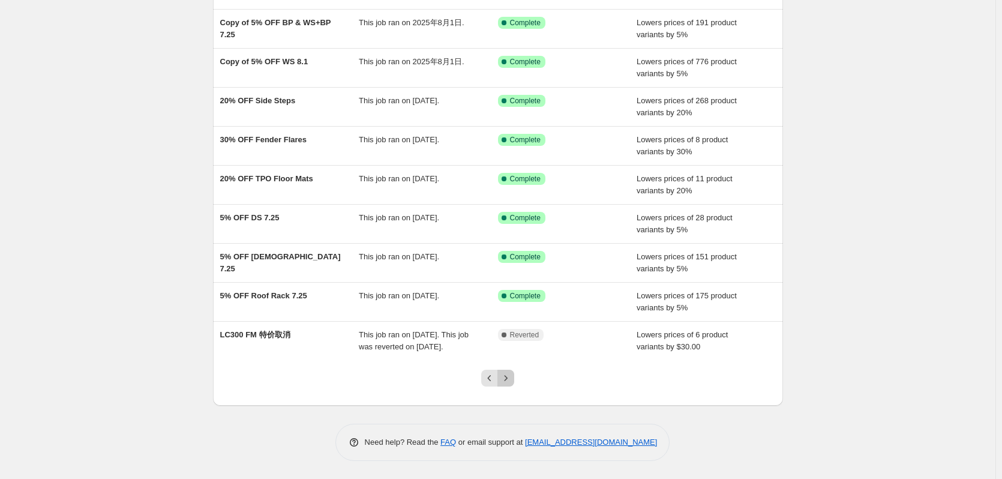
click at [510, 373] on icon "Next" at bounding box center [506, 378] width 12 height 12
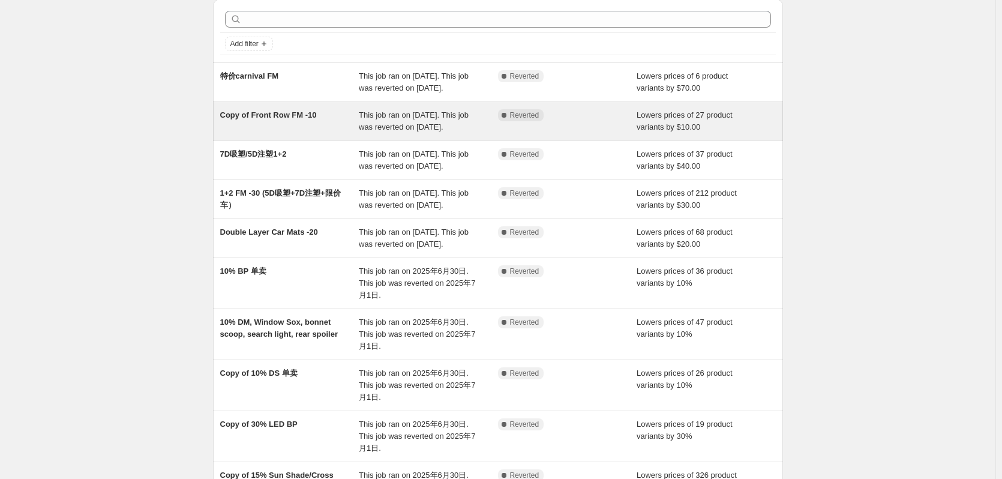
scroll to position [60, 0]
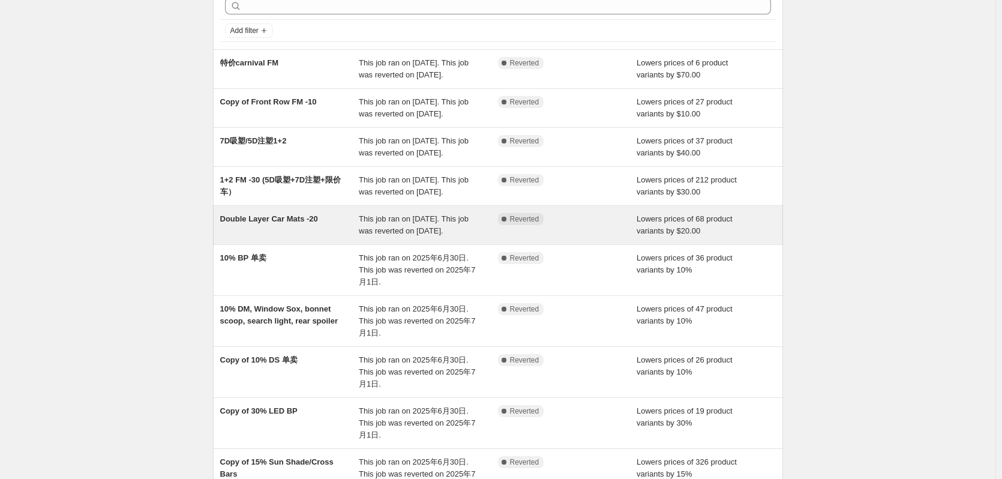
click at [308, 237] on div "Double Layer Car Mats -20" at bounding box center [289, 225] width 139 height 24
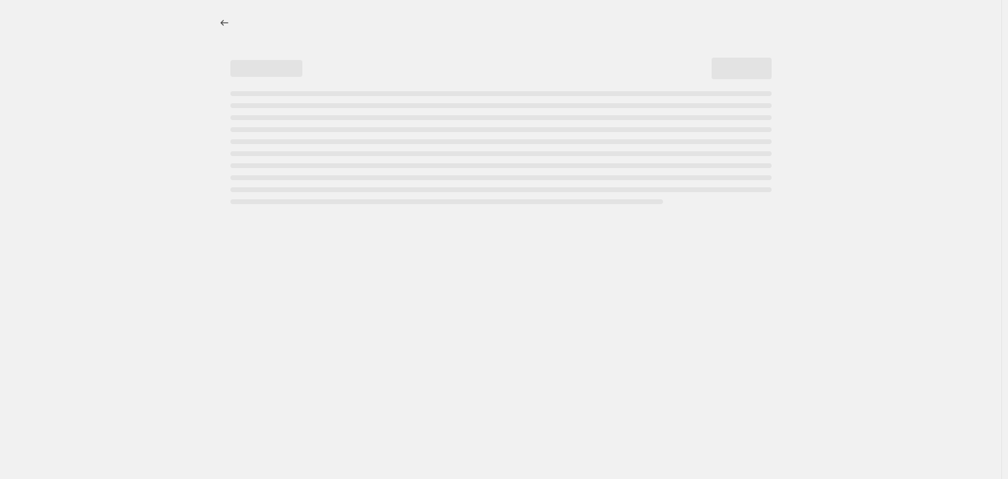
select select "by"
select select "collection"
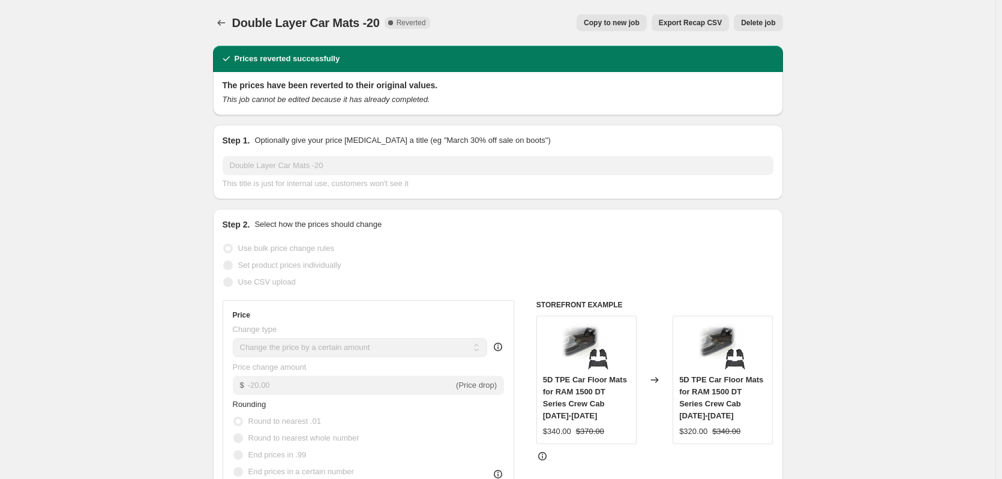
click at [615, 25] on span "Copy to new job" at bounding box center [612, 23] width 56 height 10
select select "by"
select select "collection"
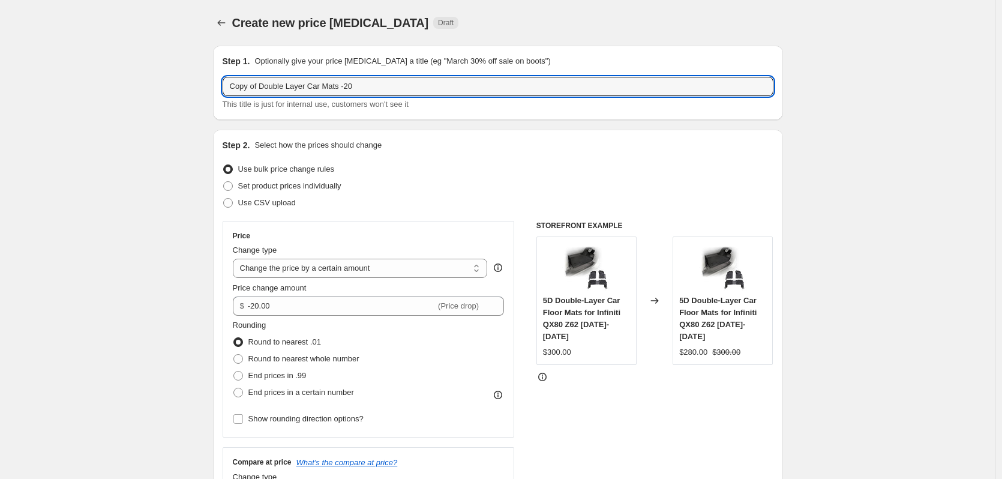
drag, startPoint x: 374, startPoint y: 82, endPoint x: 91, endPoint y: 83, distance: 282.7
type input "f"
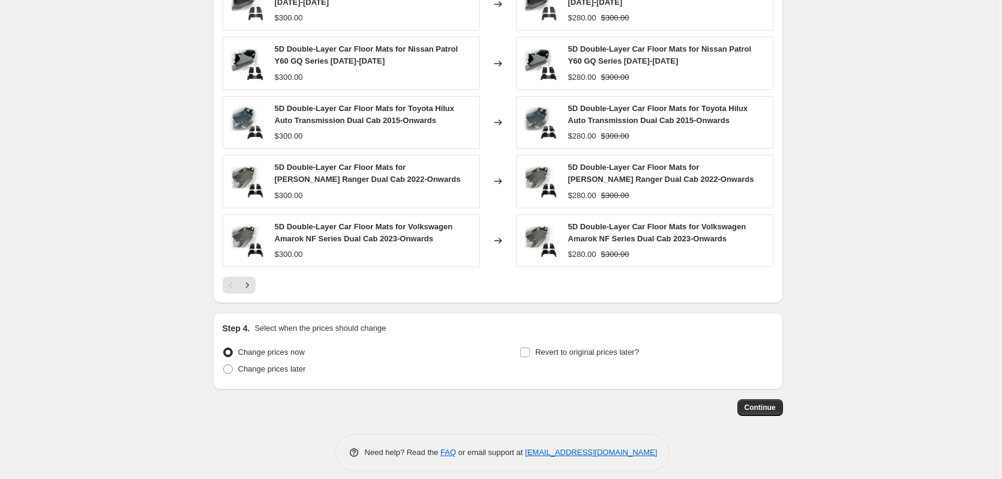
scroll to position [876, 0]
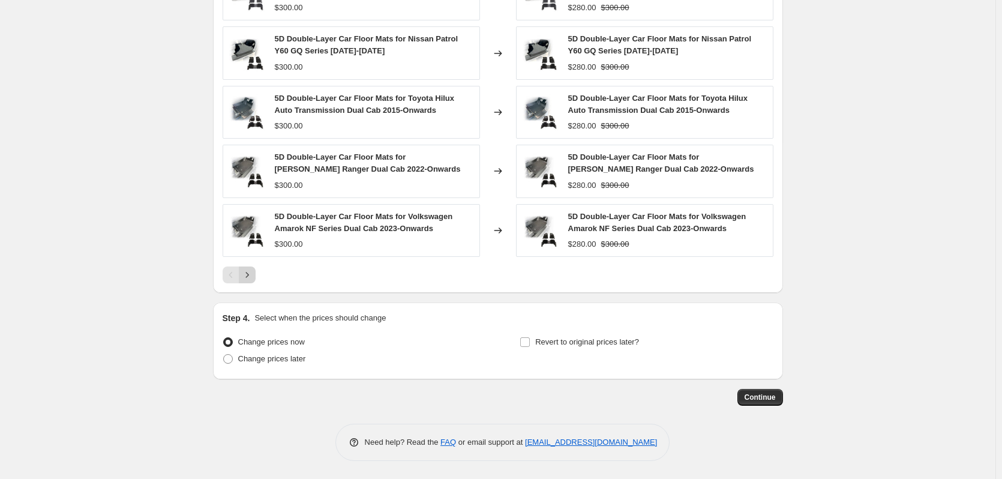
type input "FM-20 (带地毯)"
click at [256, 271] on button "Next" at bounding box center [247, 274] width 17 height 17
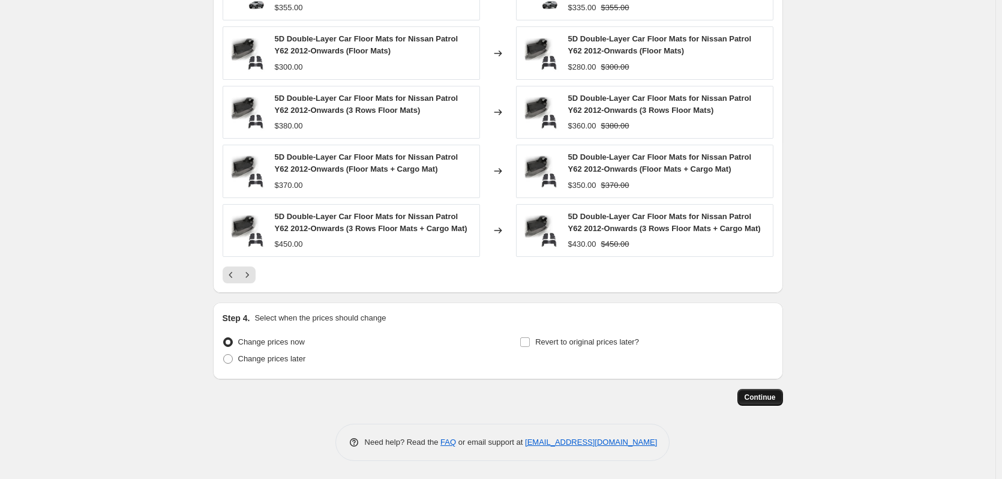
click at [776, 400] on span "Continue" at bounding box center [760, 398] width 31 height 10
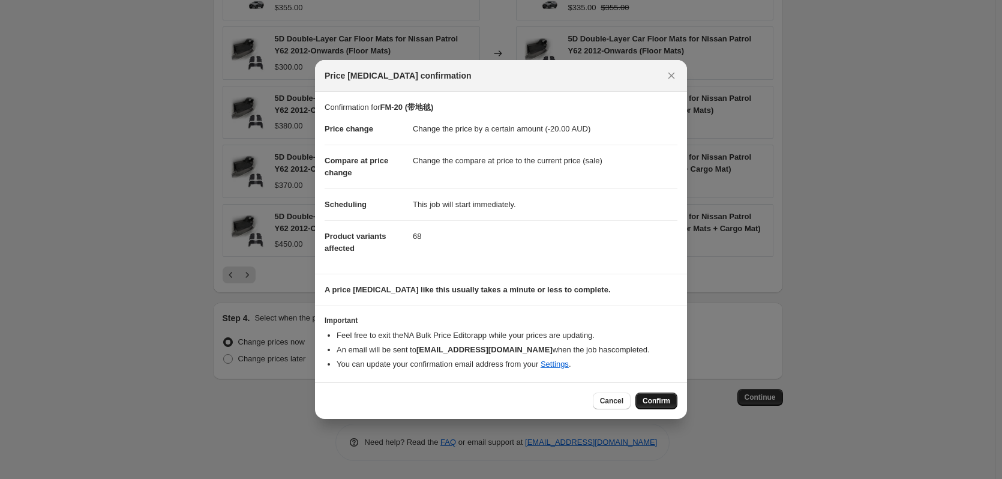
click at [668, 403] on span "Confirm" at bounding box center [657, 401] width 28 height 10
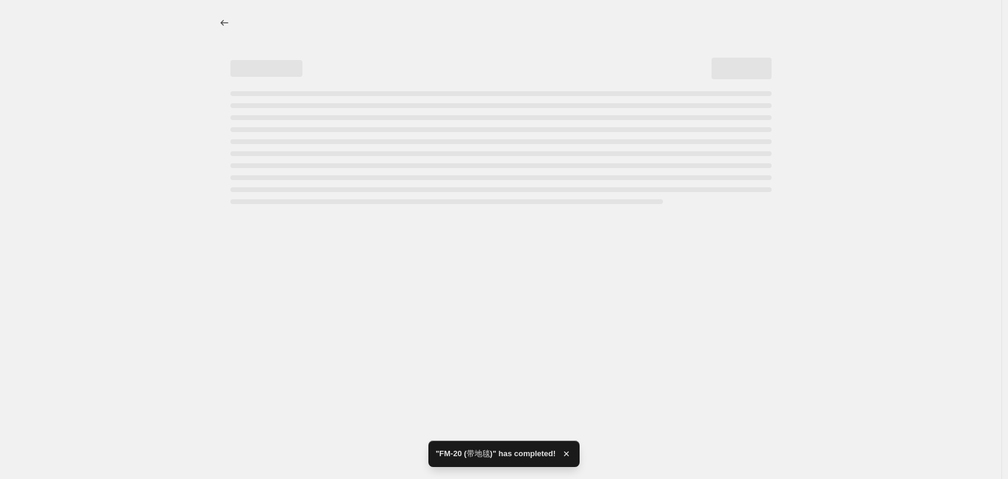
select select "by"
select select "collection"
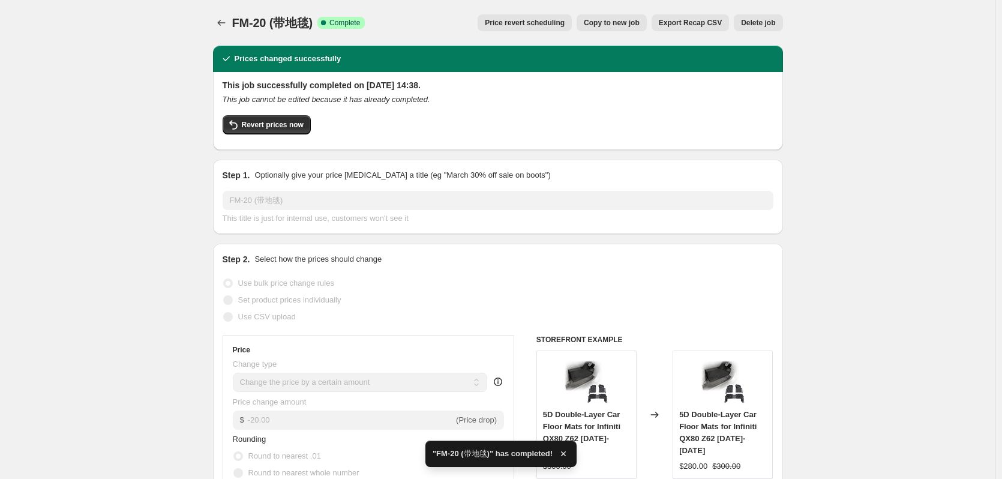
click at [224, 22] on icon "Price change jobs" at bounding box center [221, 23] width 12 height 12
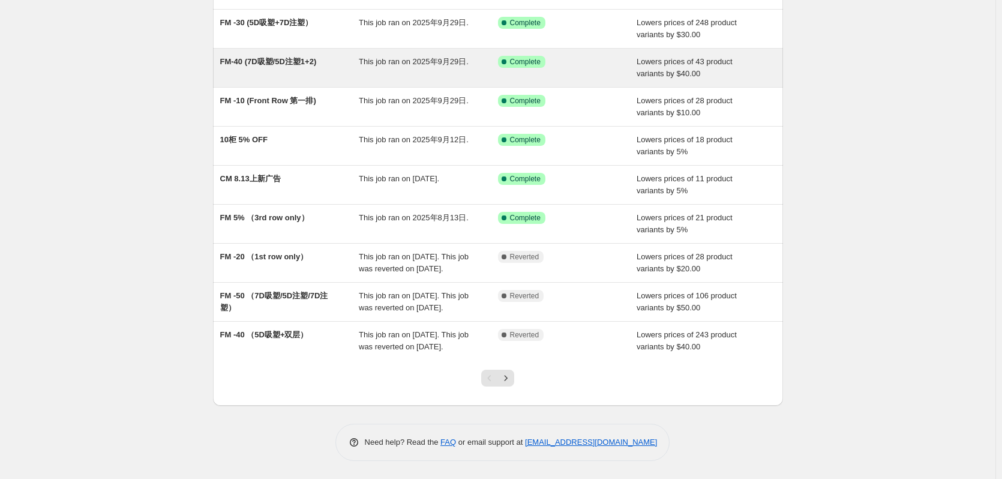
scroll to position [175, 0]
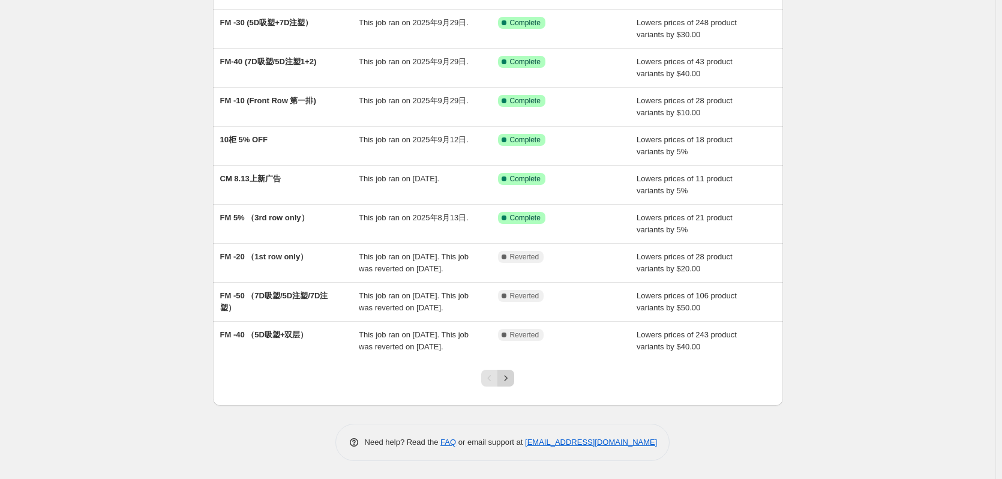
click at [509, 379] on icon "Next" at bounding box center [506, 378] width 12 height 12
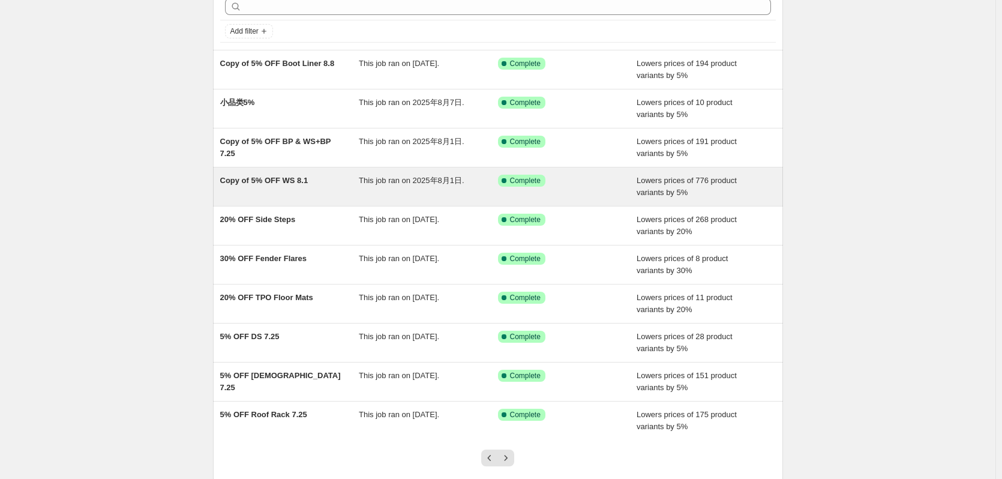
scroll to position [139, 0]
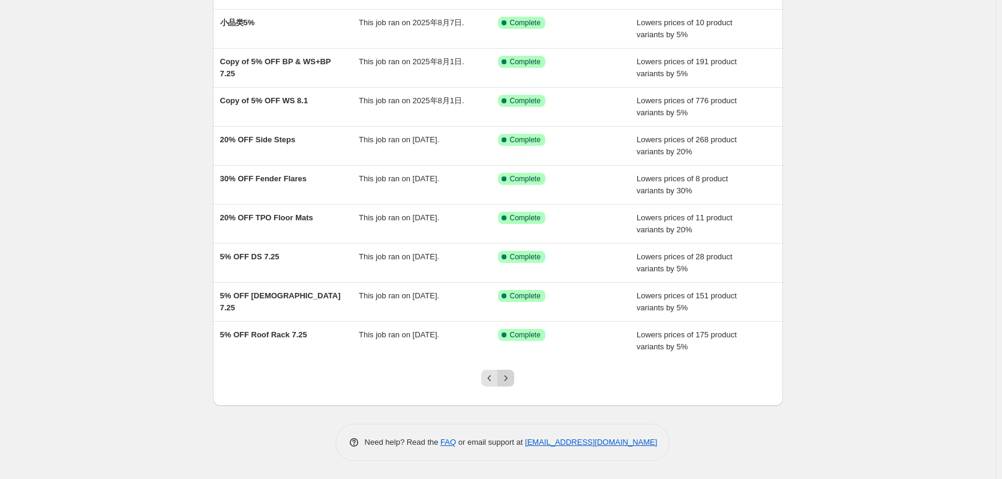
click at [511, 377] on icon "Next" at bounding box center [506, 378] width 12 height 12
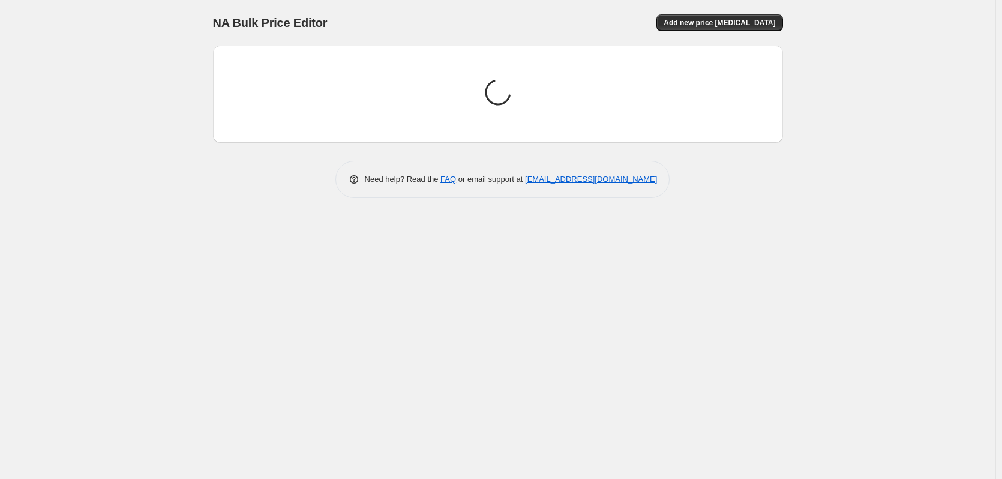
scroll to position [0, 0]
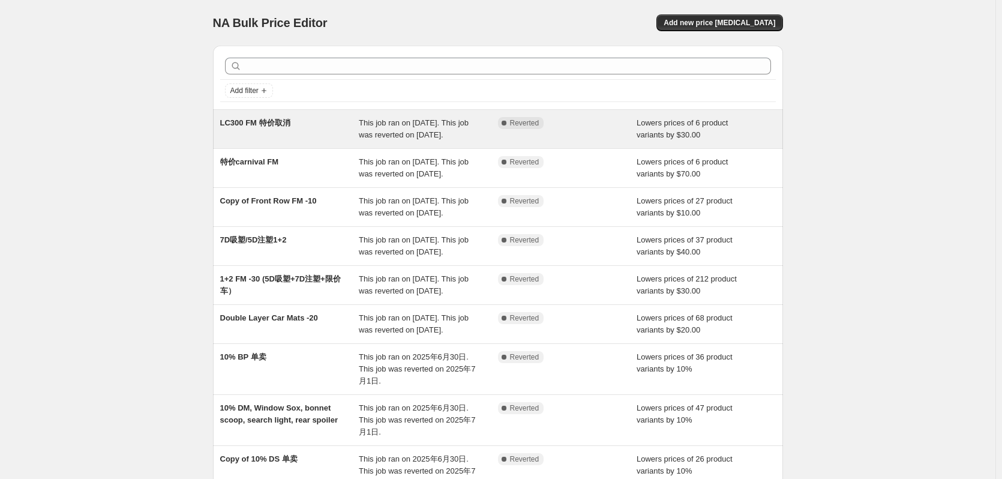
click at [272, 131] on div "LC300 FM 特价取消" at bounding box center [289, 129] width 139 height 24
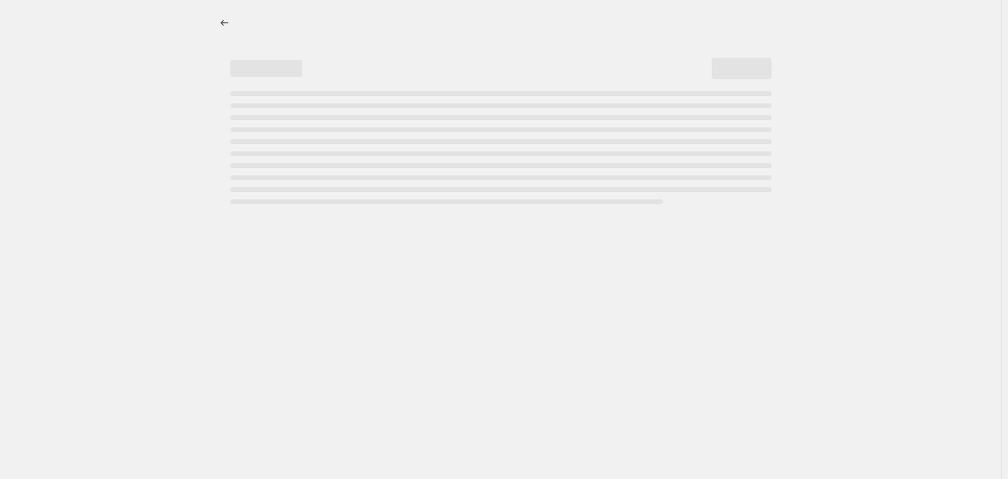
select select "by"
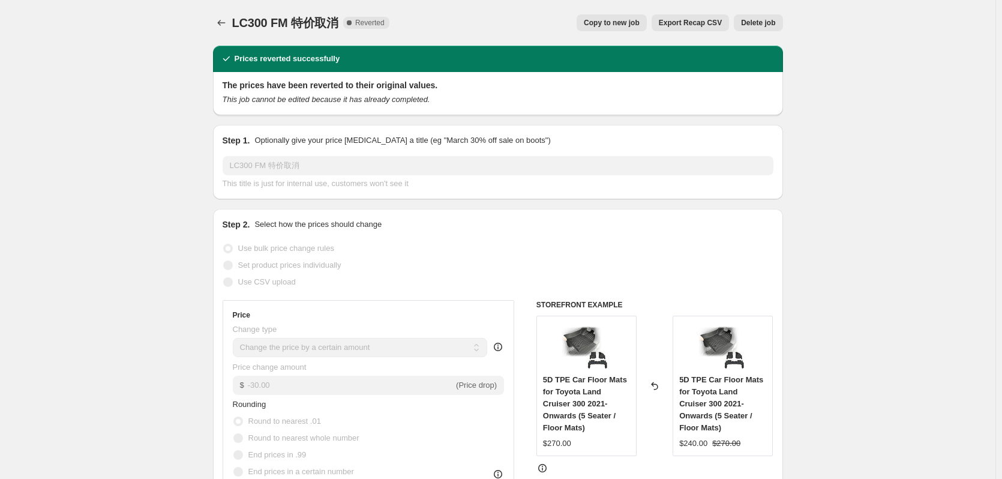
click at [769, 26] on span "Delete job" at bounding box center [758, 23] width 34 height 10
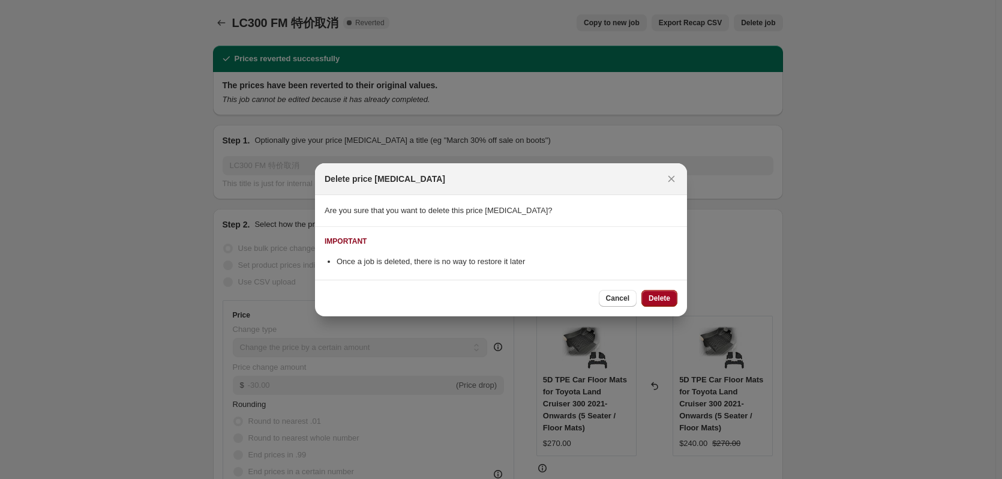
click at [666, 297] on span "Delete" at bounding box center [660, 299] width 22 height 10
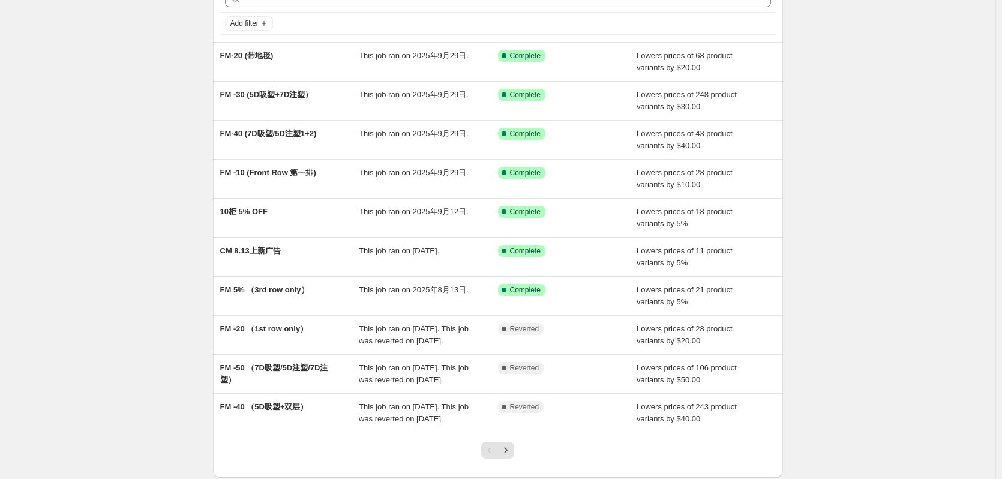
scroll to position [175, 0]
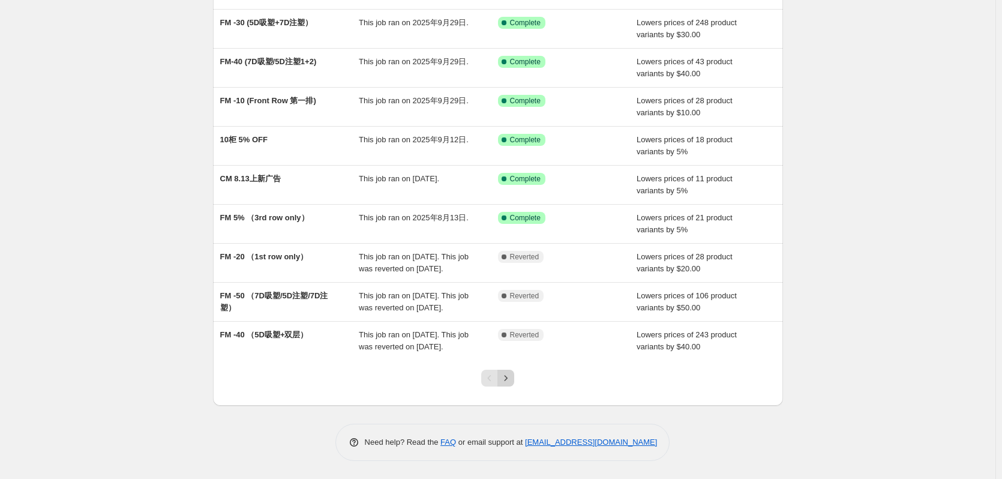
click at [504, 374] on icon "Next" at bounding box center [506, 378] width 12 height 12
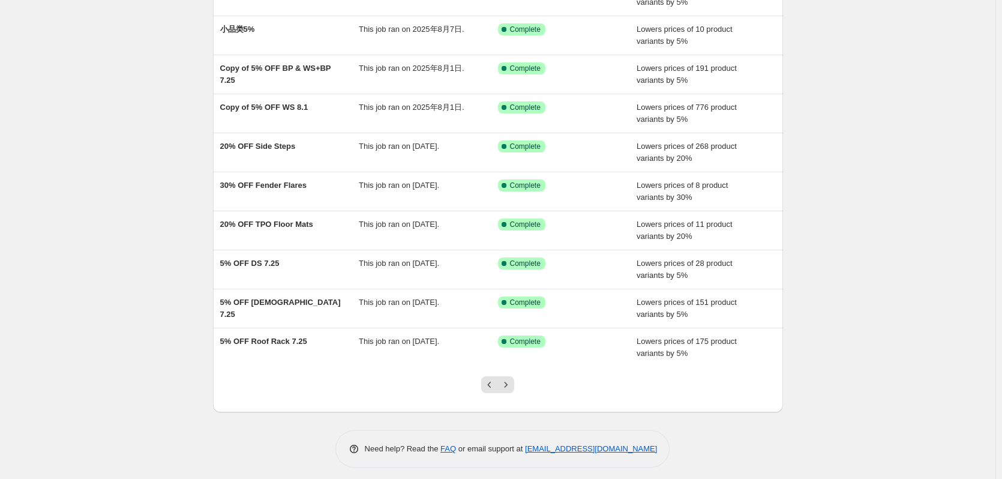
scroll to position [139, 0]
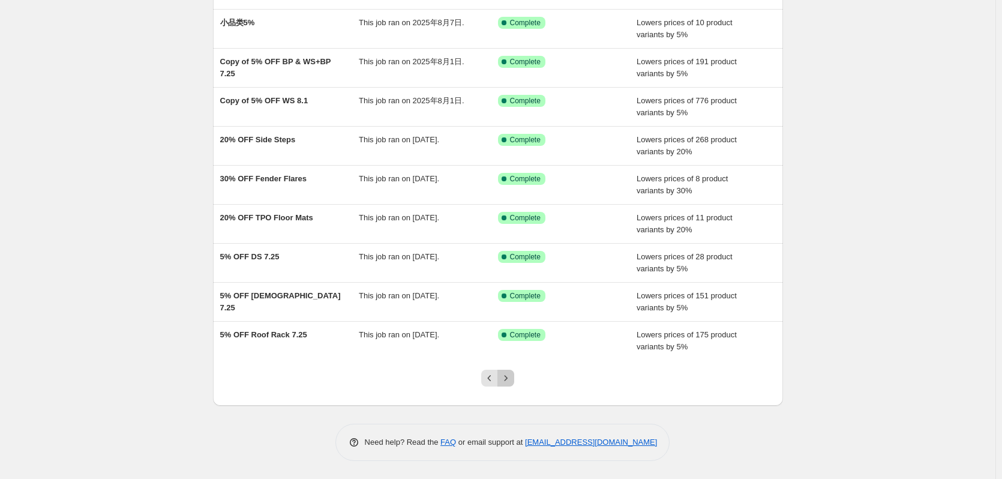
click at [514, 384] on button "Next" at bounding box center [506, 378] width 17 height 17
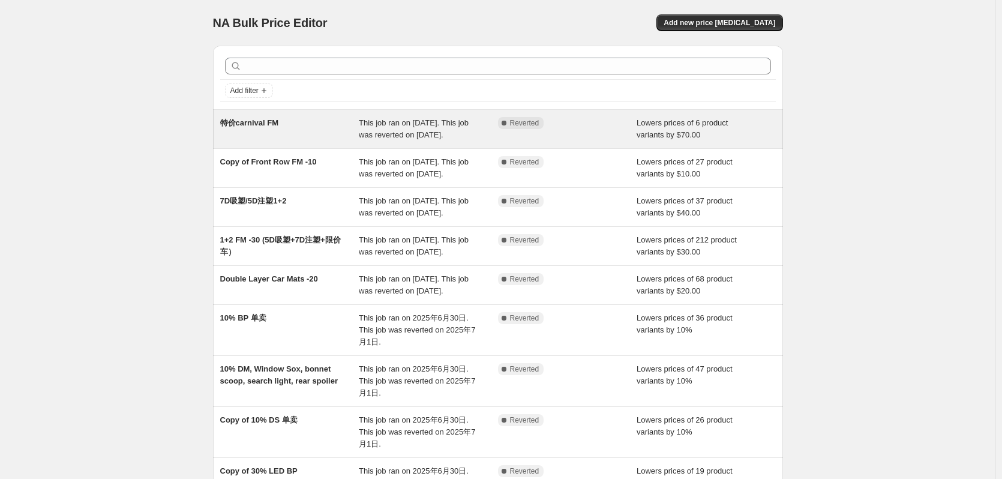
drag, startPoint x: 586, startPoint y: 145, endPoint x: 276, endPoint y: 126, distance: 311.5
drag, startPoint x: 276, startPoint y: 126, endPoint x: 256, endPoint y: 131, distance: 20.0
click at [256, 131] on div "特价carnival FM" at bounding box center [289, 129] width 139 height 24
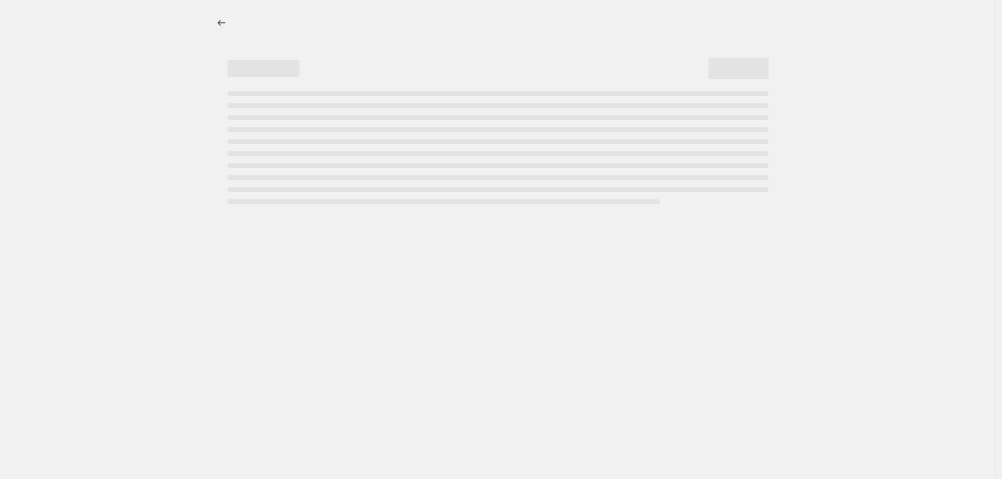
select select "by"
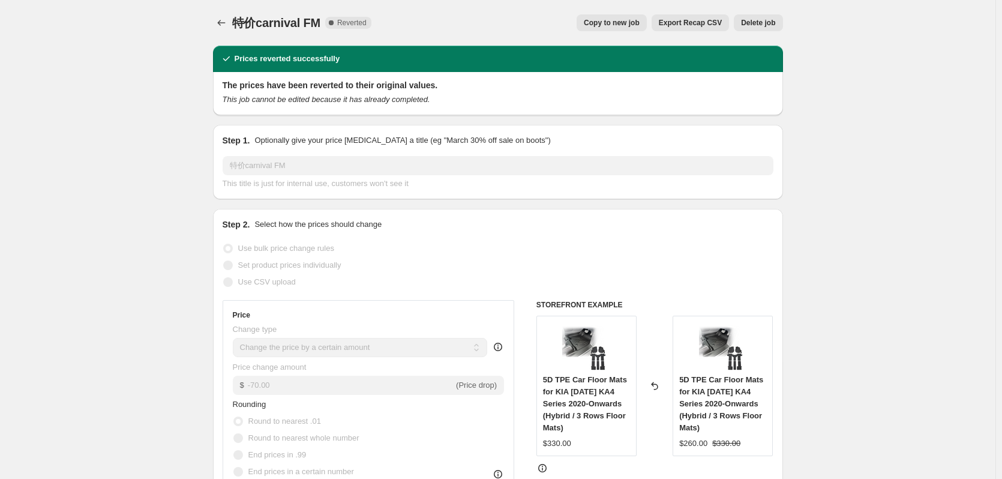
click at [759, 25] on span "Delete job" at bounding box center [758, 23] width 34 height 10
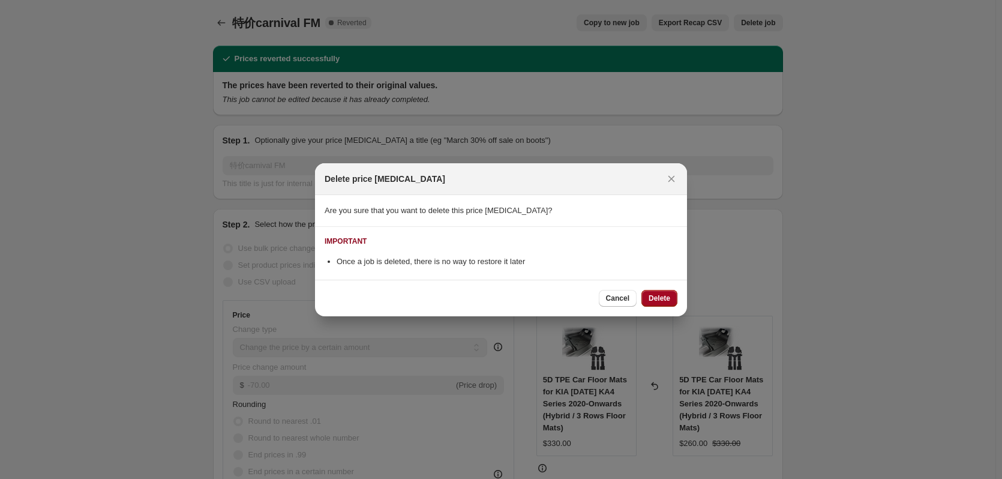
click at [657, 294] on span "Delete" at bounding box center [660, 299] width 22 height 10
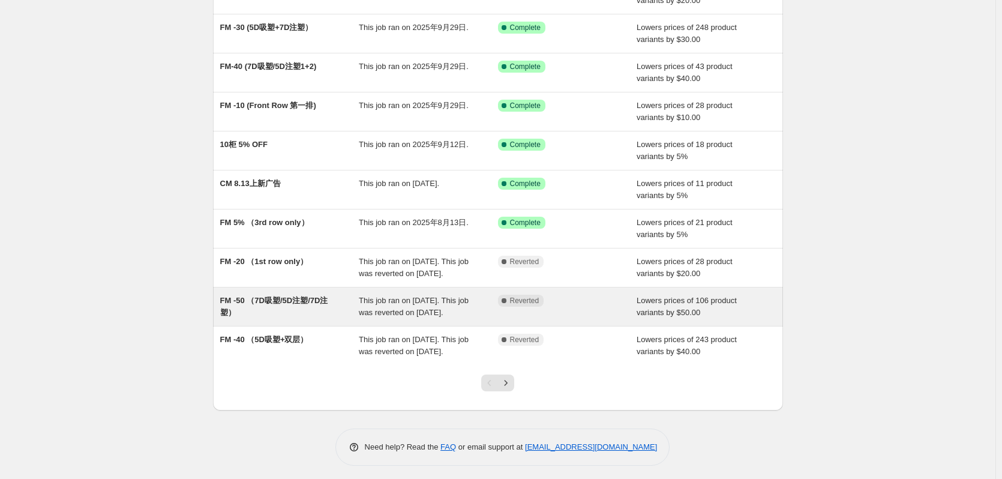
scroll to position [175, 0]
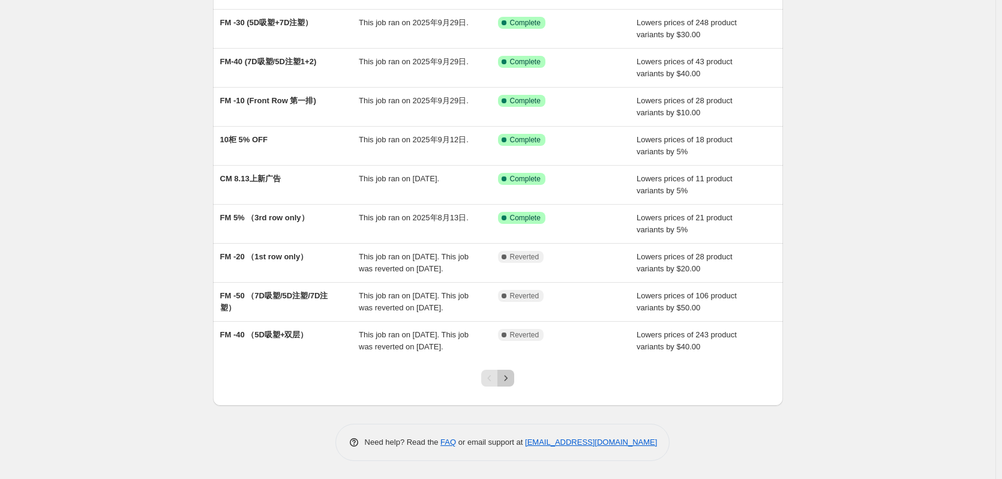
click at [506, 381] on icon "Next" at bounding box center [506, 378] width 12 height 12
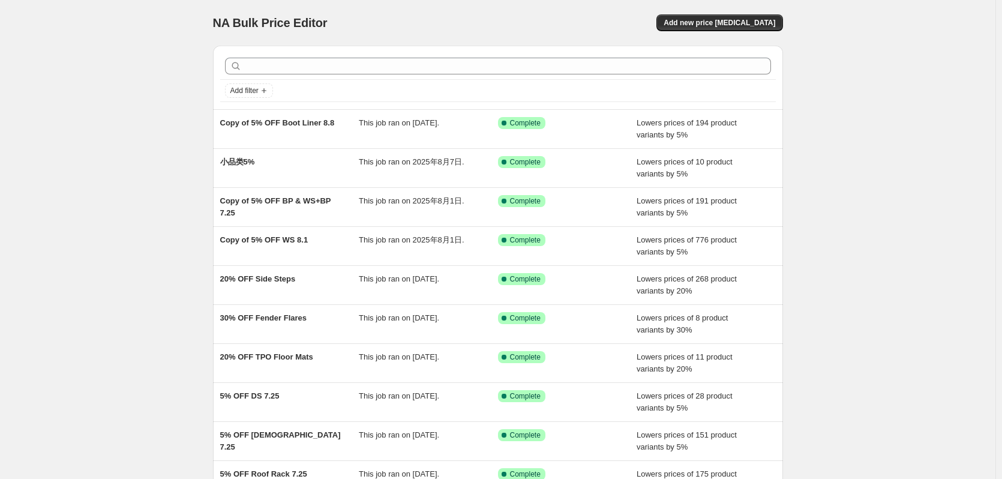
scroll to position [139, 0]
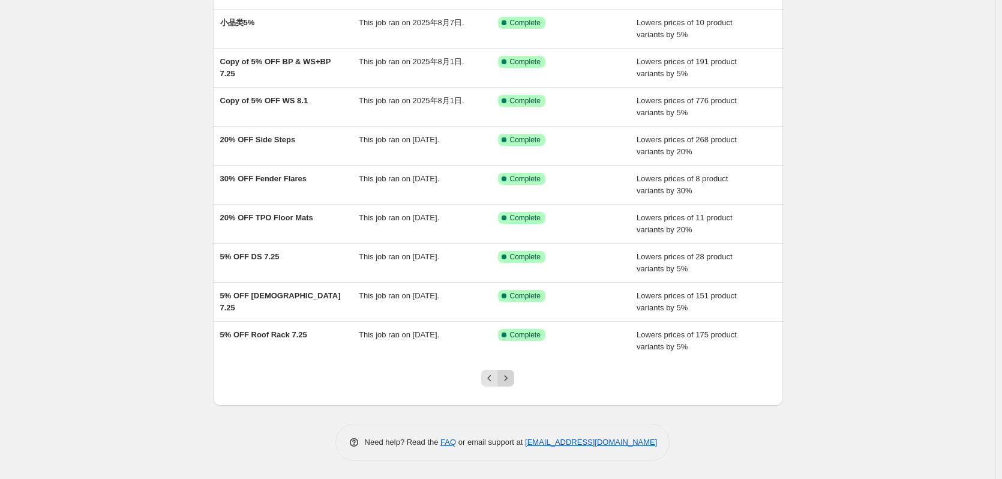
click at [512, 381] on icon "Next" at bounding box center [506, 378] width 12 height 12
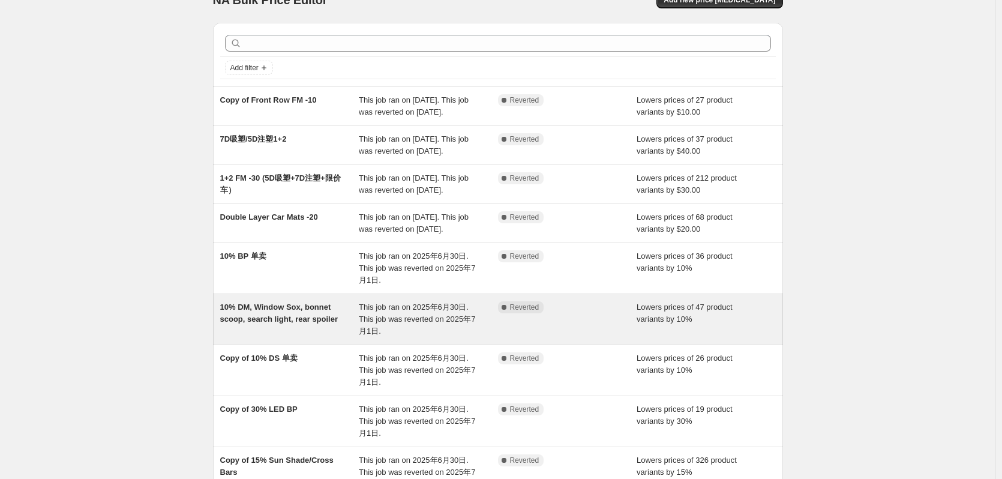
scroll to position [0, 0]
